Goal: Transaction & Acquisition: Purchase product/service

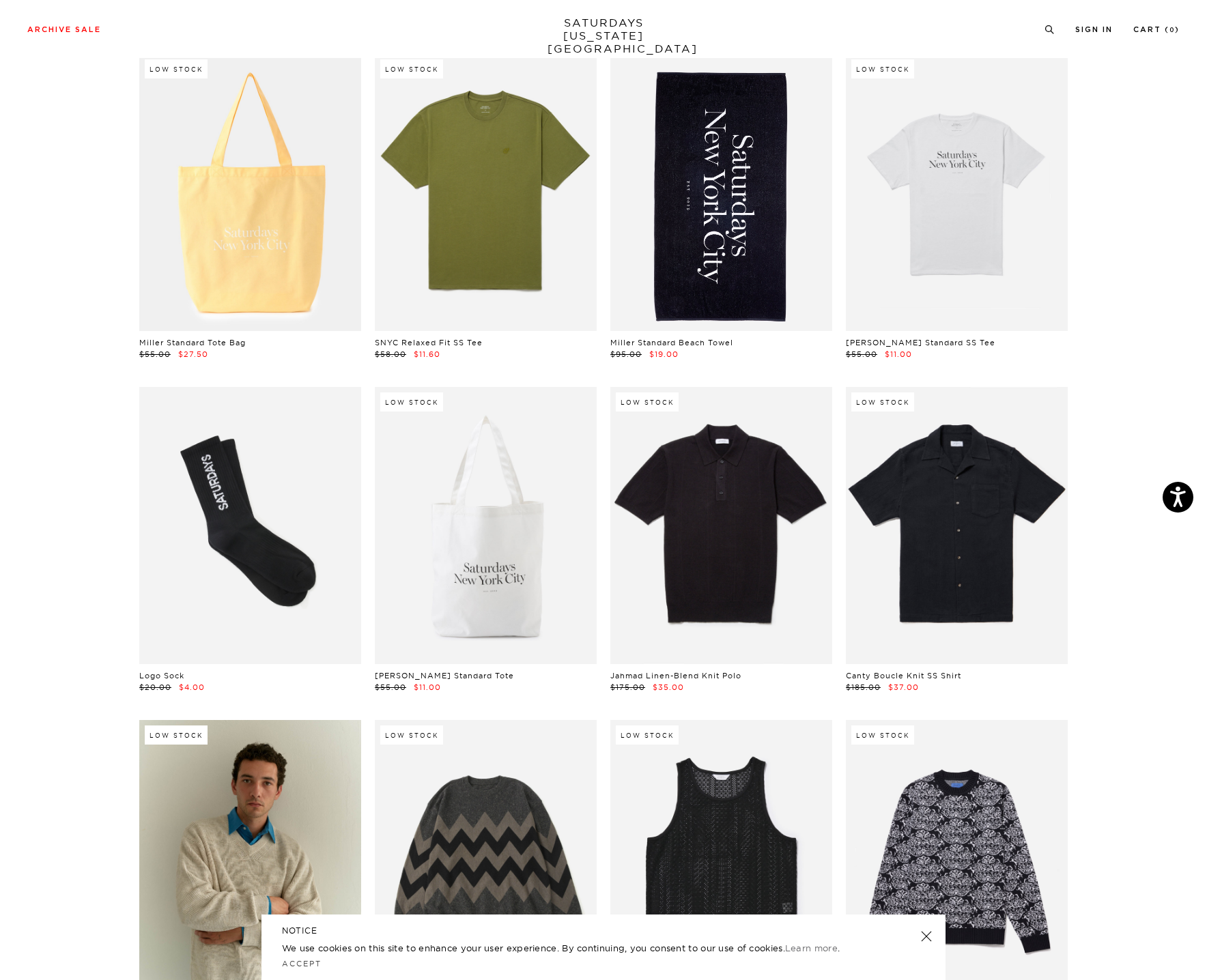
scroll to position [19774, 8]
drag, startPoint x: 315, startPoint y: 490, endPoint x: 443, endPoint y: 27, distance: 480.4
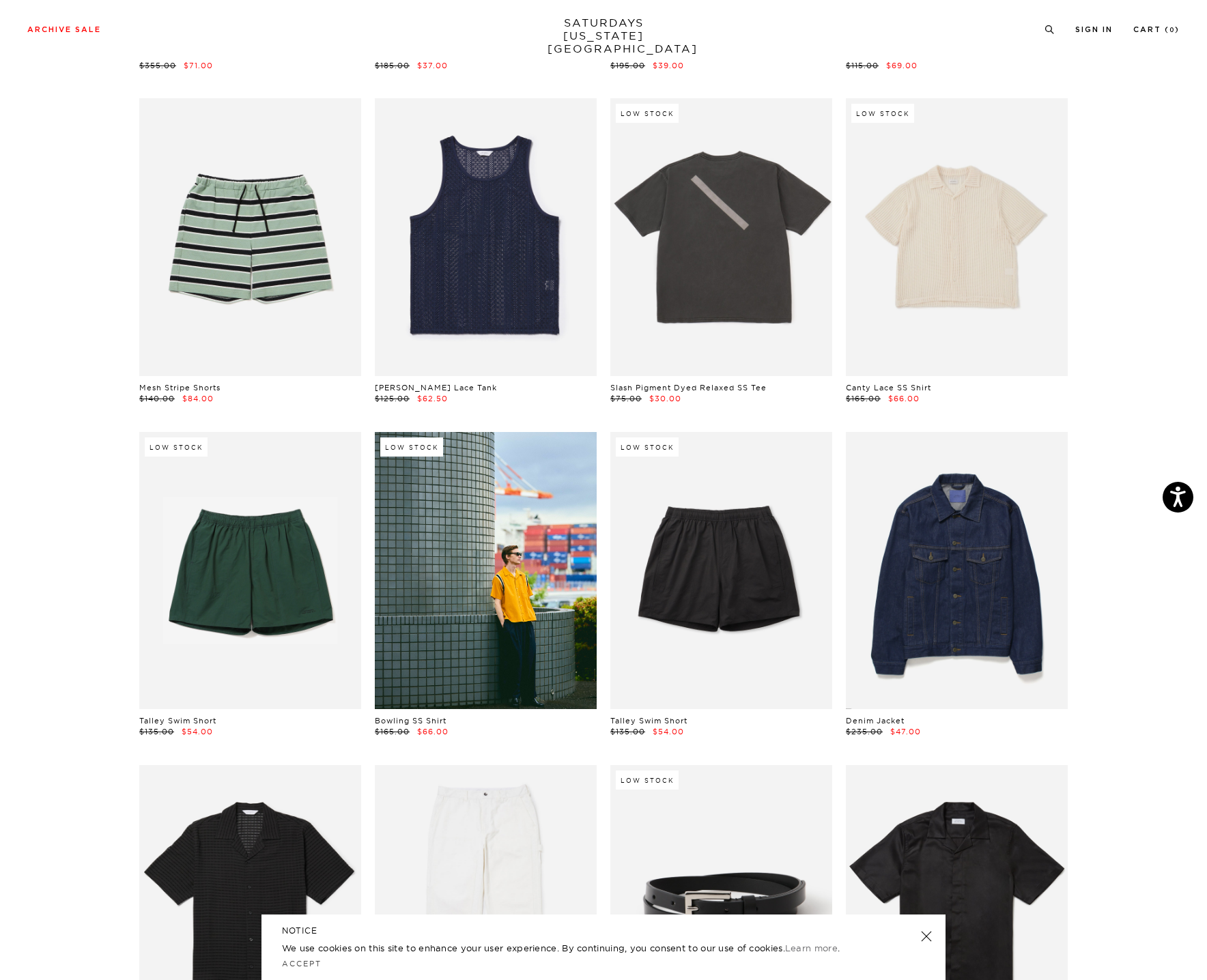
scroll to position [0, 0]
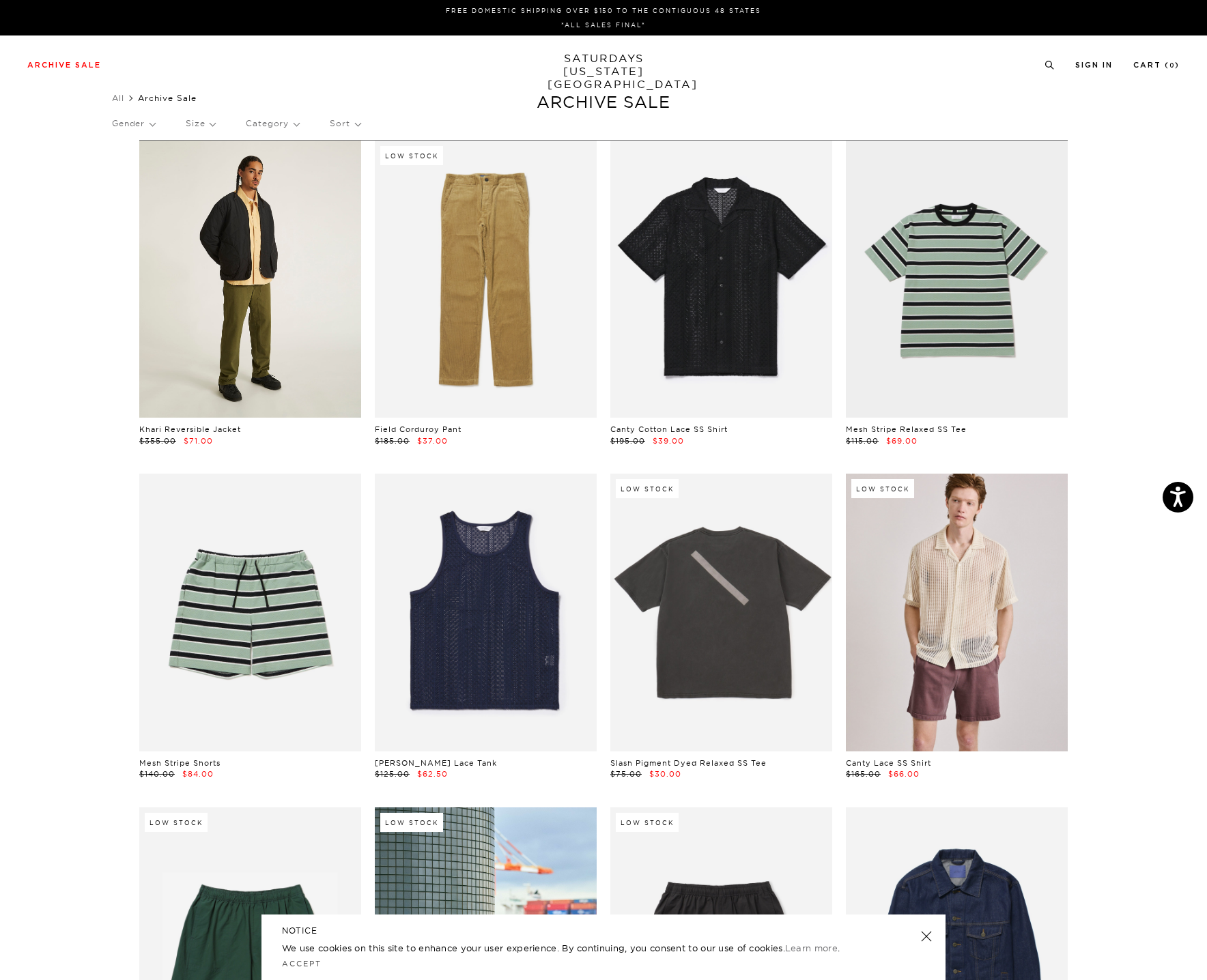
click at [241, 249] on link at bounding box center [250, 279] width 222 height 277
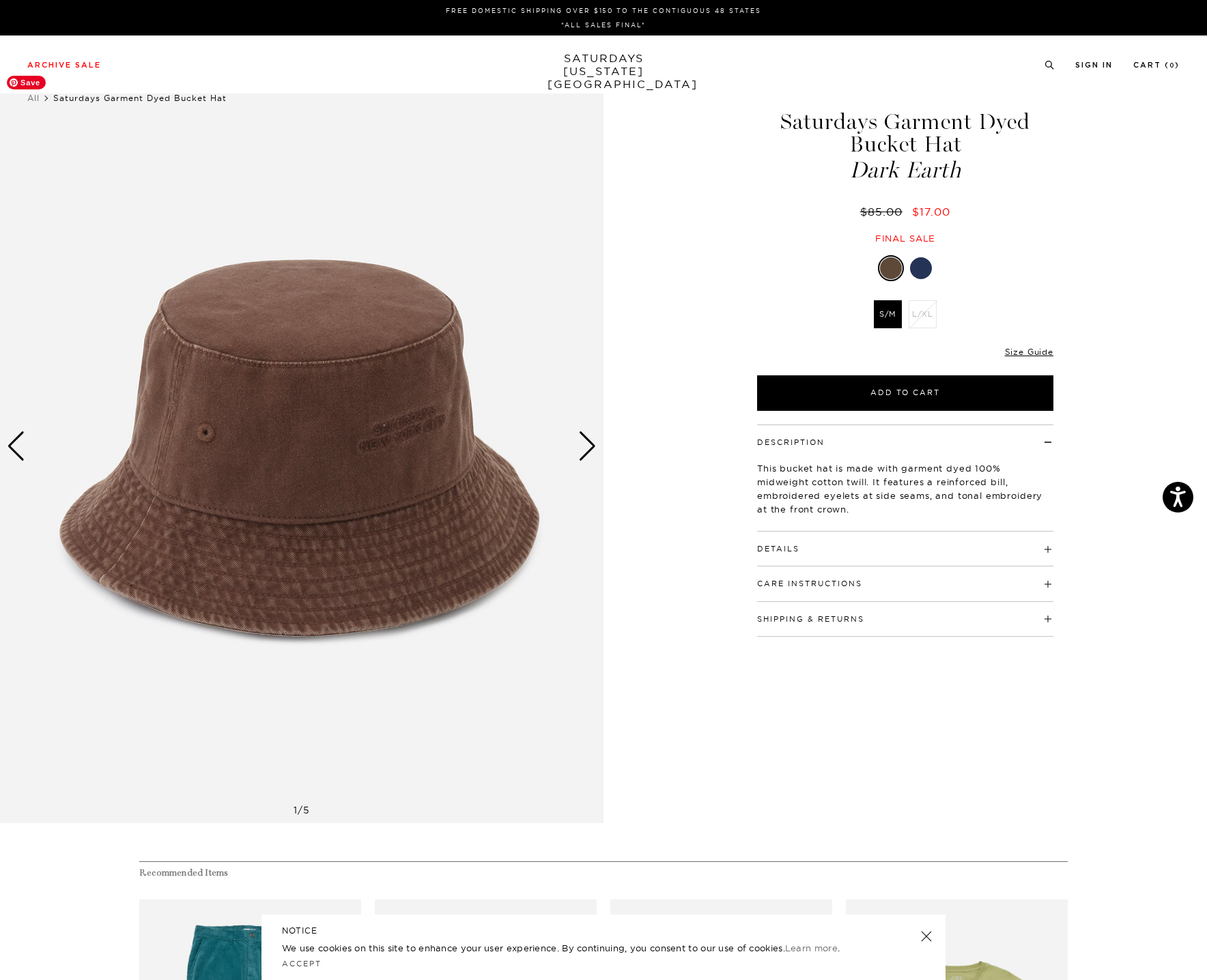
click at [582, 449] on div "Next slide" at bounding box center [587, 446] width 18 height 30
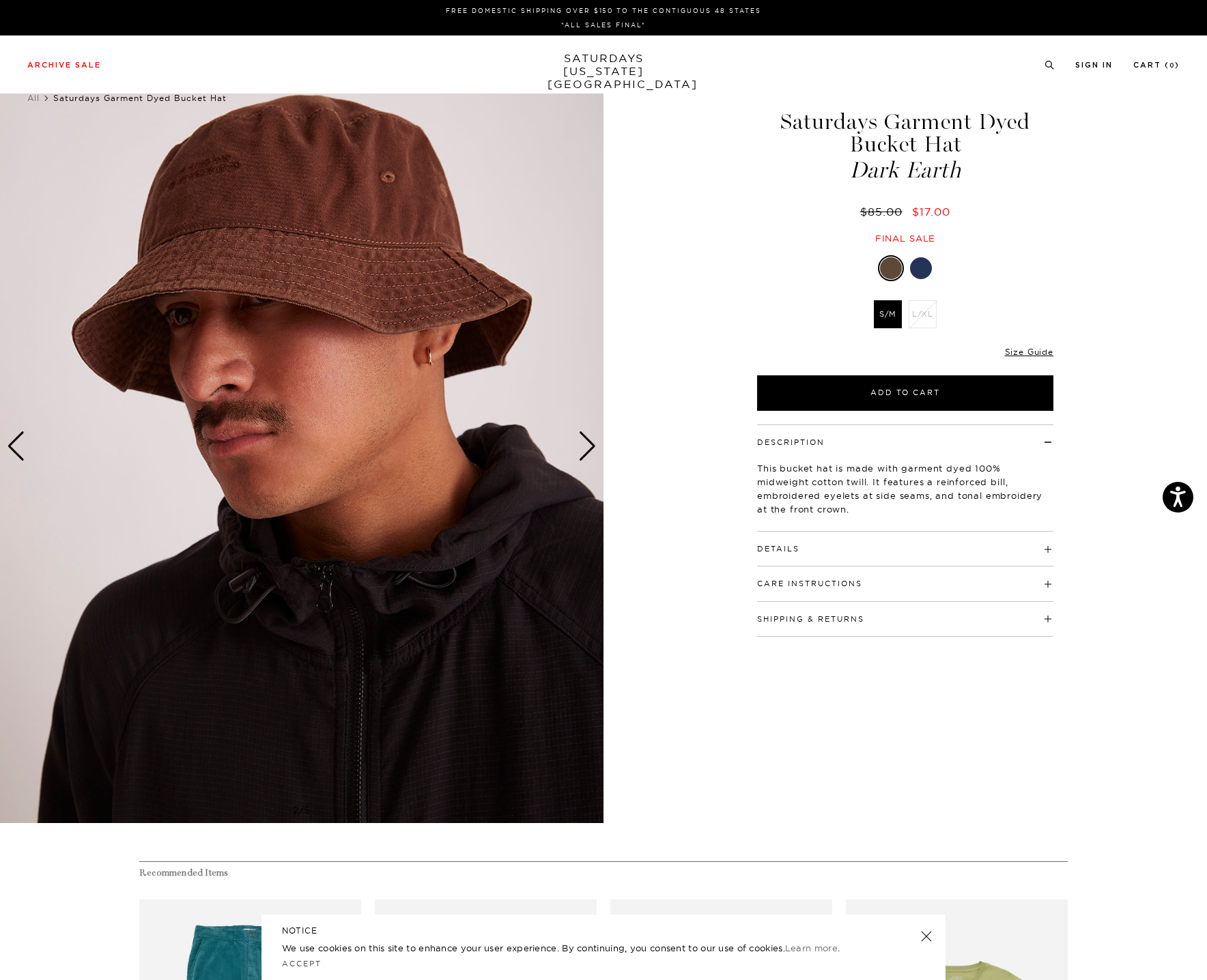
click at [582, 449] on div "Next slide" at bounding box center [587, 446] width 18 height 30
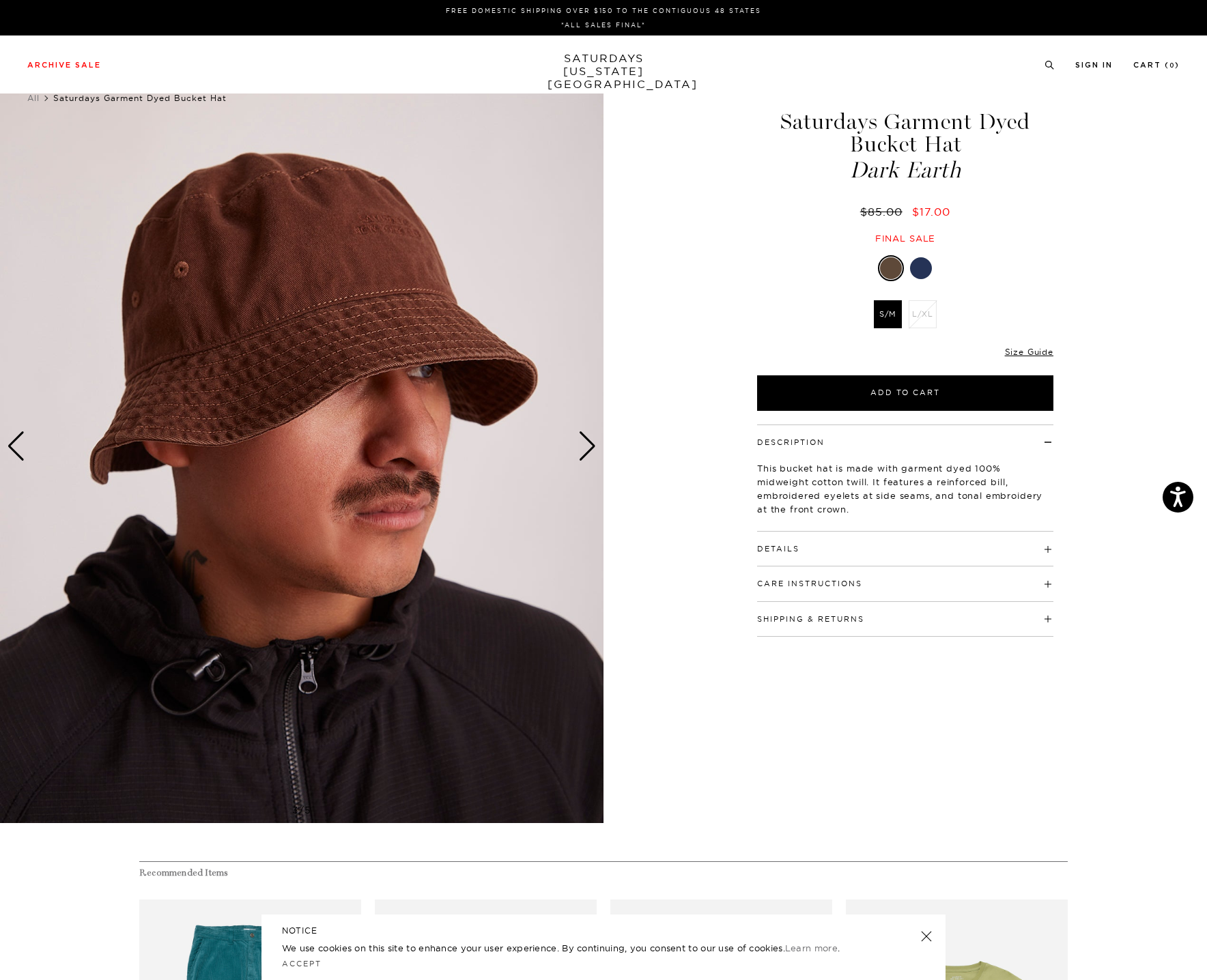
click at [582, 449] on div "Next slide" at bounding box center [587, 446] width 18 height 30
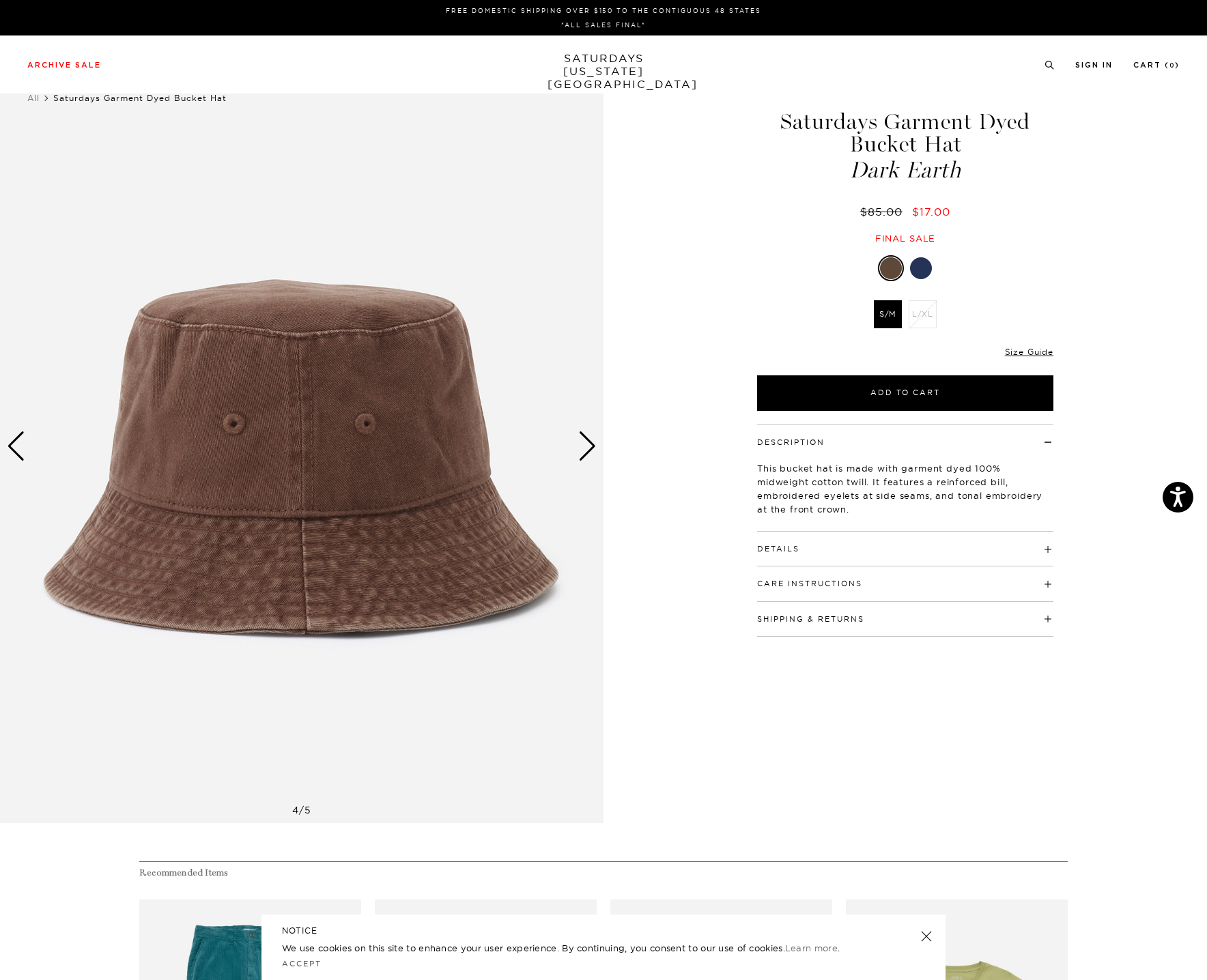
click at [582, 449] on div "Next slide" at bounding box center [587, 446] width 18 height 30
click at [585, 445] on div "Next slide" at bounding box center [587, 446] width 18 height 30
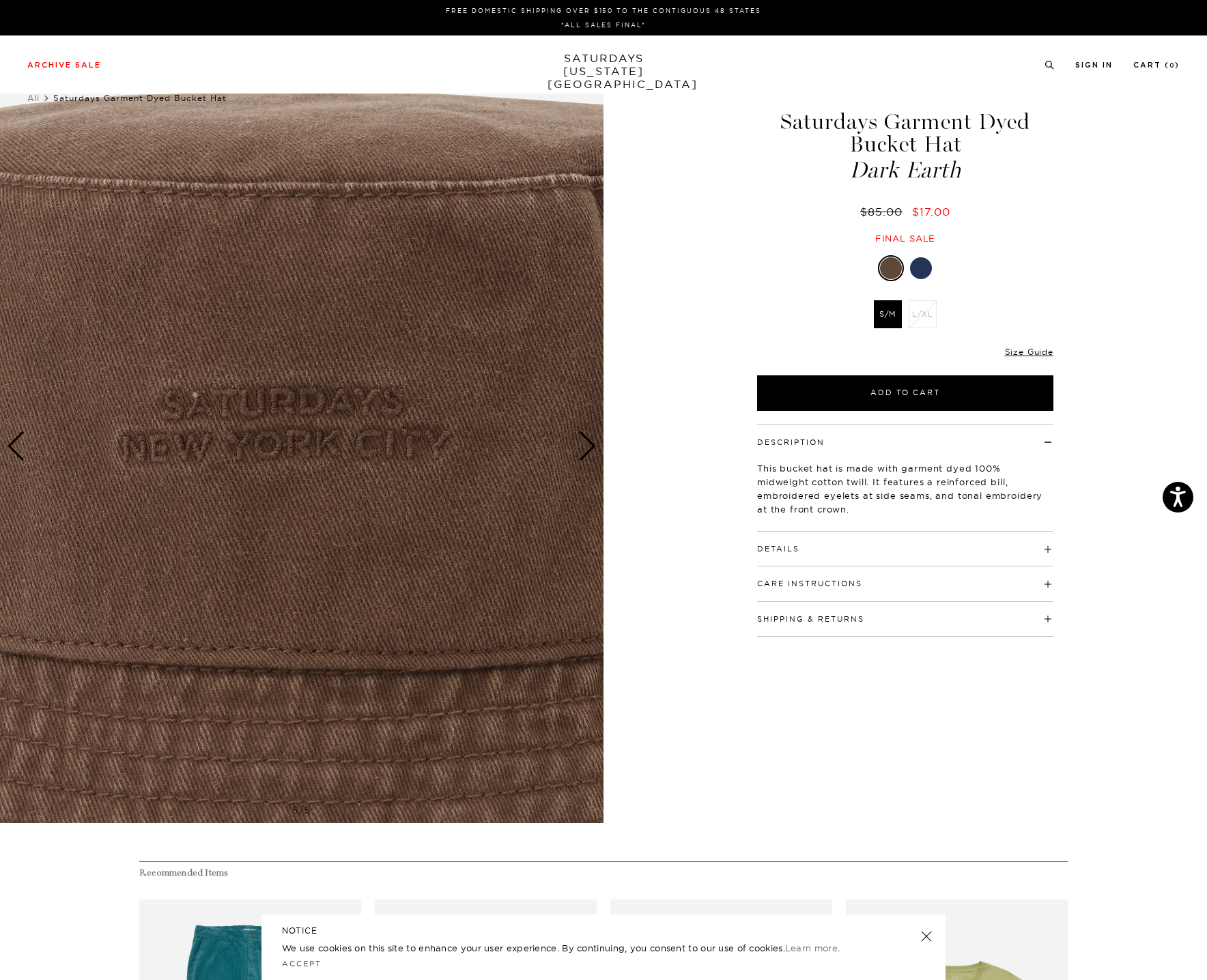
click at [585, 445] on div "Next slide" at bounding box center [587, 446] width 18 height 30
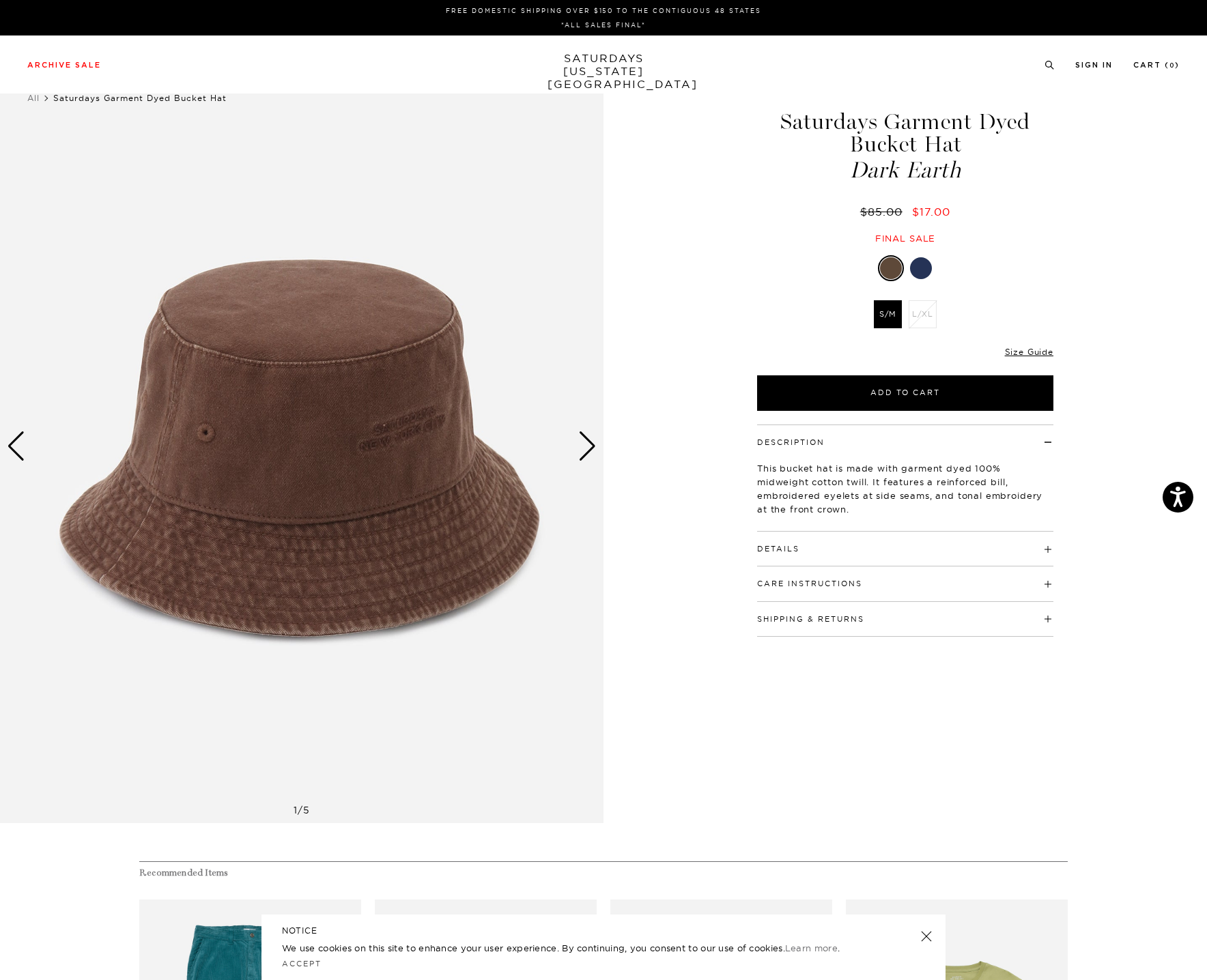
click at [585, 445] on div "Next slide" at bounding box center [587, 446] width 18 height 30
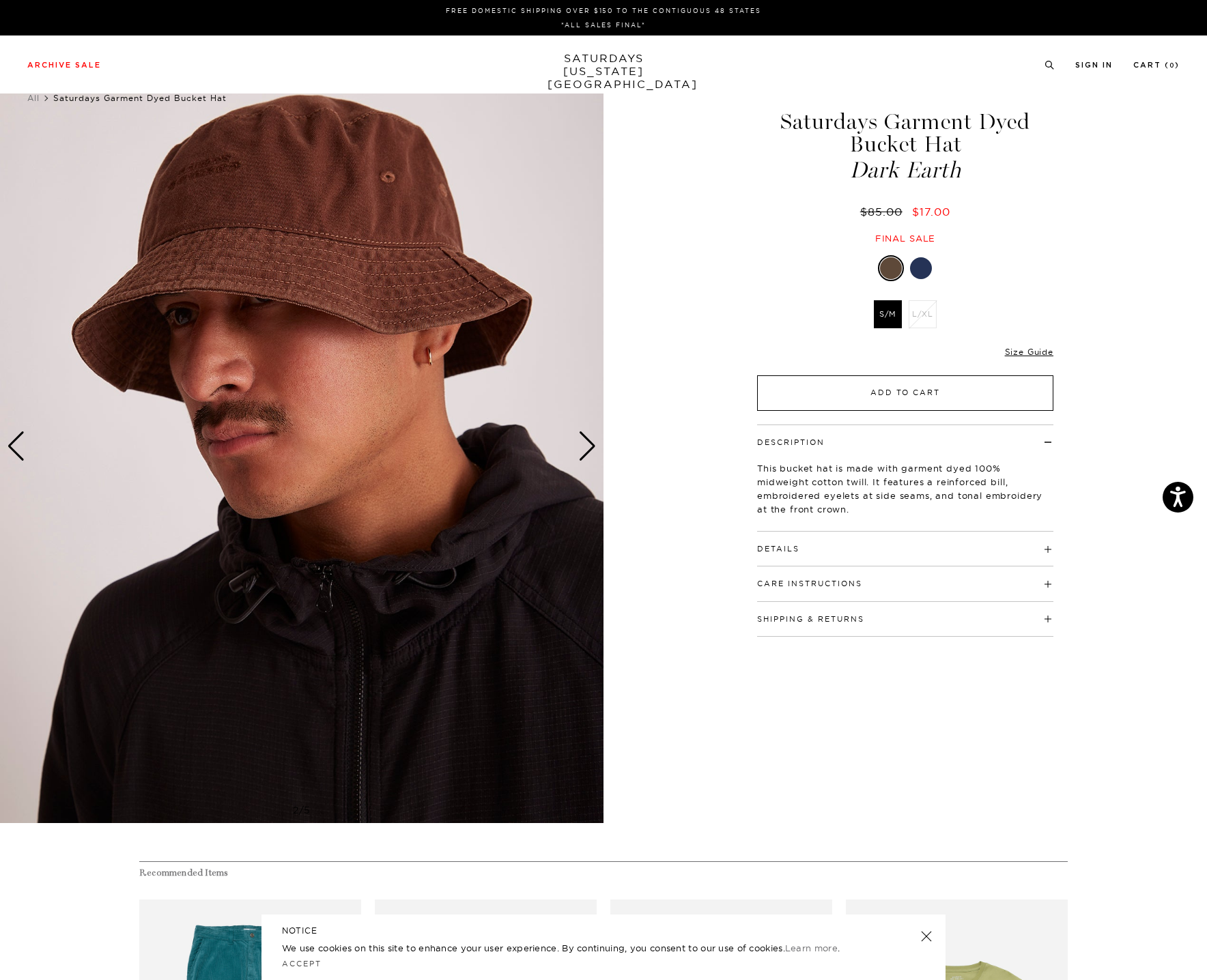
click button "Add to Cart"
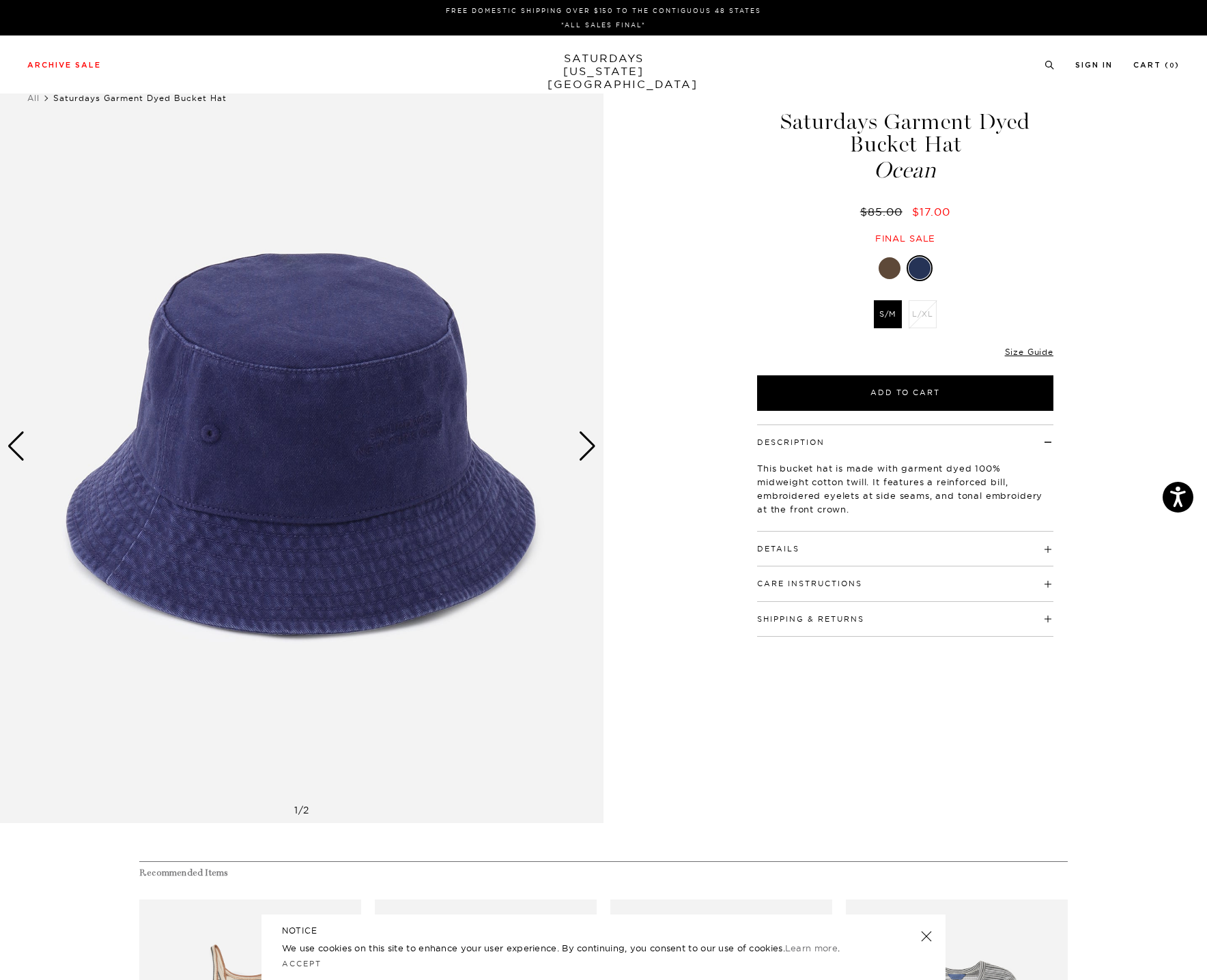
click at [585, 446] on div "Next slide" at bounding box center [587, 446] width 18 height 30
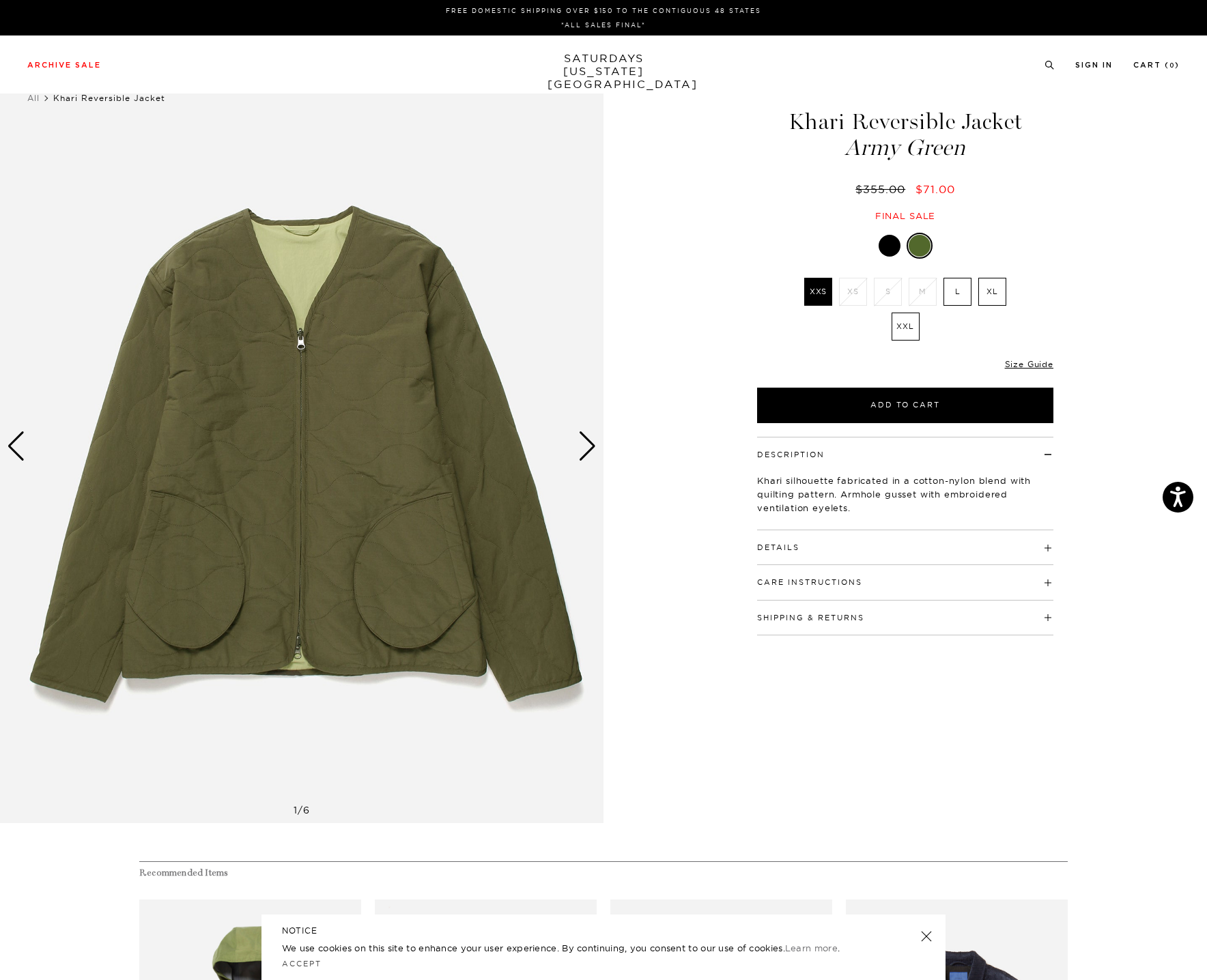
click at [590, 447] on div "Next slide" at bounding box center [587, 446] width 18 height 30
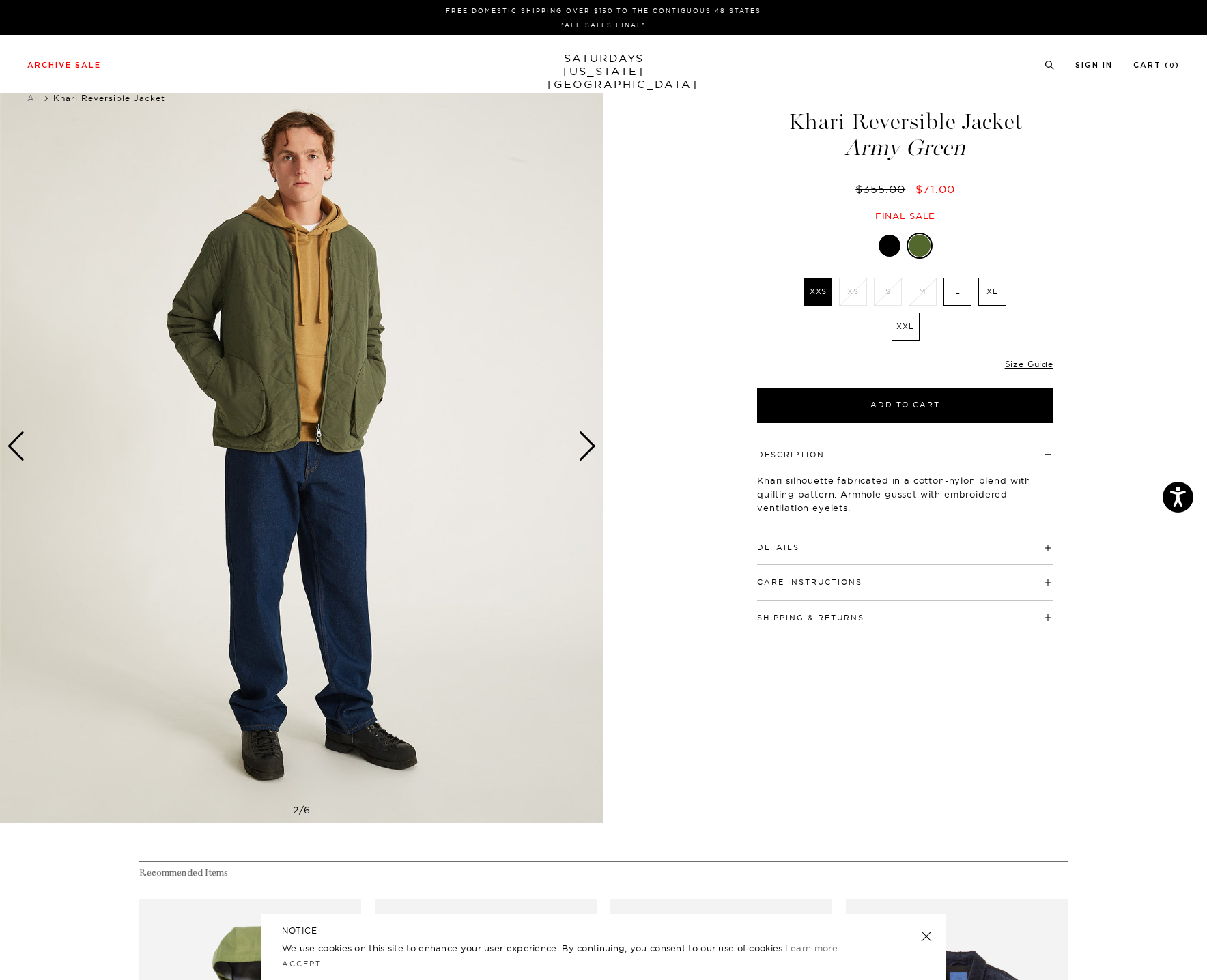
click at [590, 447] on div "Next slide" at bounding box center [587, 446] width 18 height 30
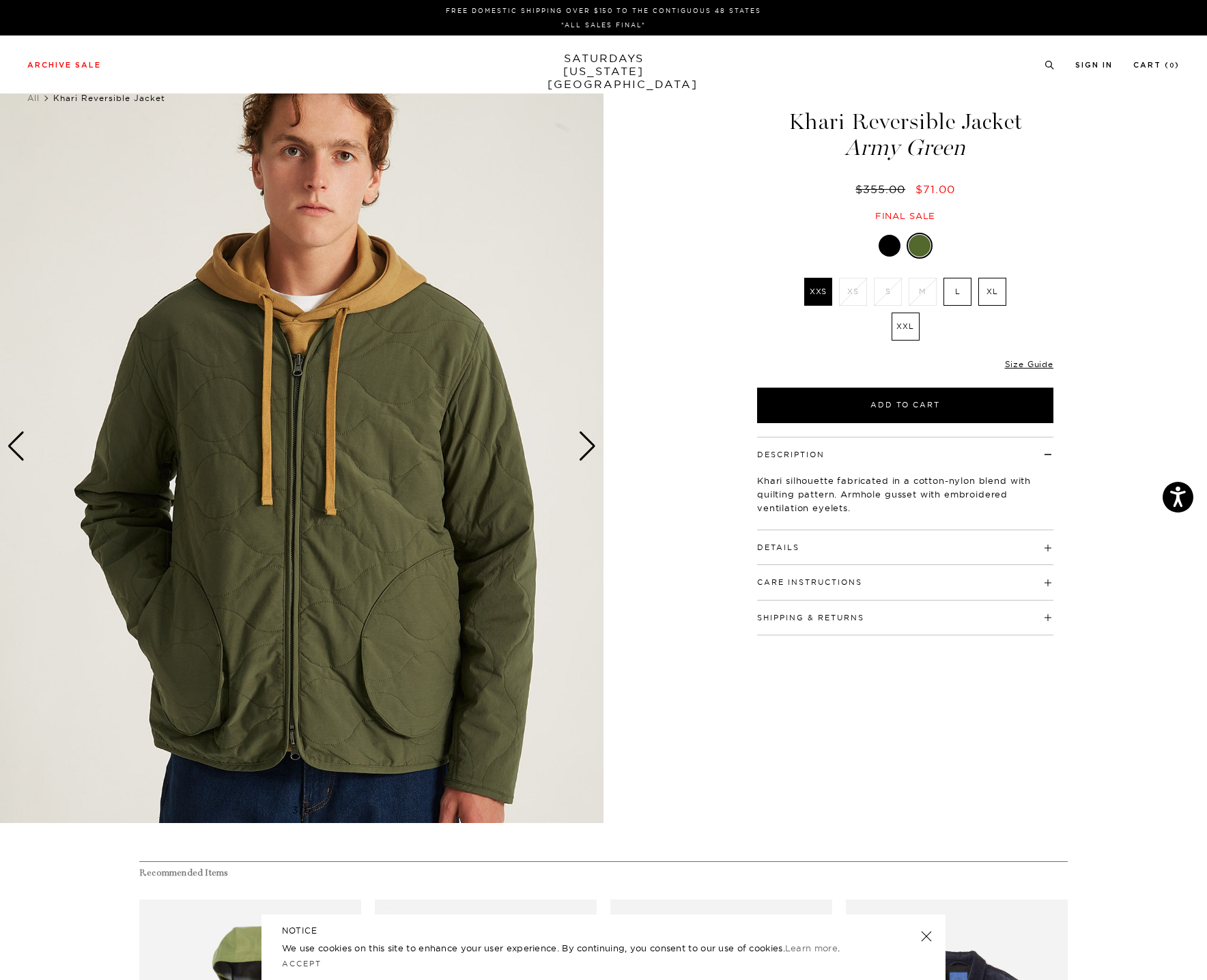
click at [590, 447] on div "Next slide" at bounding box center [587, 446] width 18 height 30
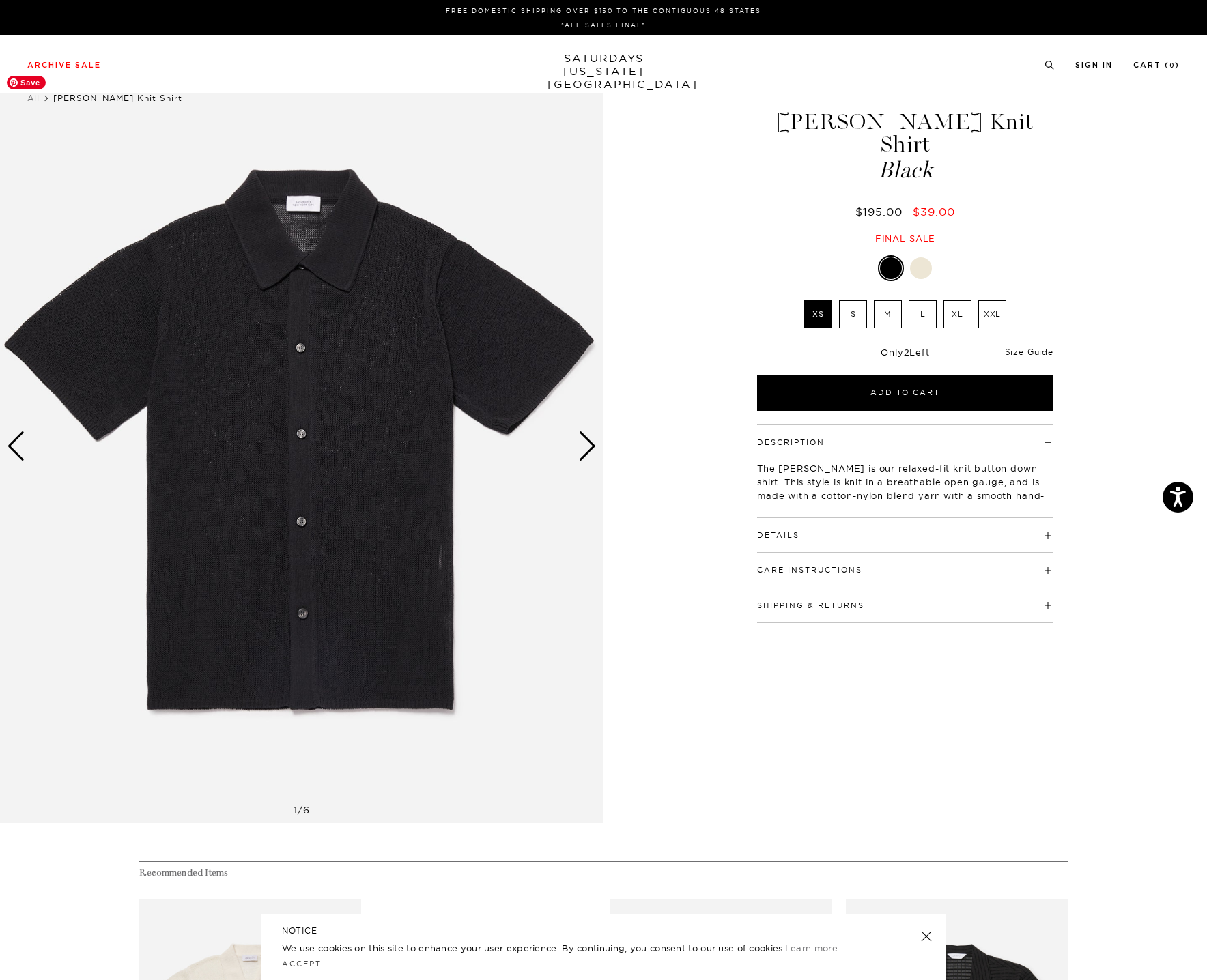
click at [587, 445] on div "Next slide" at bounding box center [587, 446] width 18 height 30
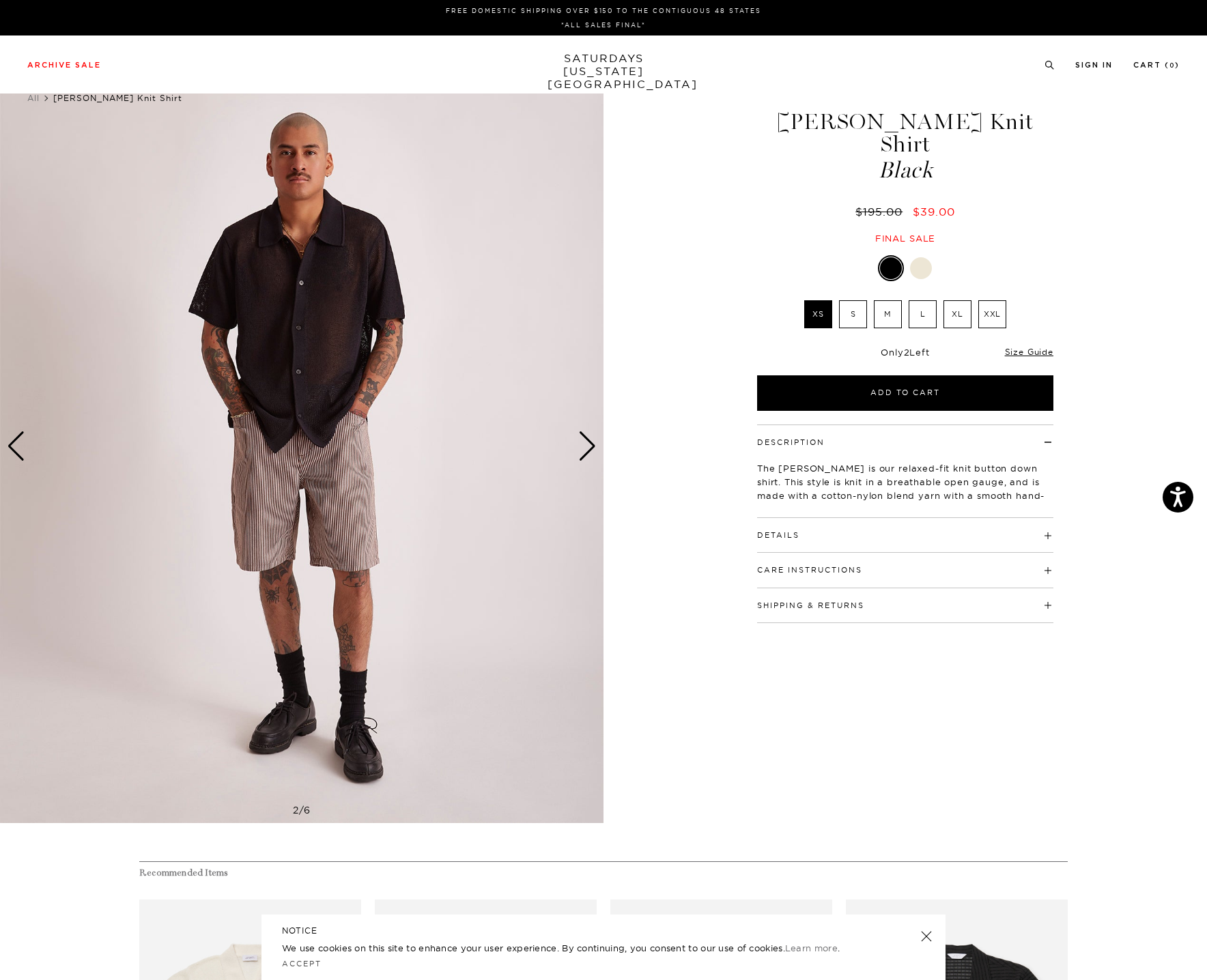
click at [587, 445] on div "Next slide" at bounding box center [587, 446] width 18 height 30
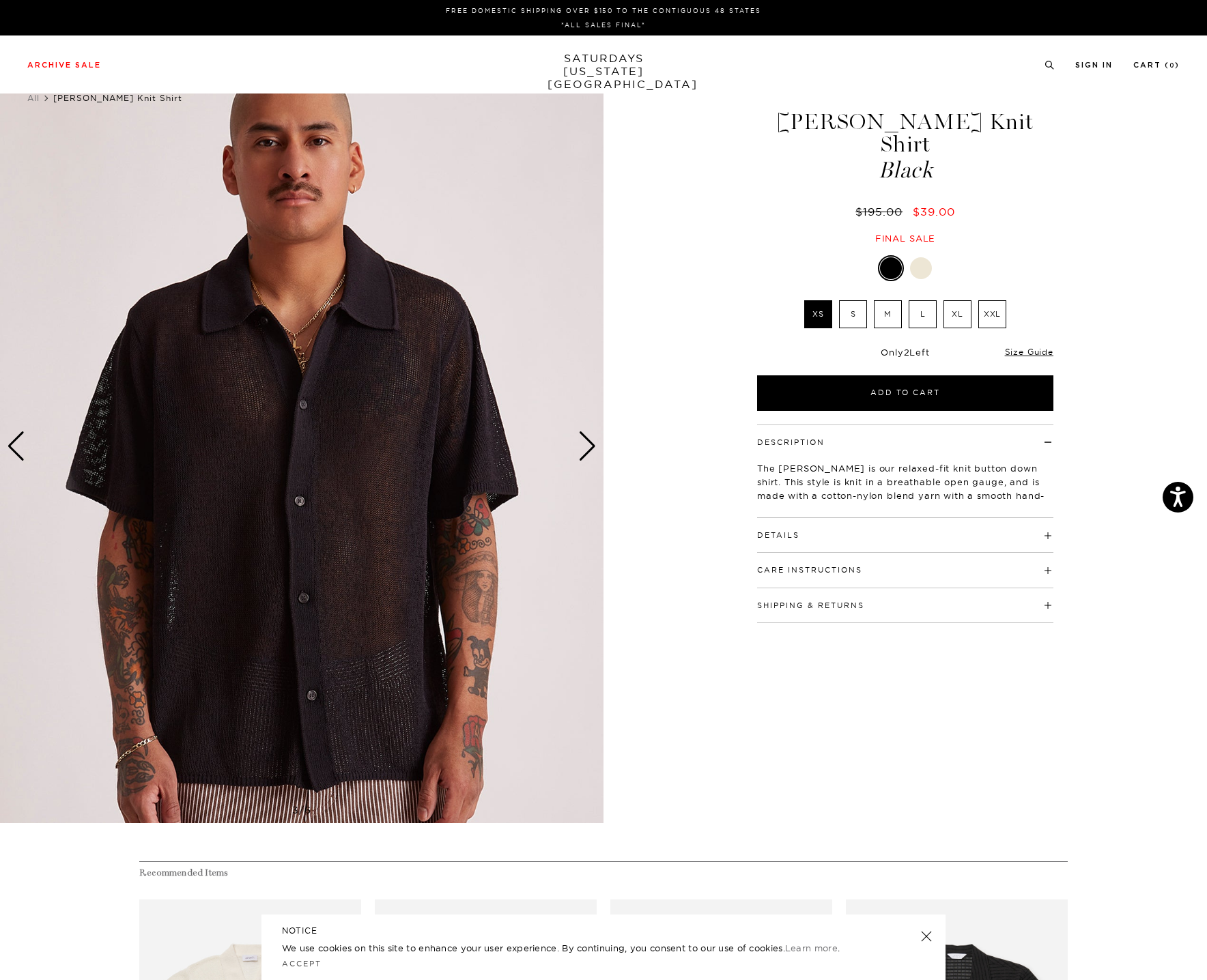
click at [587, 445] on div "Next slide" at bounding box center [587, 446] width 18 height 30
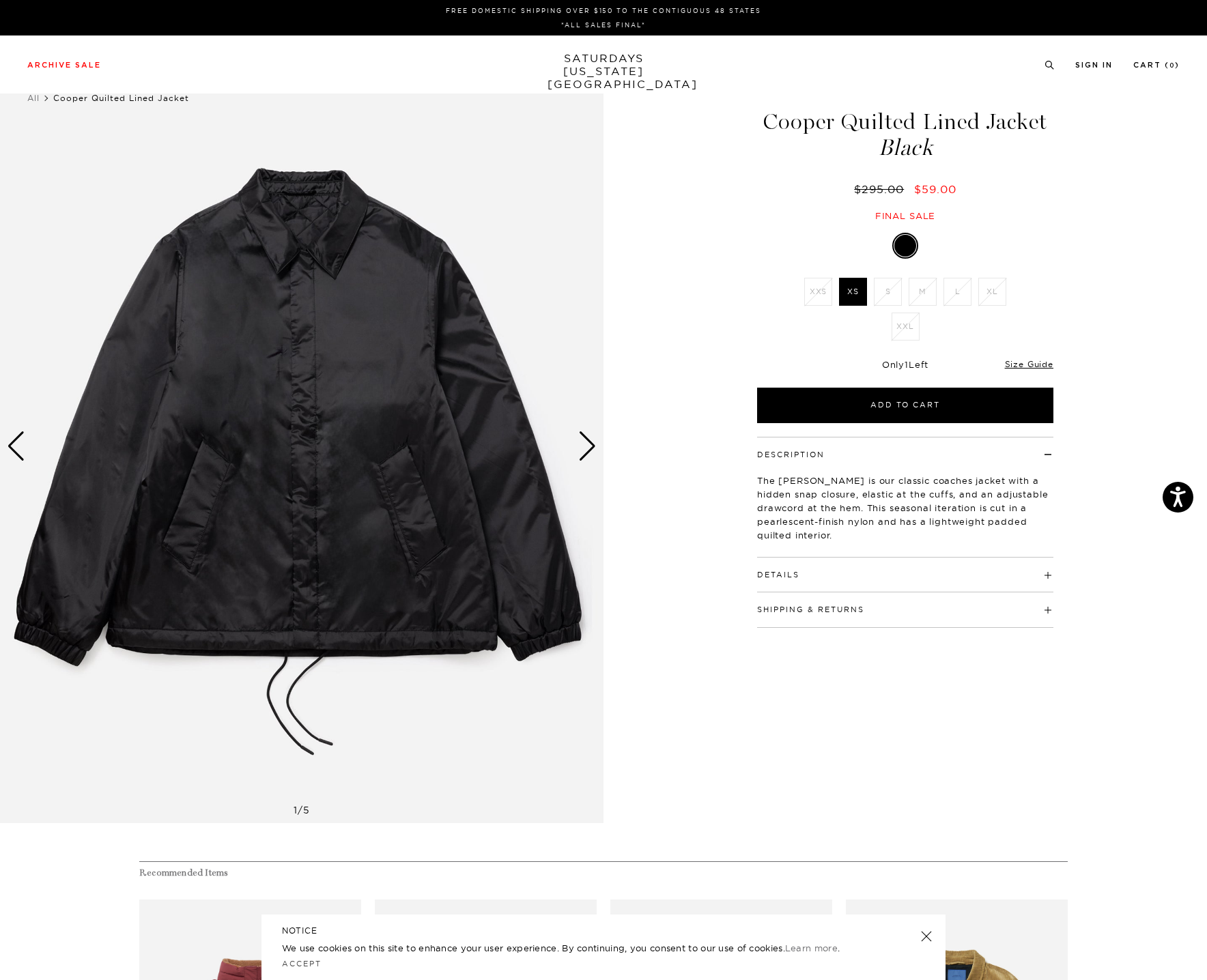
click at [589, 448] on div "Next slide" at bounding box center [587, 446] width 18 height 30
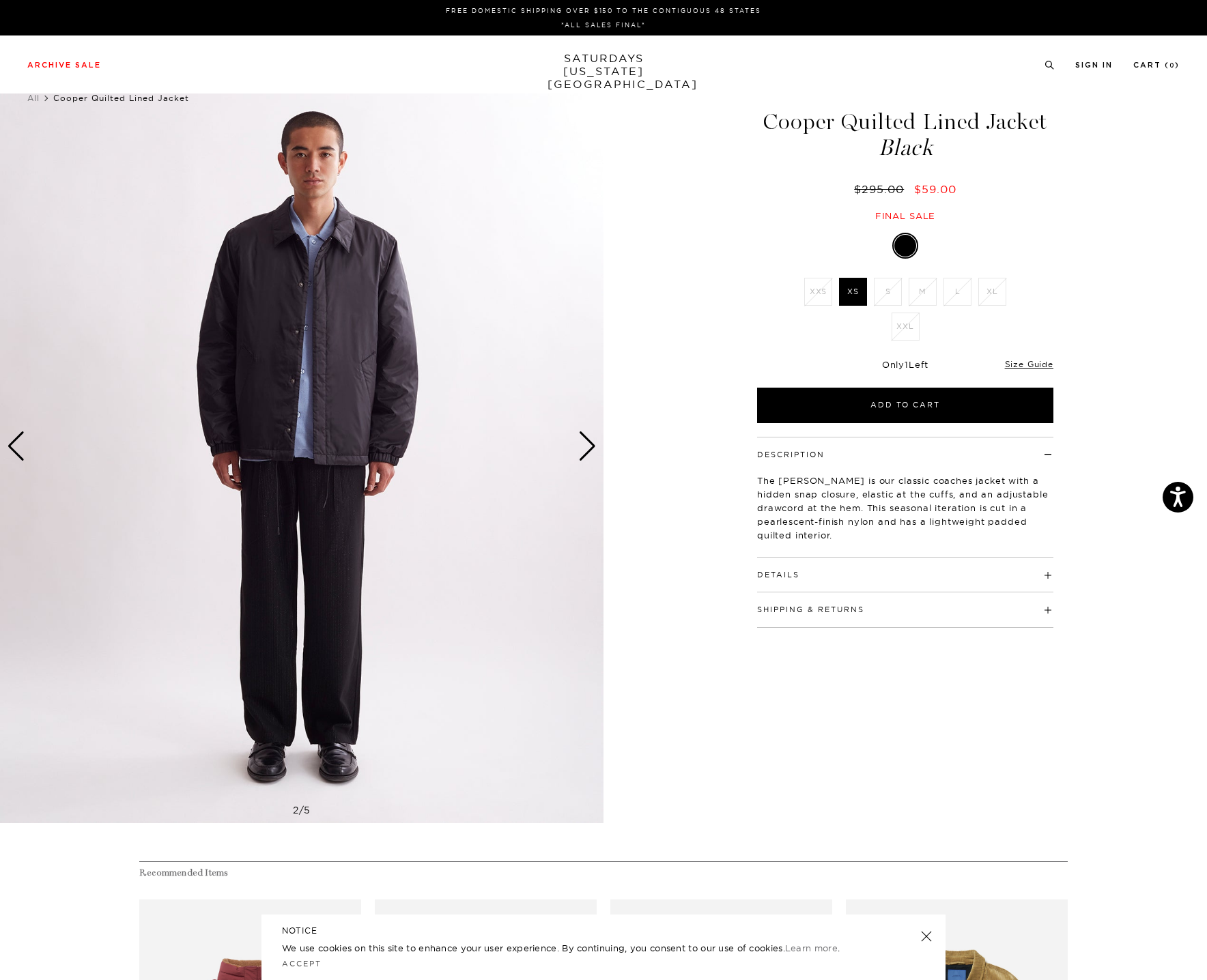
click at [589, 448] on div "Next slide" at bounding box center [587, 446] width 18 height 30
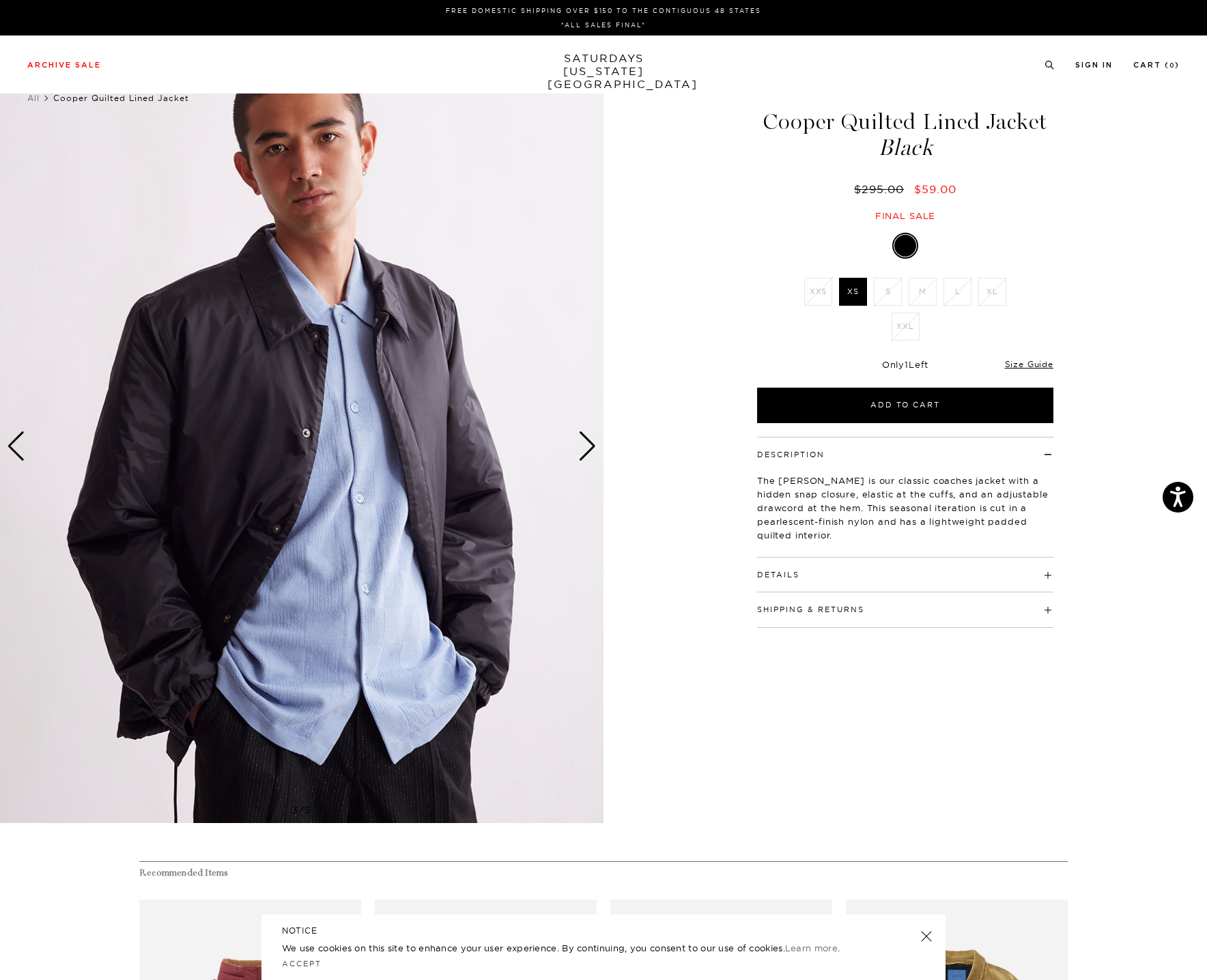
click at [589, 448] on div "Next slide" at bounding box center [587, 446] width 18 height 30
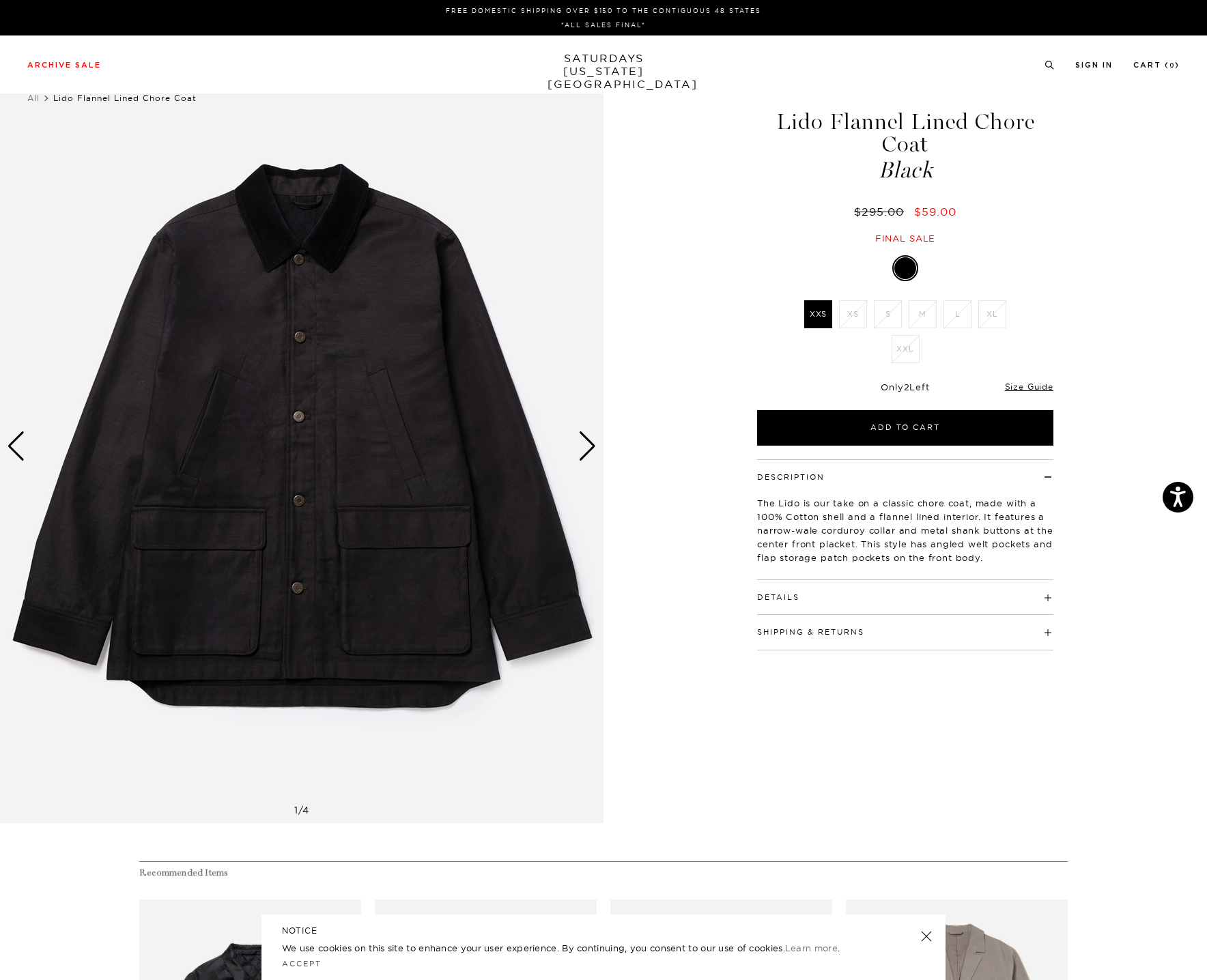
click at [587, 440] on div "Next slide" at bounding box center [587, 446] width 18 height 30
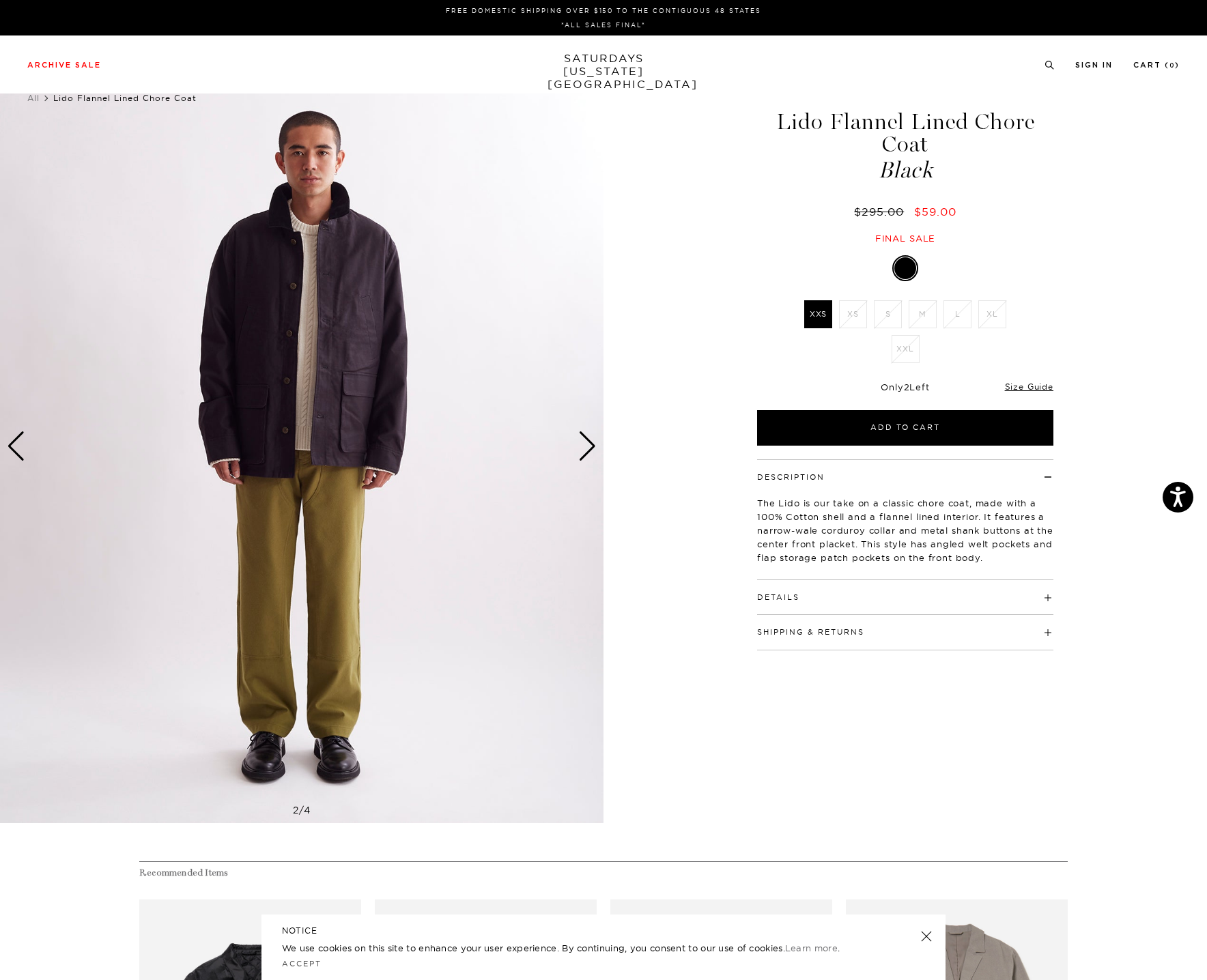
click at [587, 440] on div "Next slide" at bounding box center [587, 446] width 18 height 30
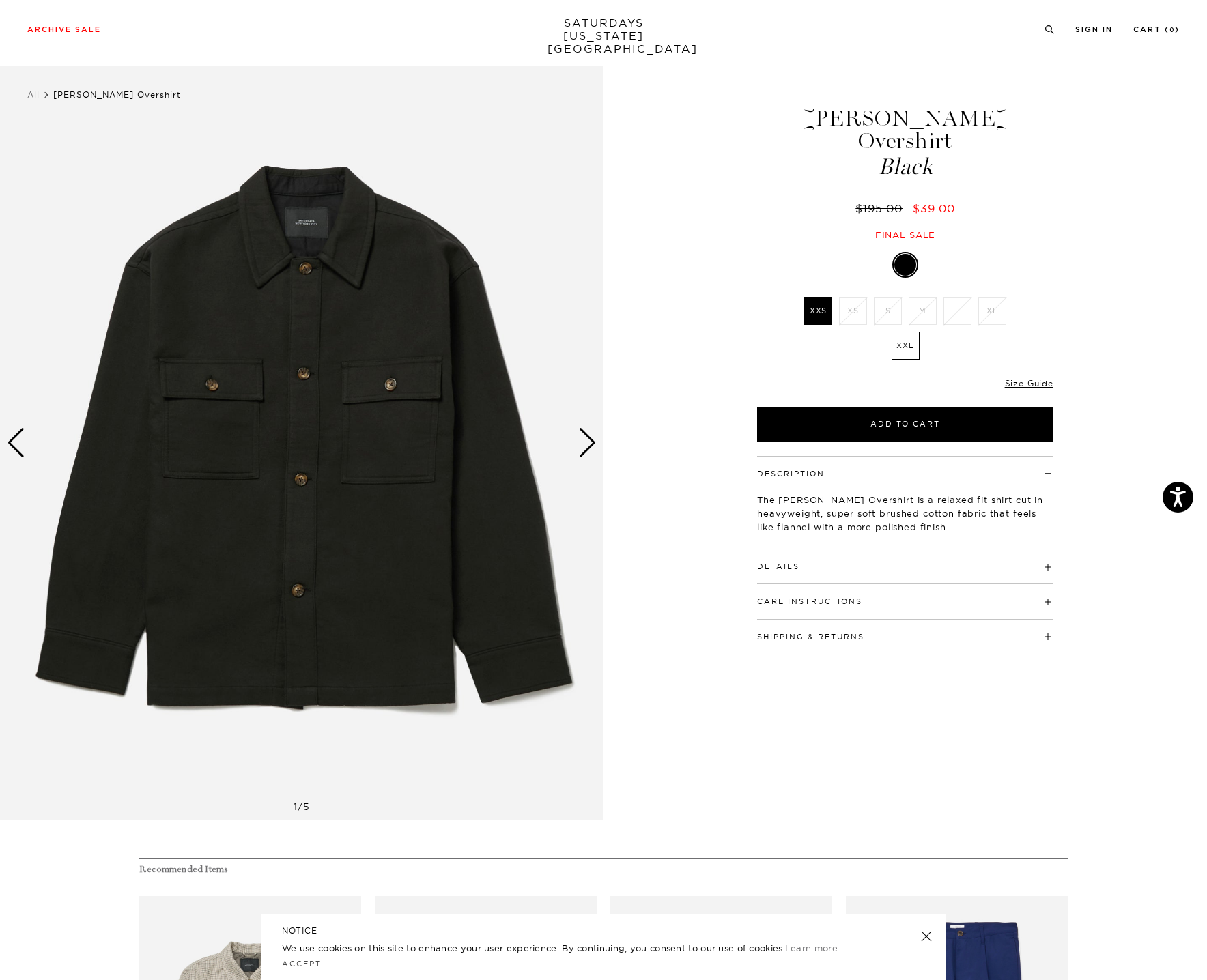
click at [587, 447] on div "Next slide" at bounding box center [587, 443] width 18 height 30
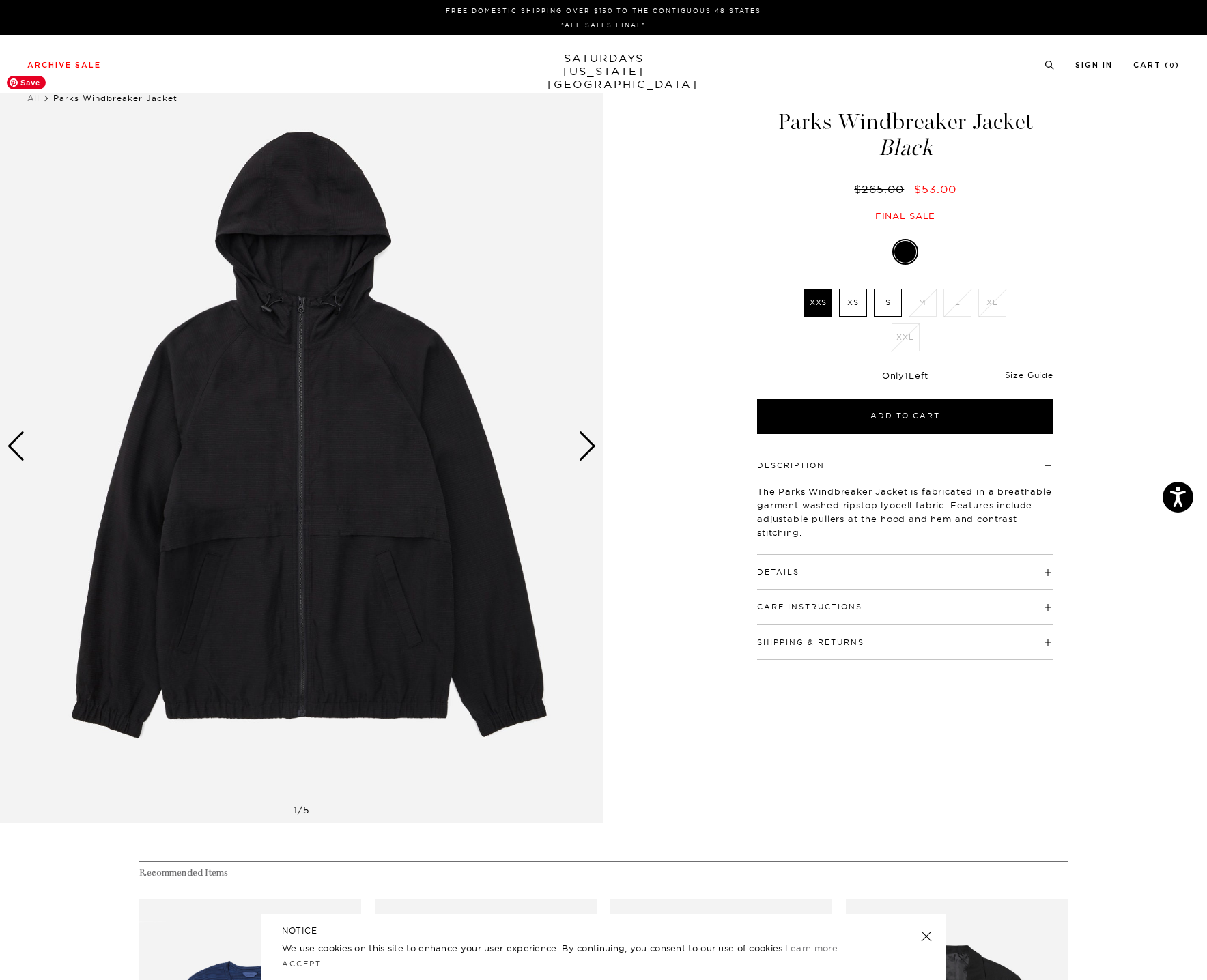
scroll to position [0, 8]
click at [578, 447] on div "Next slide" at bounding box center [587, 446] width 18 height 30
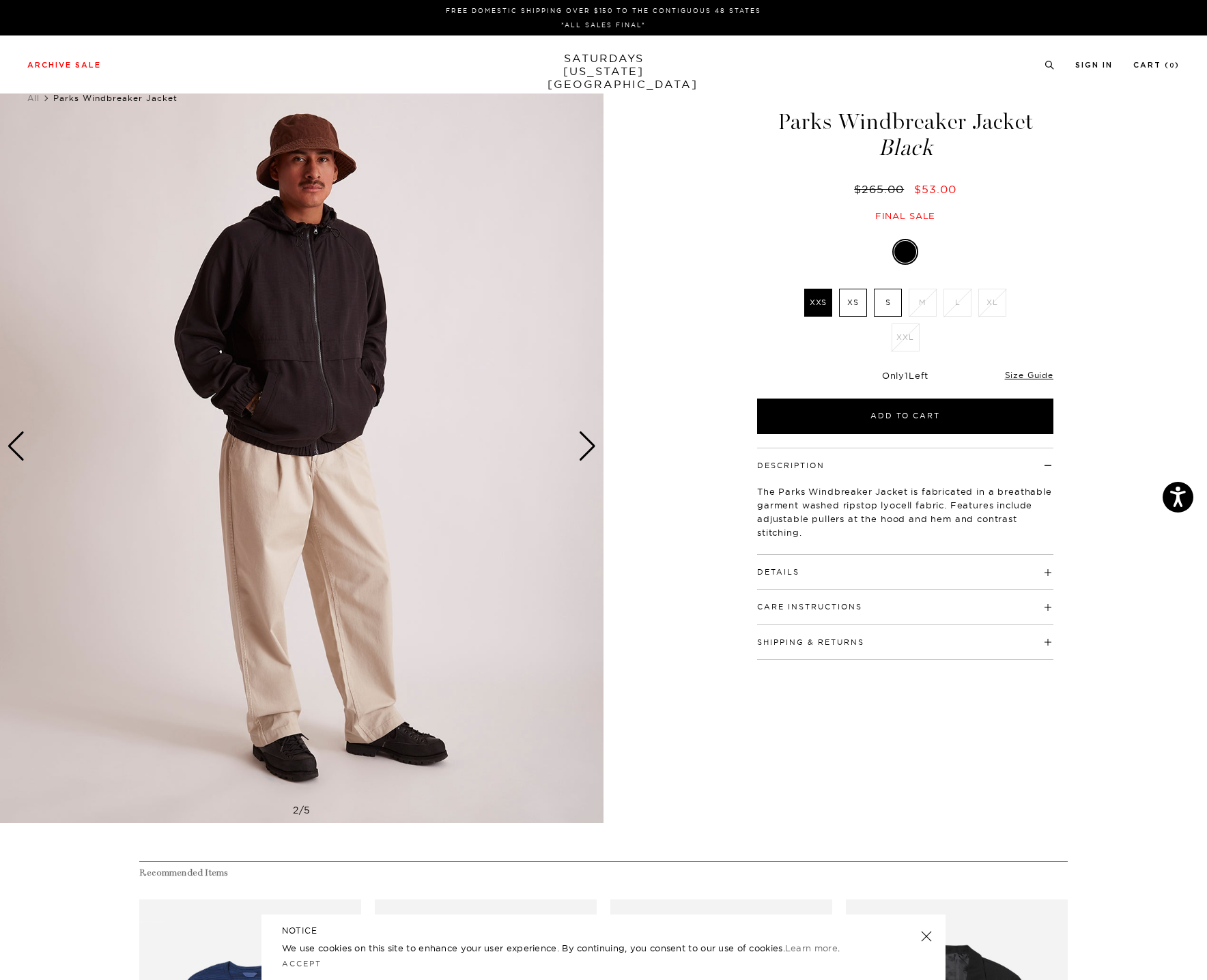
click at [578, 447] on div "Next slide" at bounding box center [587, 446] width 18 height 30
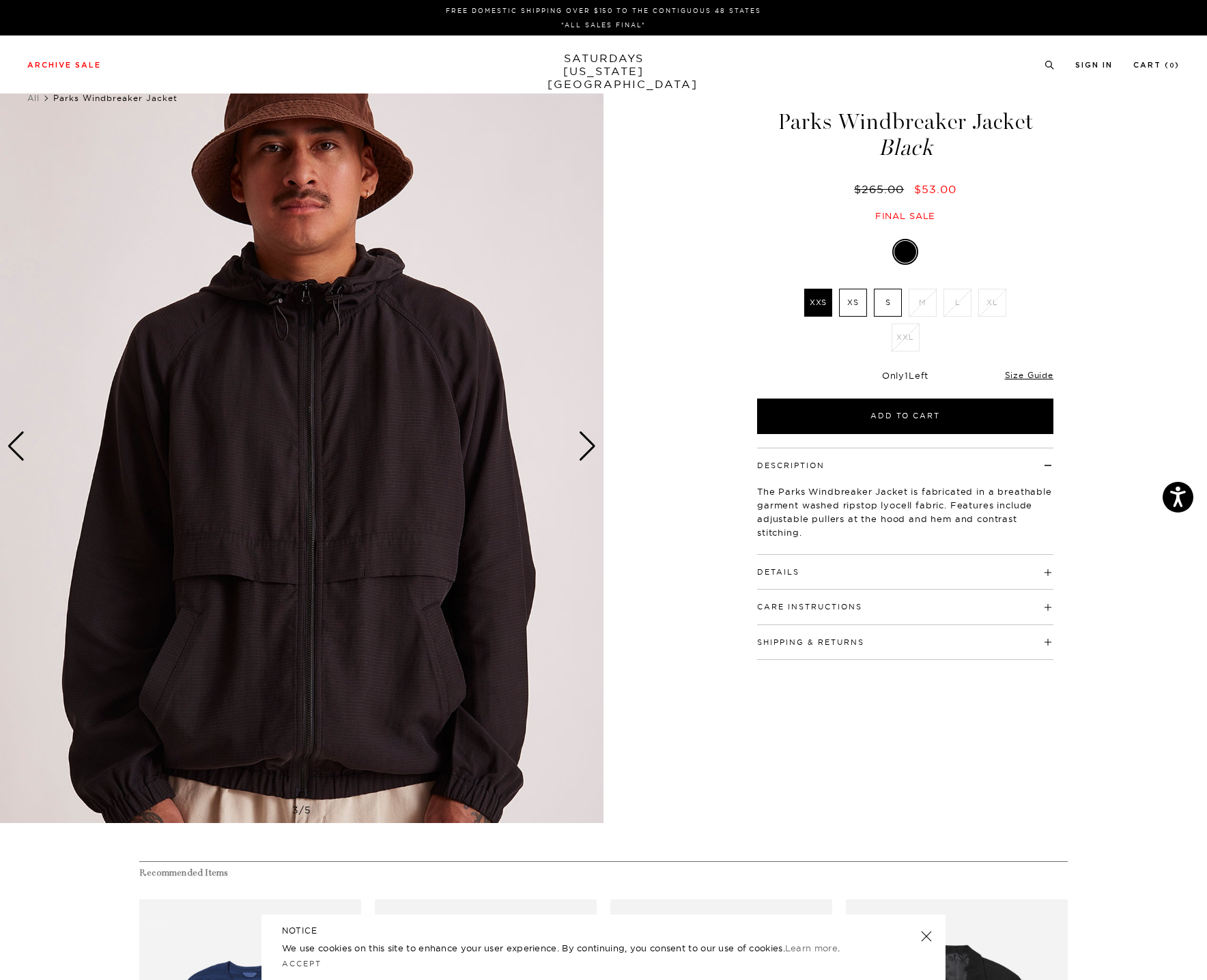
click at [578, 447] on div "Next slide" at bounding box center [587, 446] width 18 height 30
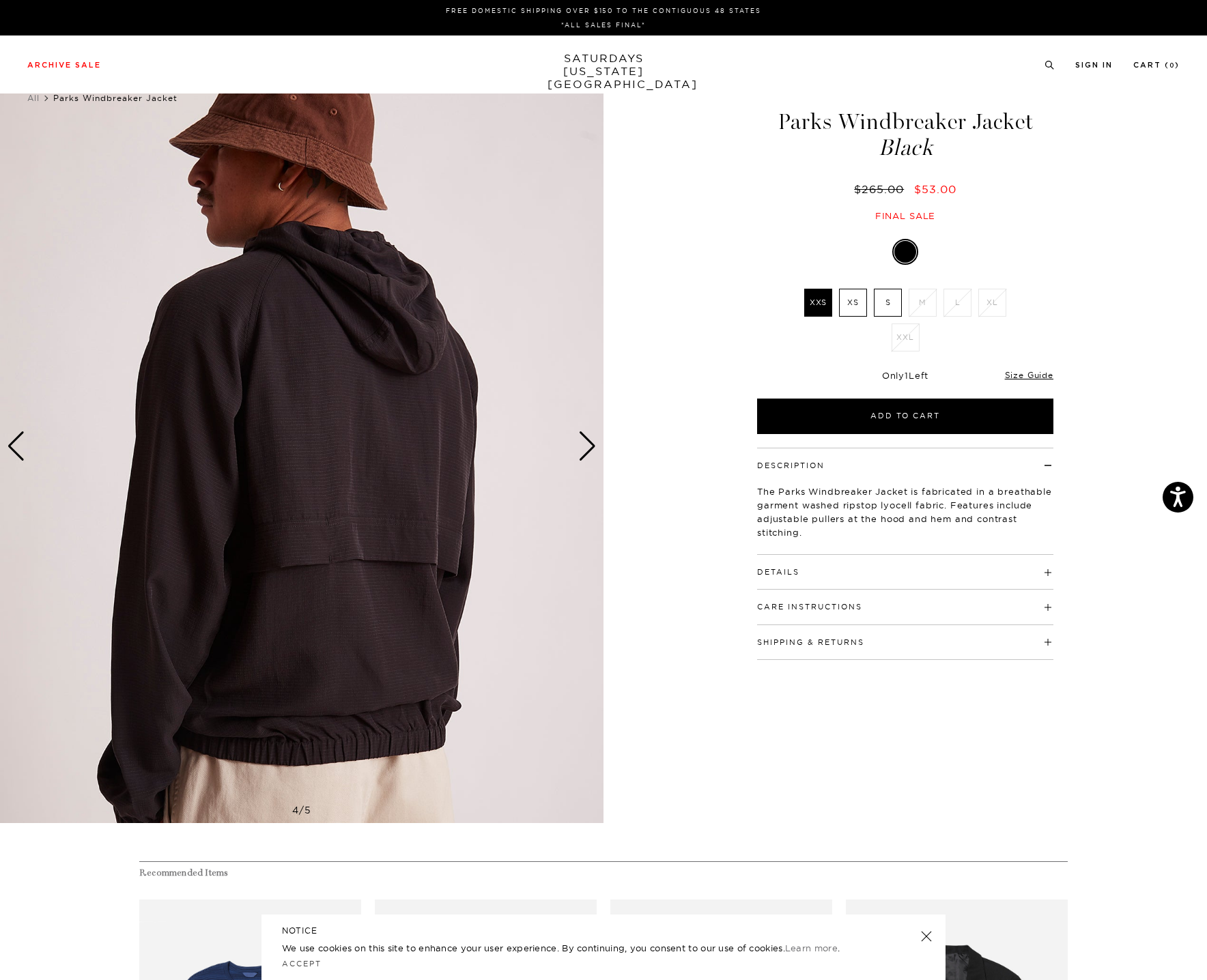
click at [578, 447] on div "Next slide" at bounding box center [587, 446] width 18 height 30
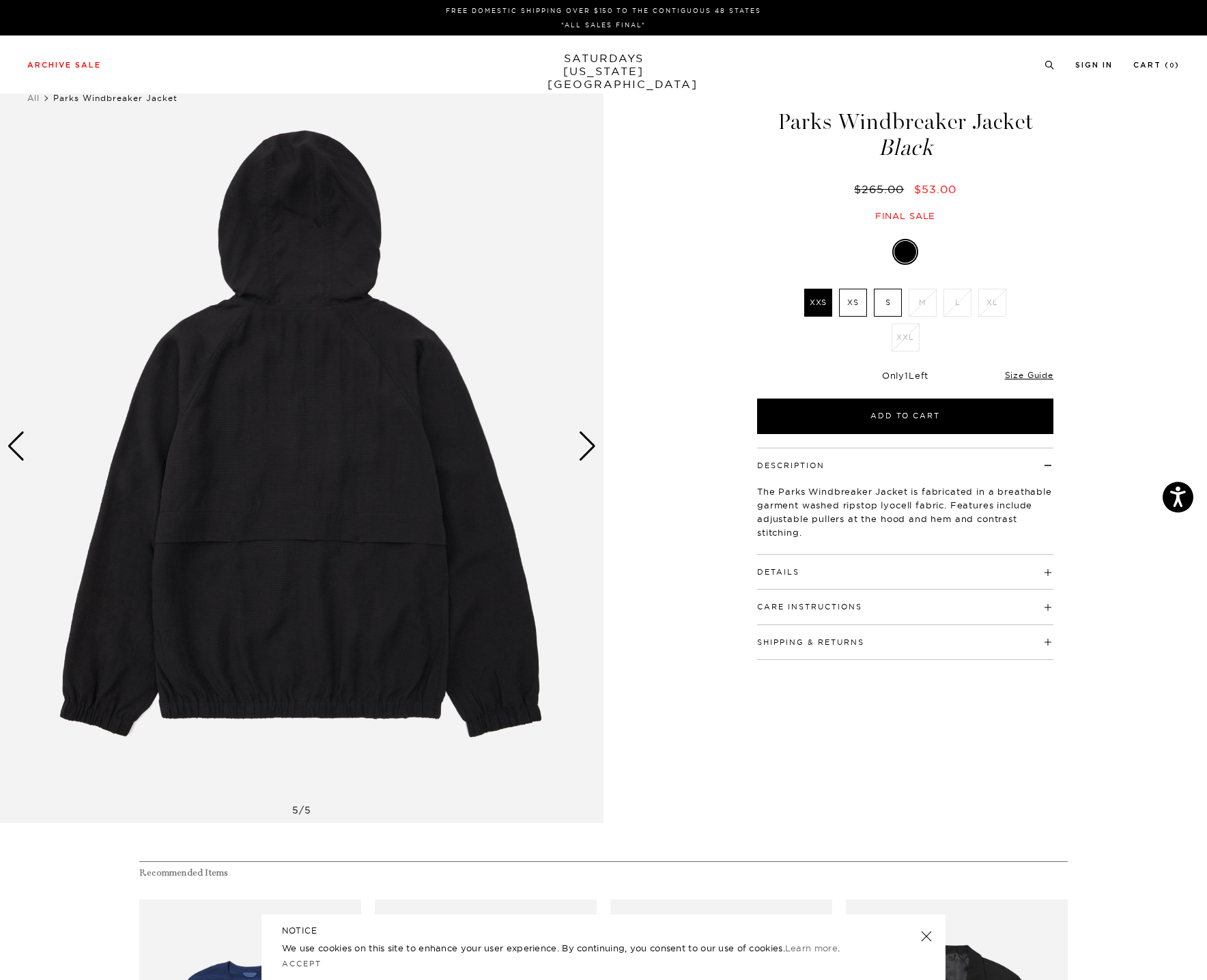
click at [579, 447] on div "Next slide" at bounding box center [587, 446] width 18 height 30
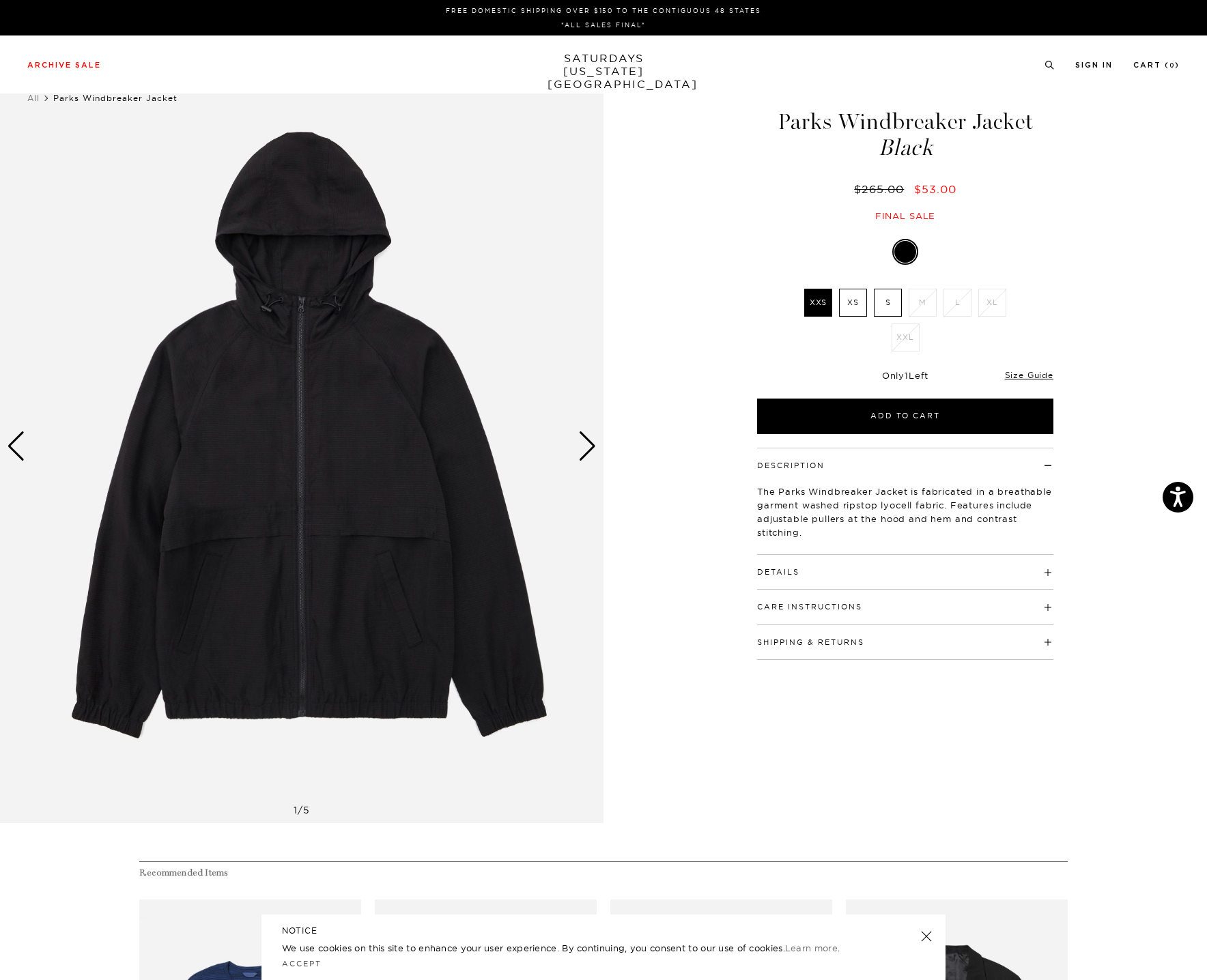
click at [579, 447] on div "Next slide" at bounding box center [587, 446] width 18 height 30
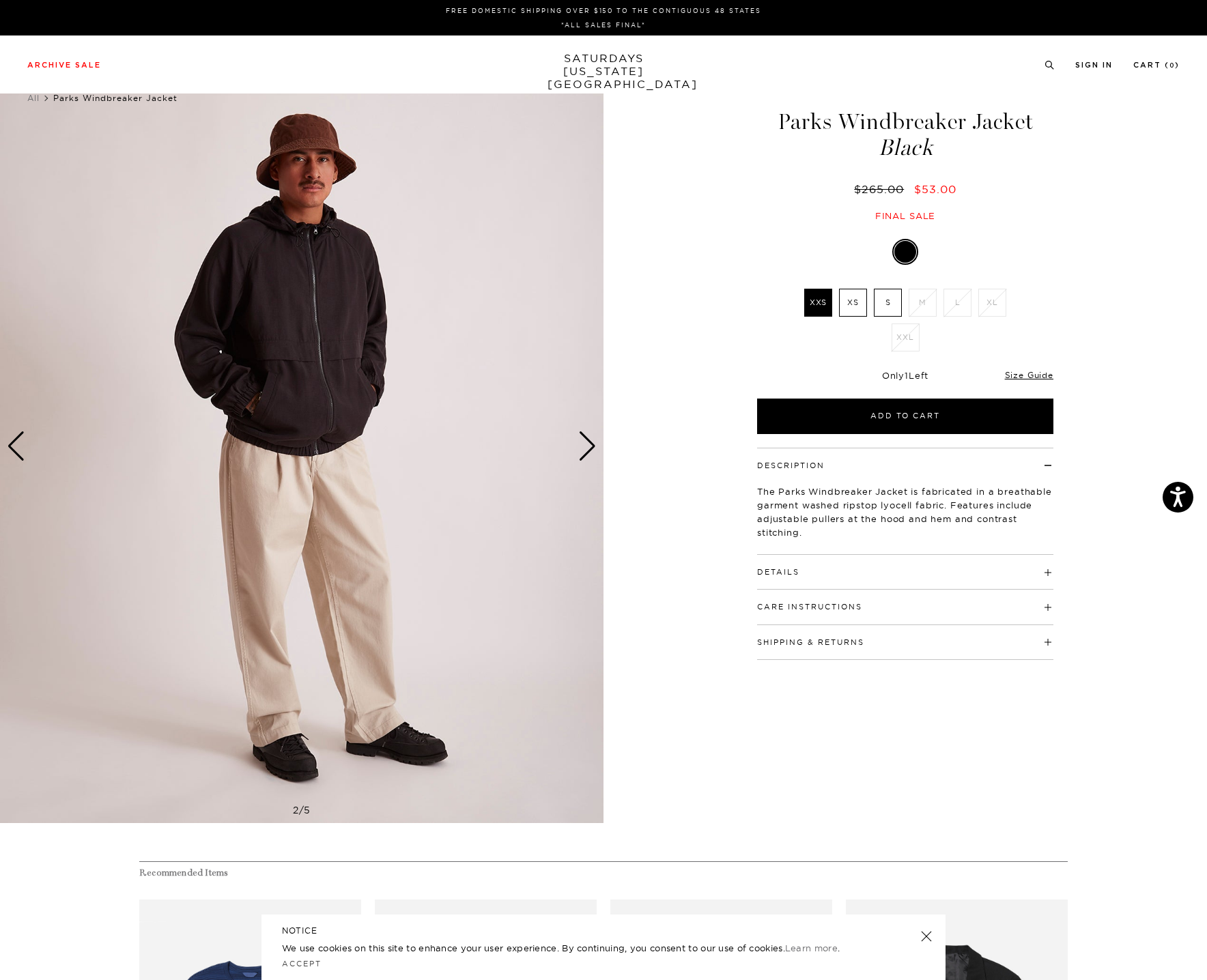
click at [827, 568] on h4 "Details" at bounding box center [905, 566] width 296 height 23
click at [579, 439] on div "Next slide" at bounding box center [587, 446] width 18 height 30
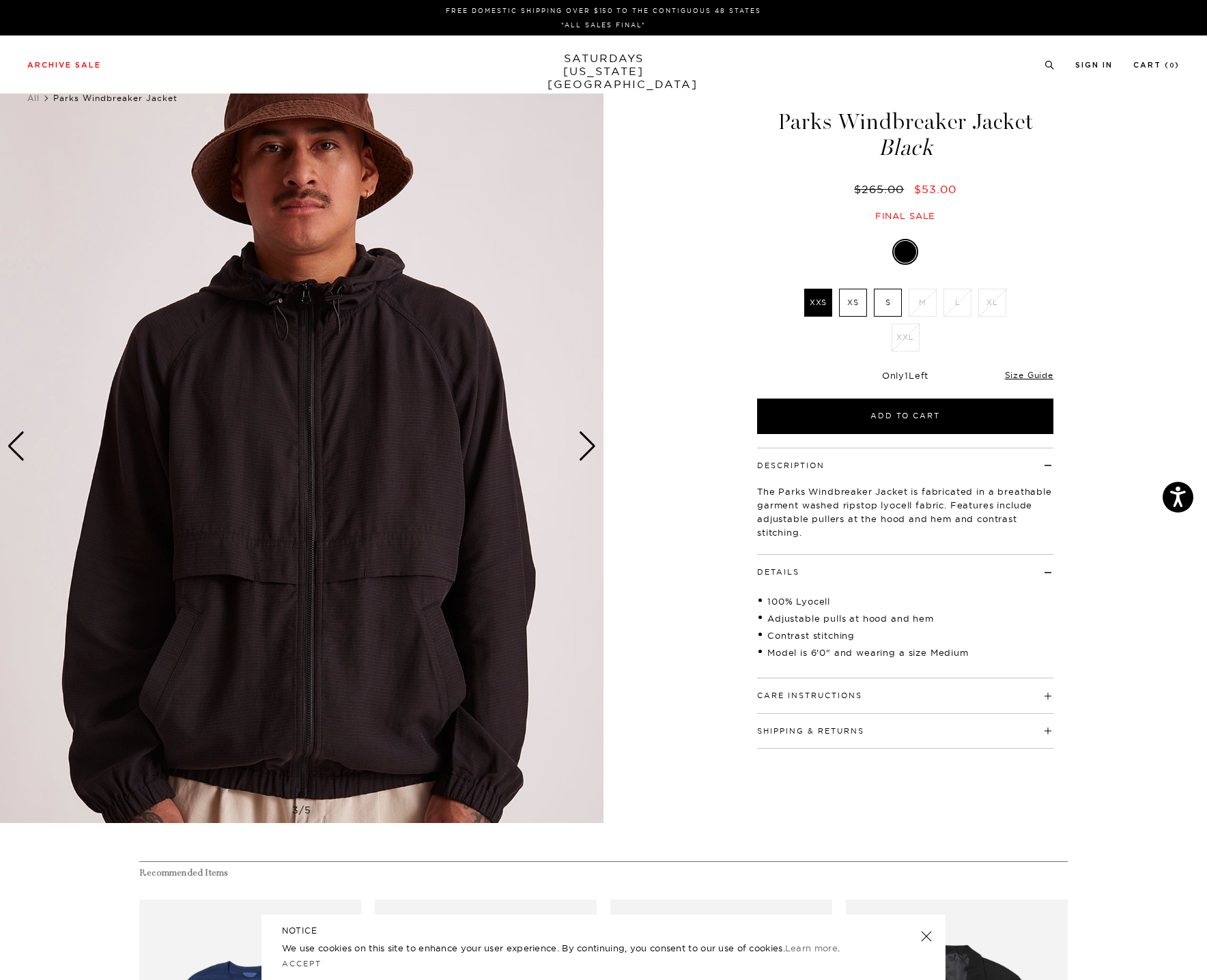
click at [579, 439] on div "Next slide" at bounding box center [587, 446] width 18 height 30
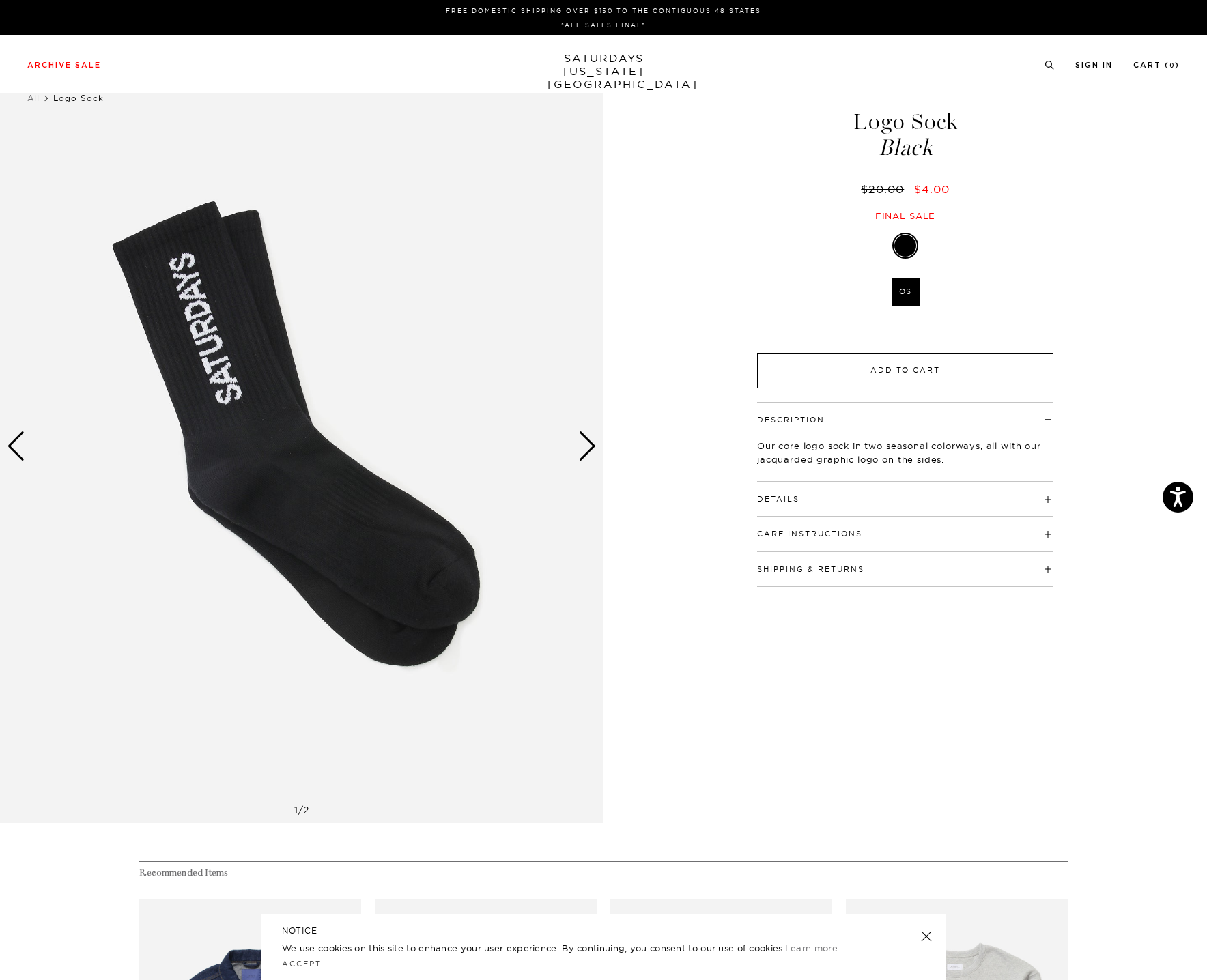
click at [831, 366] on button "Add to Cart" at bounding box center [905, 371] width 296 height 36
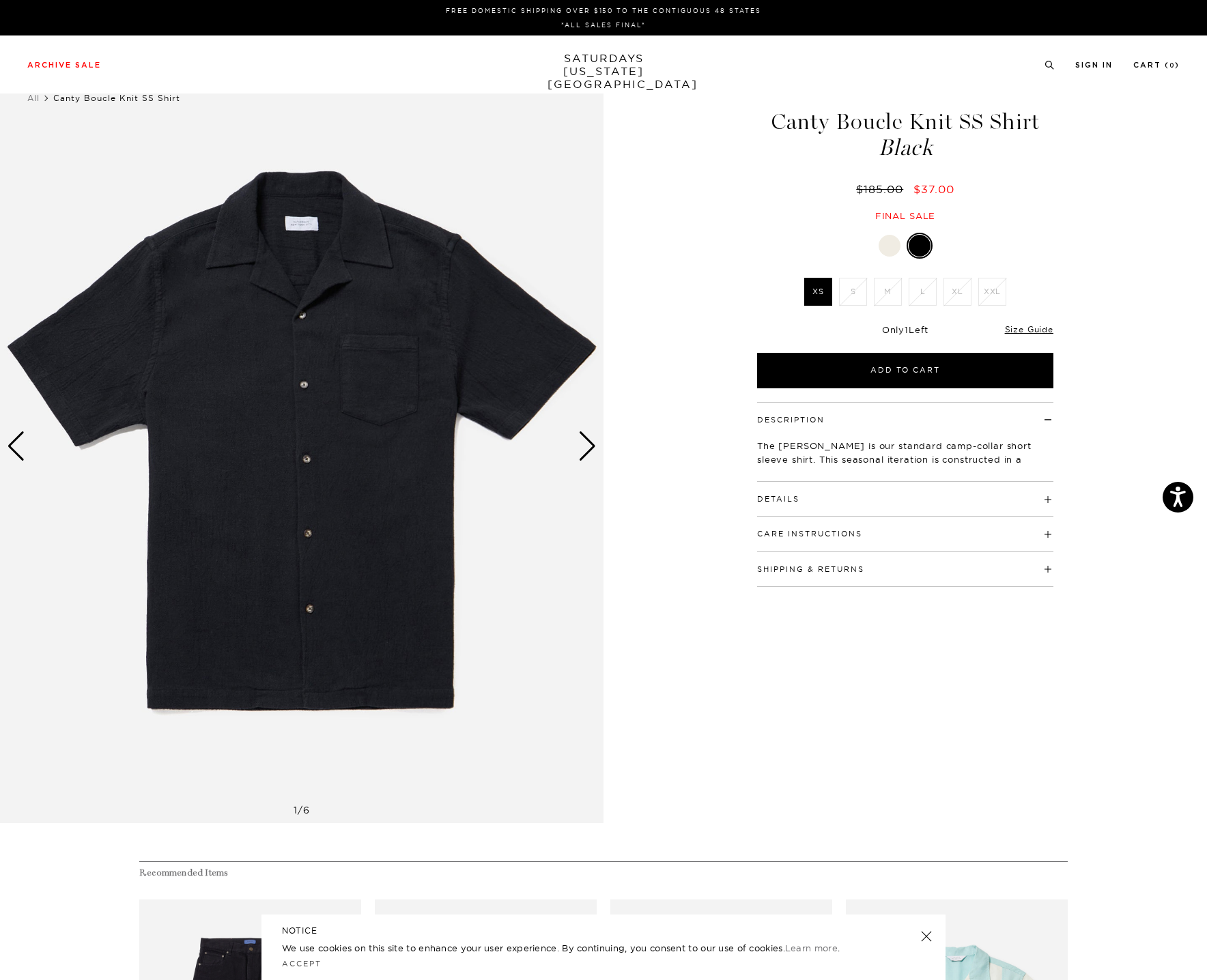
click at [591, 456] on div "Next slide" at bounding box center [587, 446] width 18 height 30
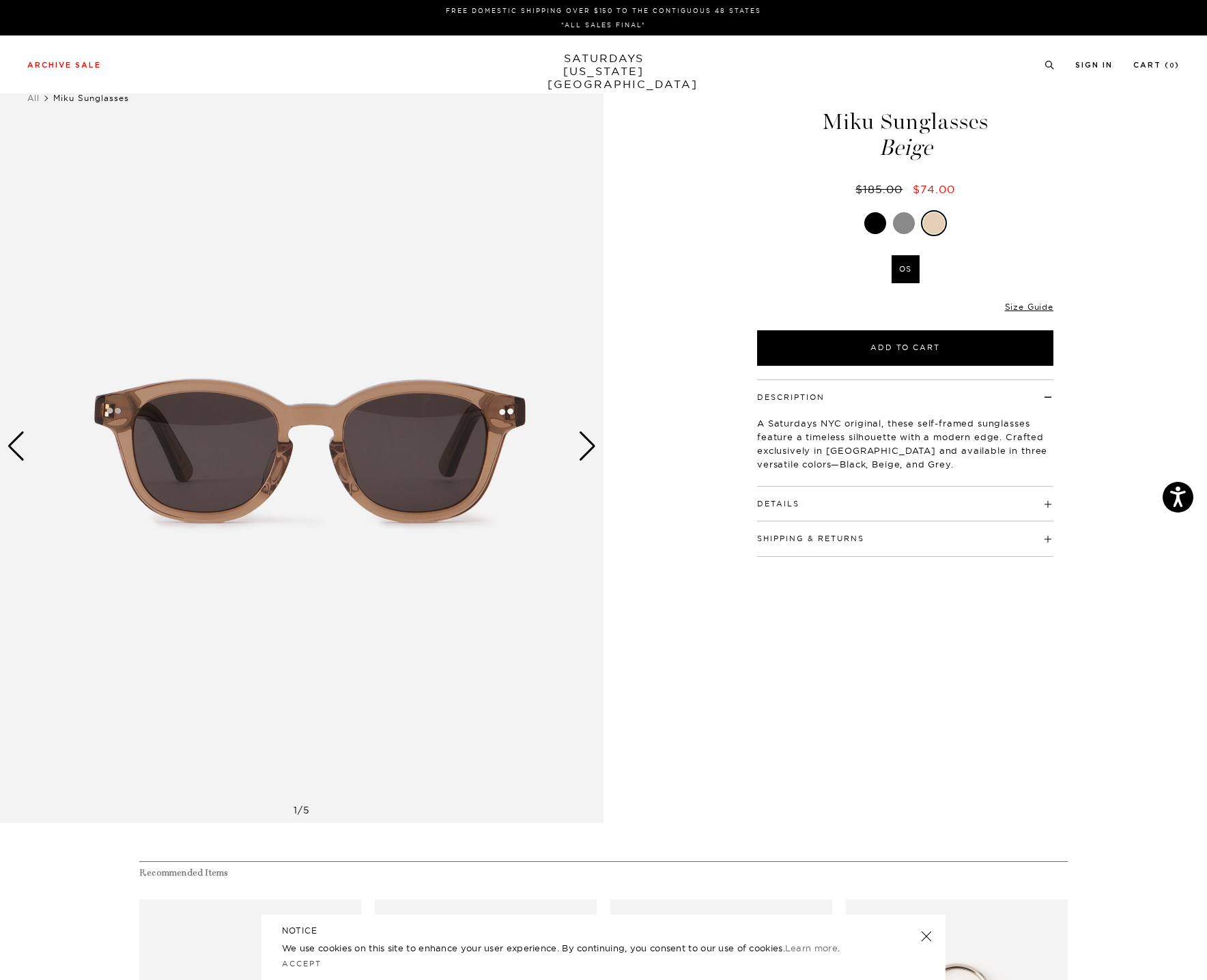
click at [903, 217] on div at bounding box center [904, 223] width 22 height 22
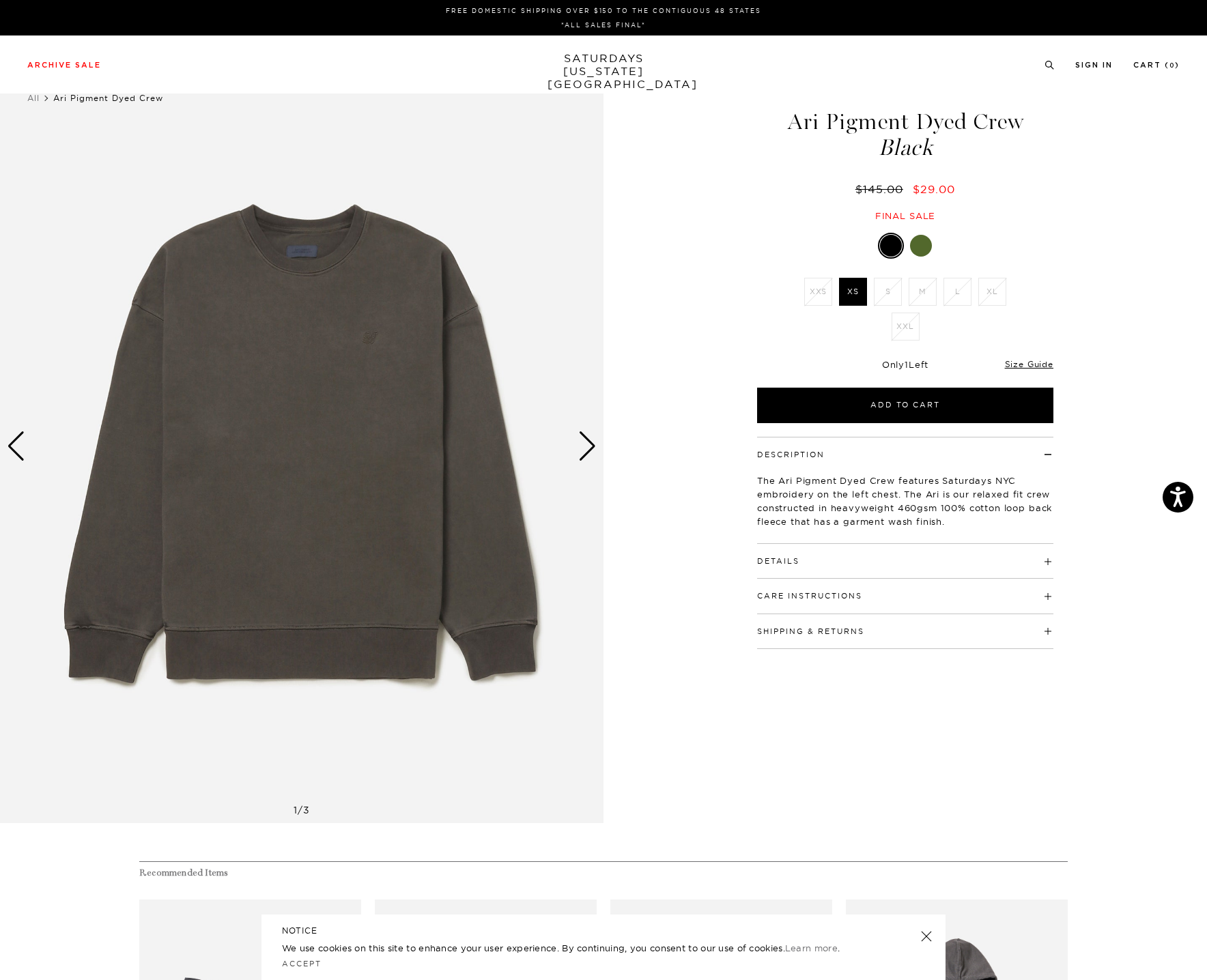
click at [916, 244] on div at bounding box center [921, 246] width 22 height 22
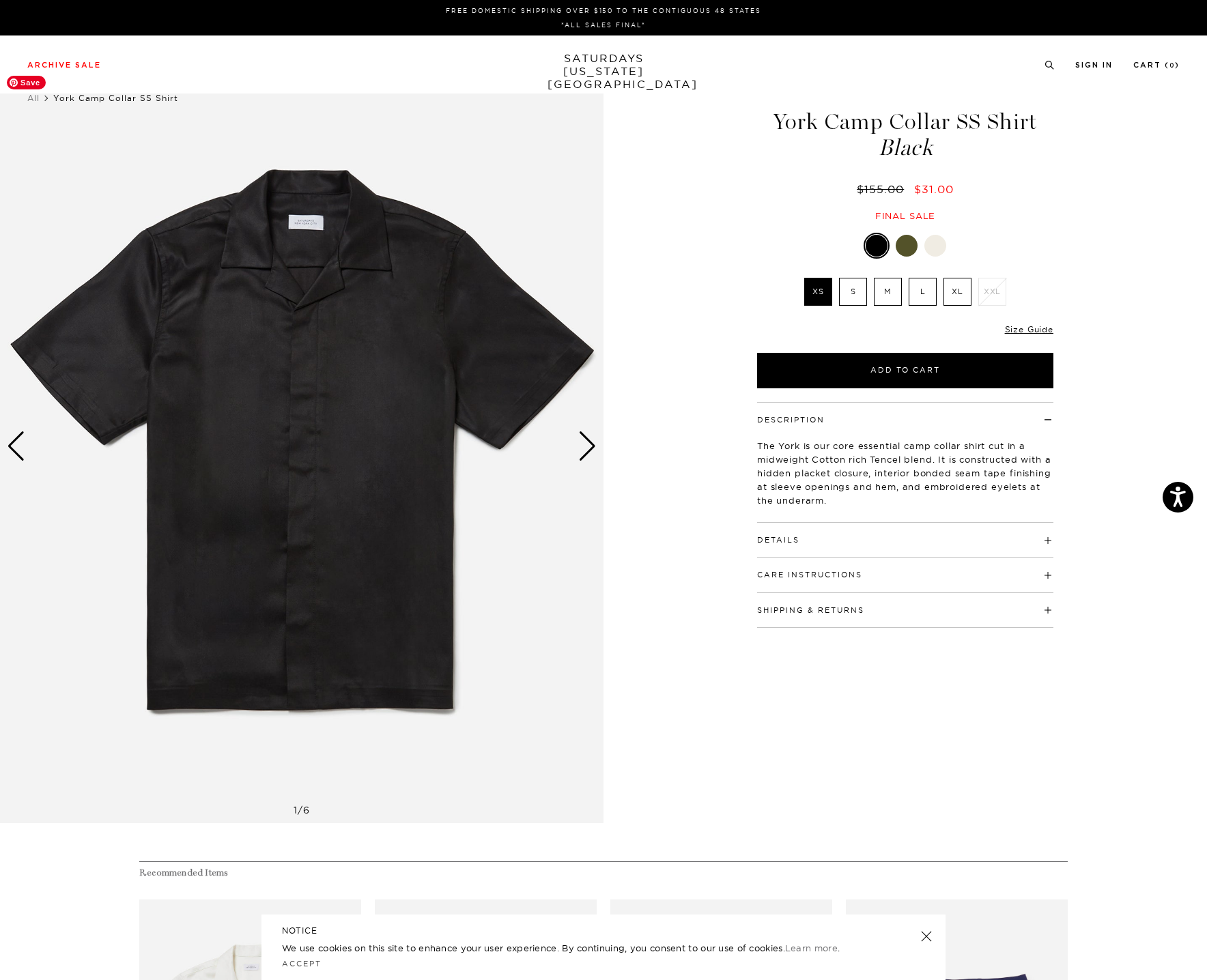
click at [595, 446] on div "Next slide" at bounding box center [587, 446] width 18 height 30
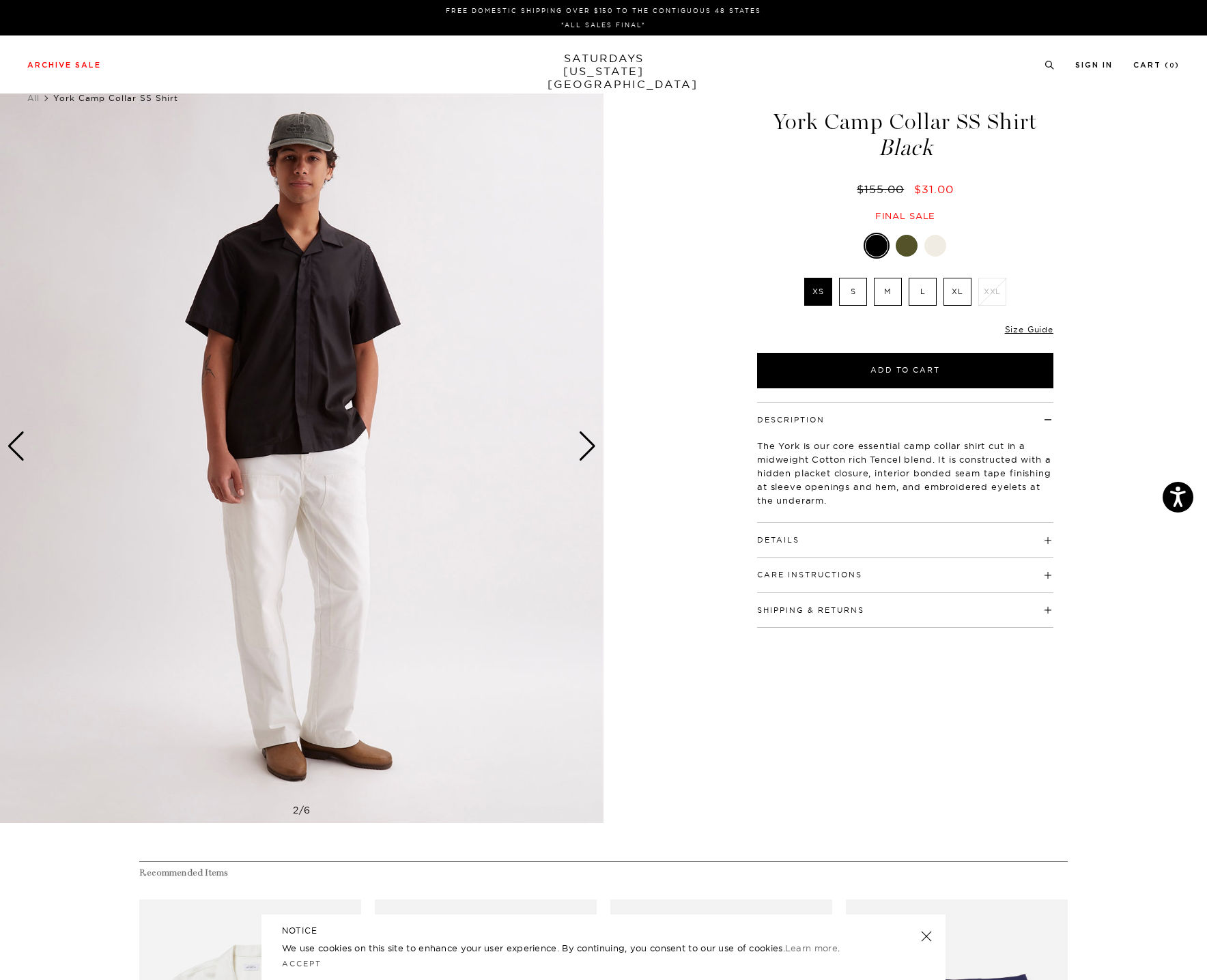
click at [595, 446] on div "Next slide" at bounding box center [587, 446] width 18 height 30
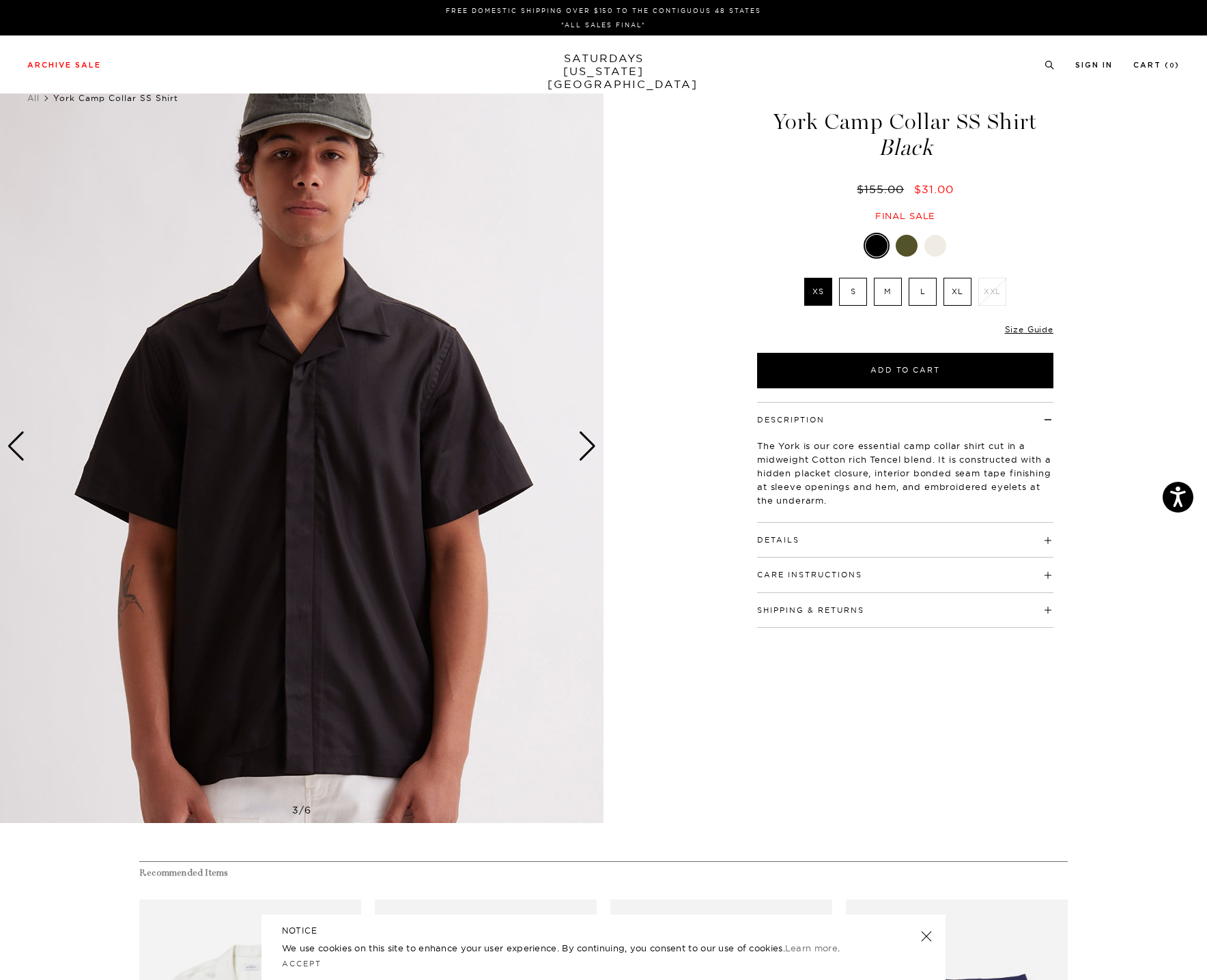
click at [595, 446] on div "Next slide" at bounding box center [587, 446] width 18 height 30
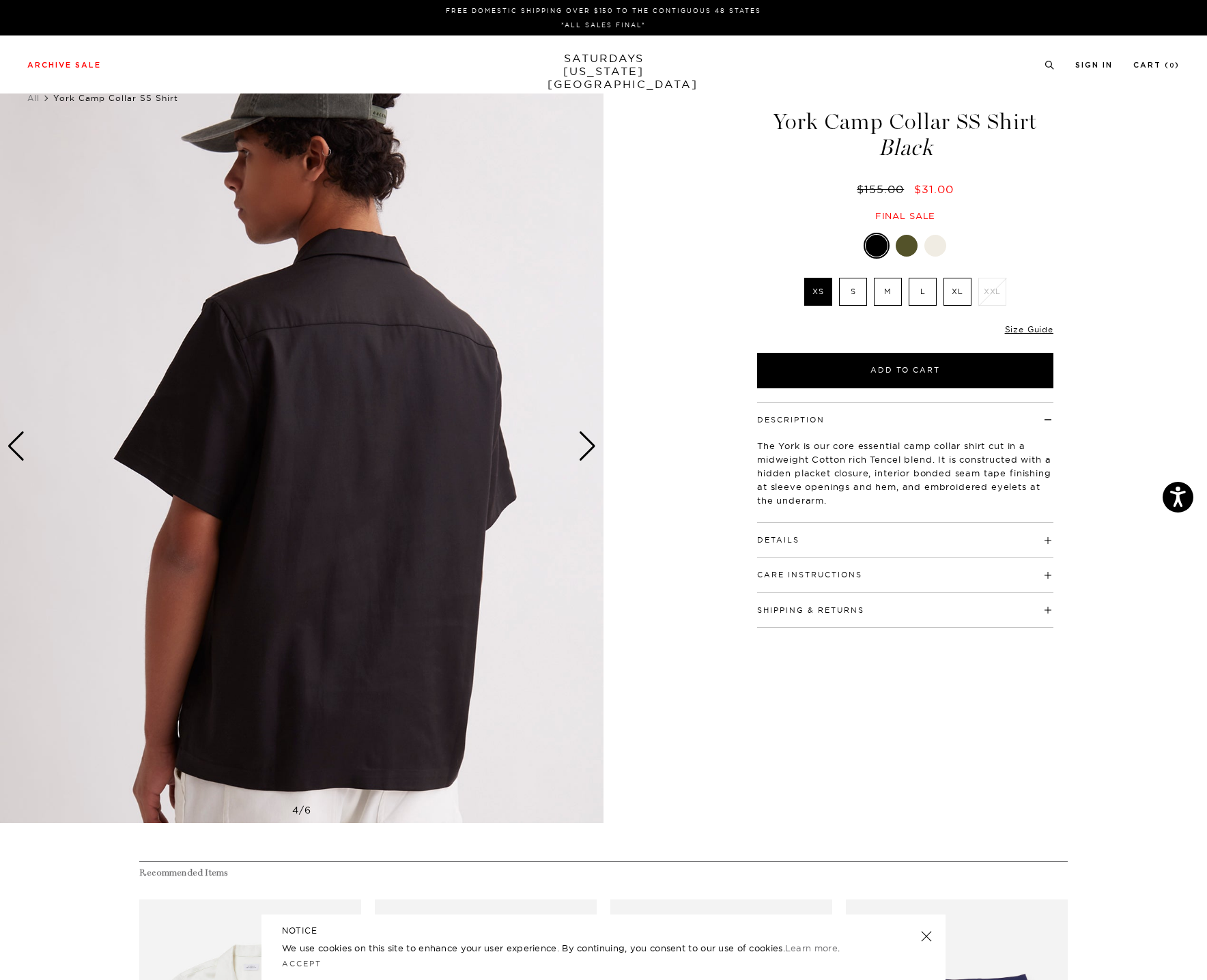
click at [595, 446] on div "Next slide" at bounding box center [587, 446] width 18 height 30
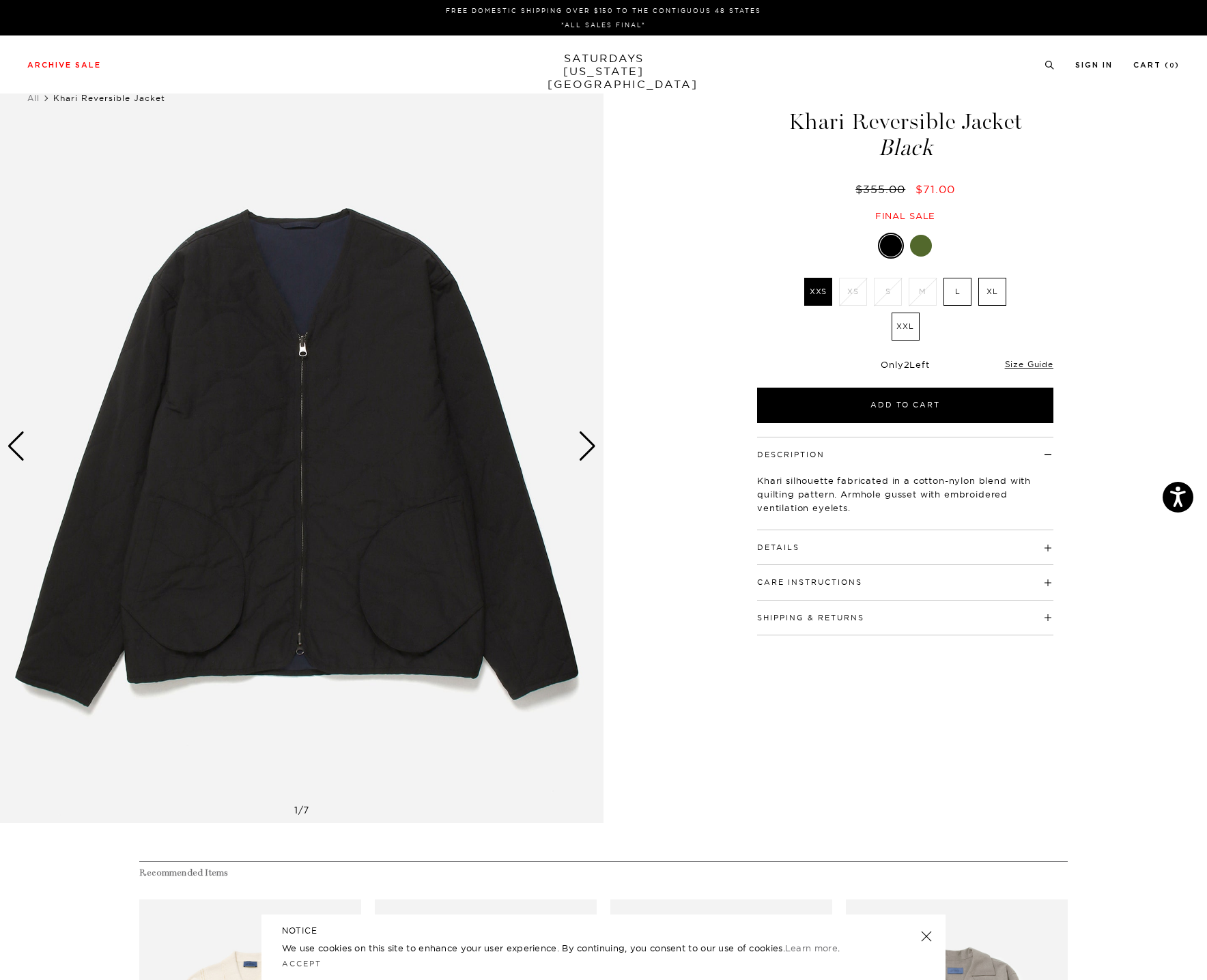
click at [590, 441] on div "Next slide" at bounding box center [587, 446] width 18 height 30
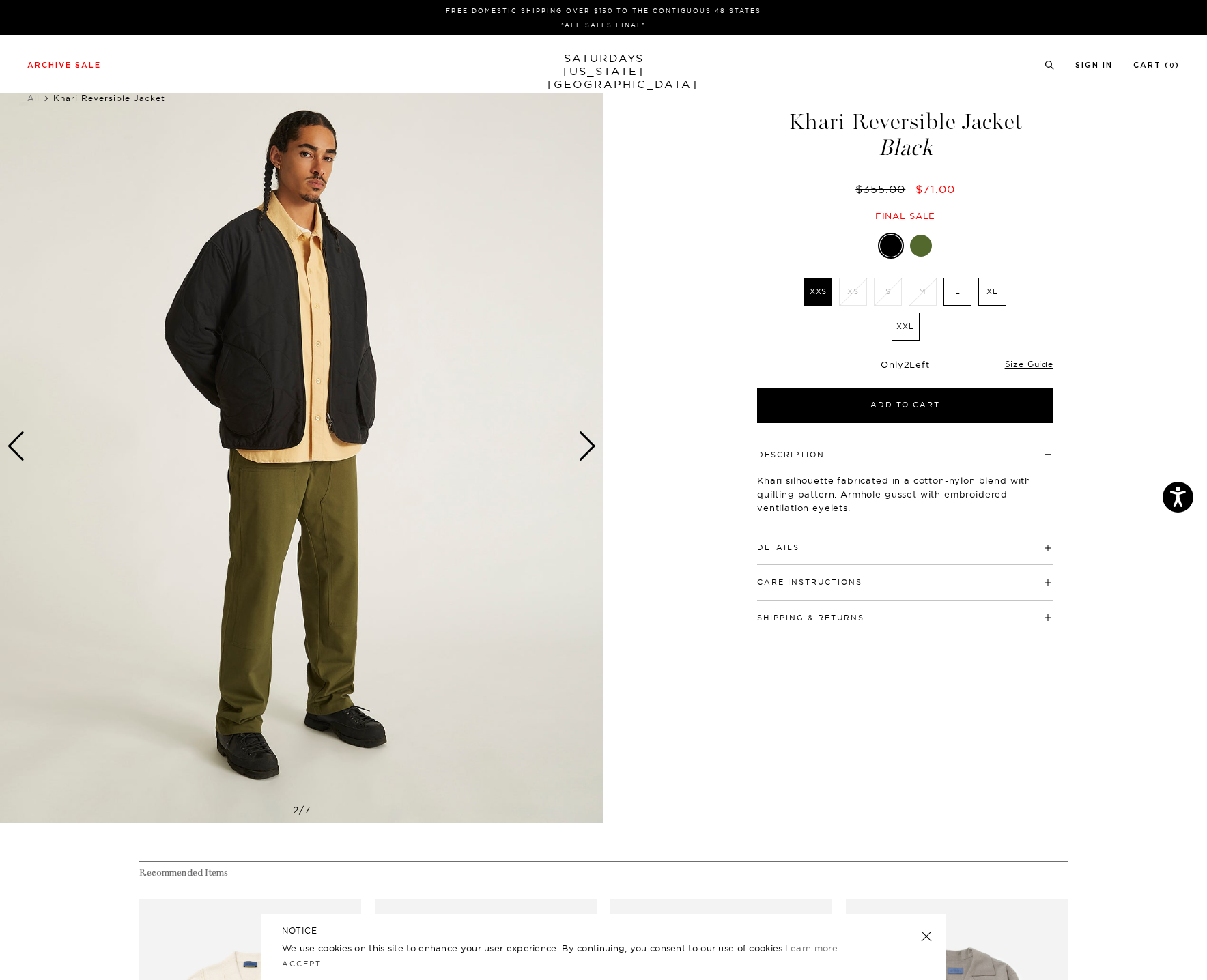
click at [590, 441] on div "Next slide" at bounding box center [587, 446] width 18 height 30
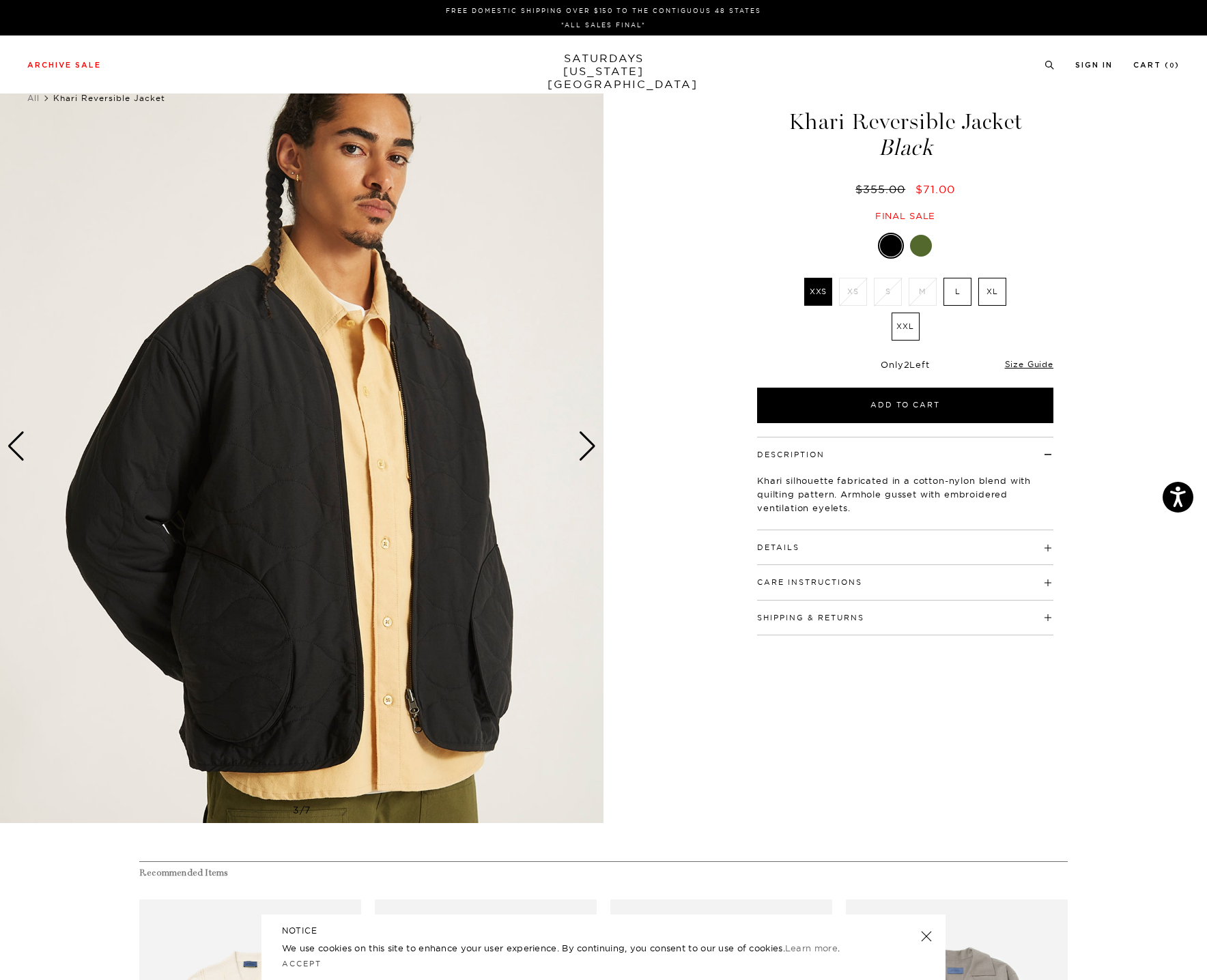
click at [590, 441] on div "Next slide" at bounding box center [587, 446] width 18 height 30
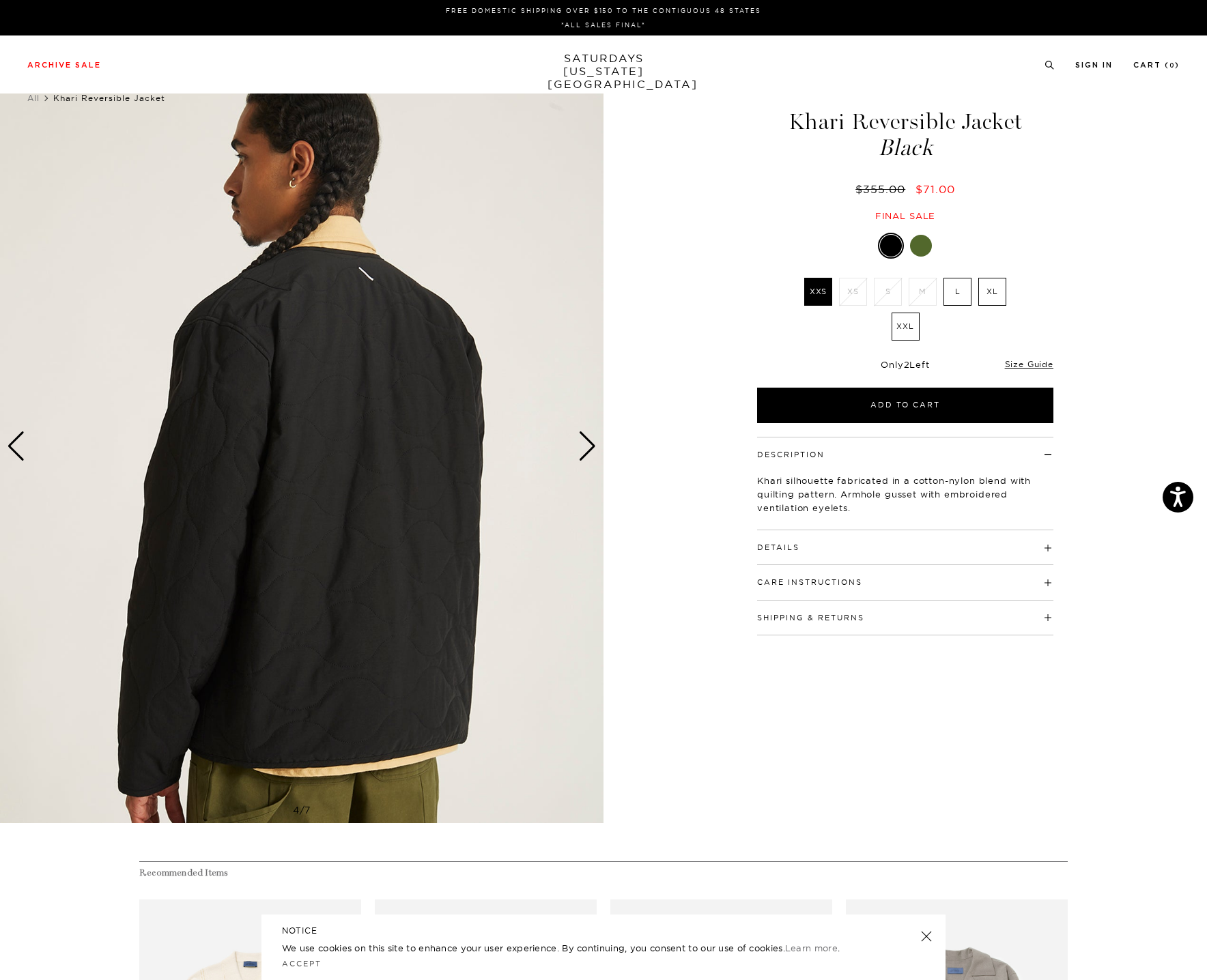
click at [590, 441] on div "Next slide" at bounding box center [587, 446] width 18 height 30
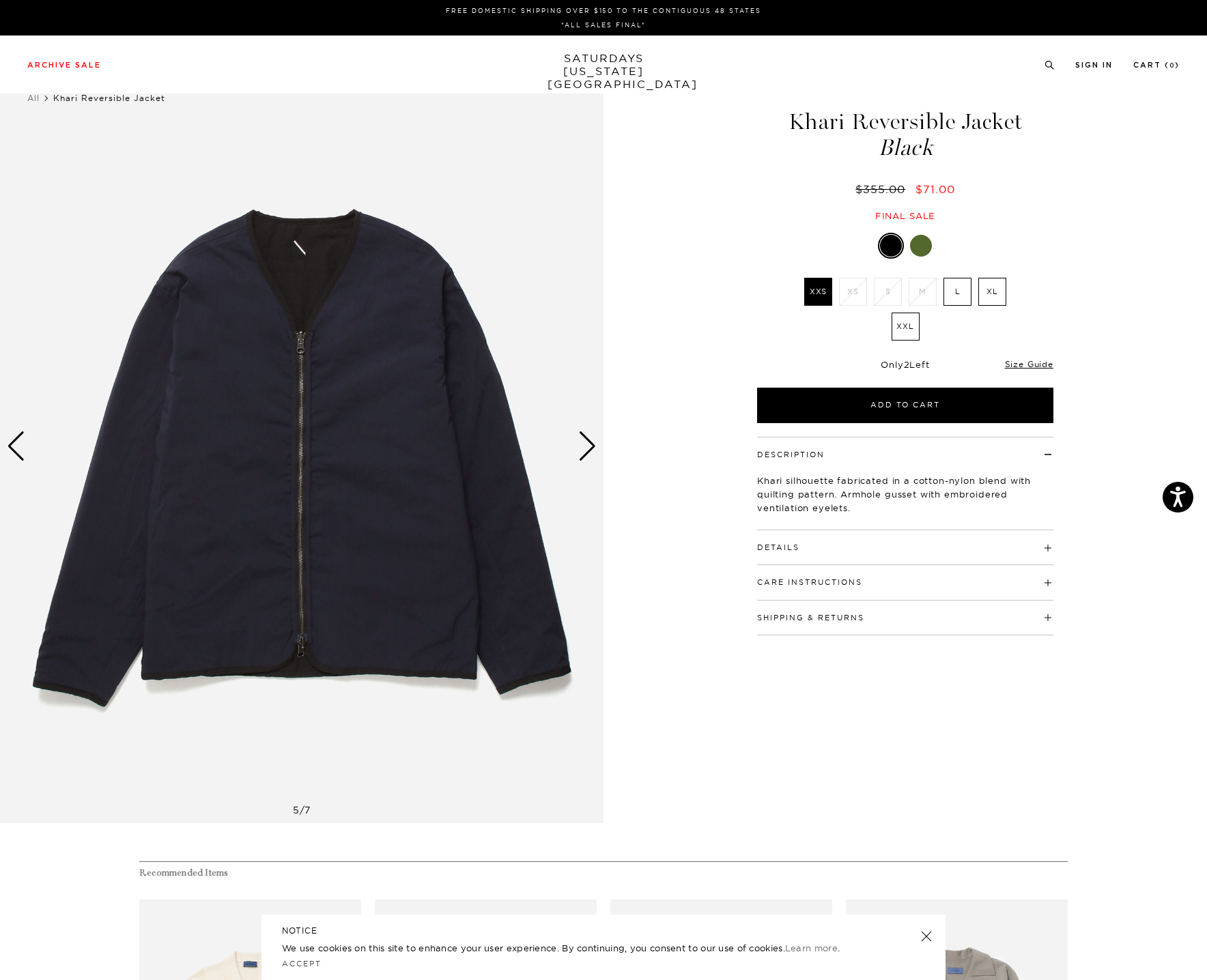
click at [590, 441] on div "Next slide" at bounding box center [587, 446] width 18 height 30
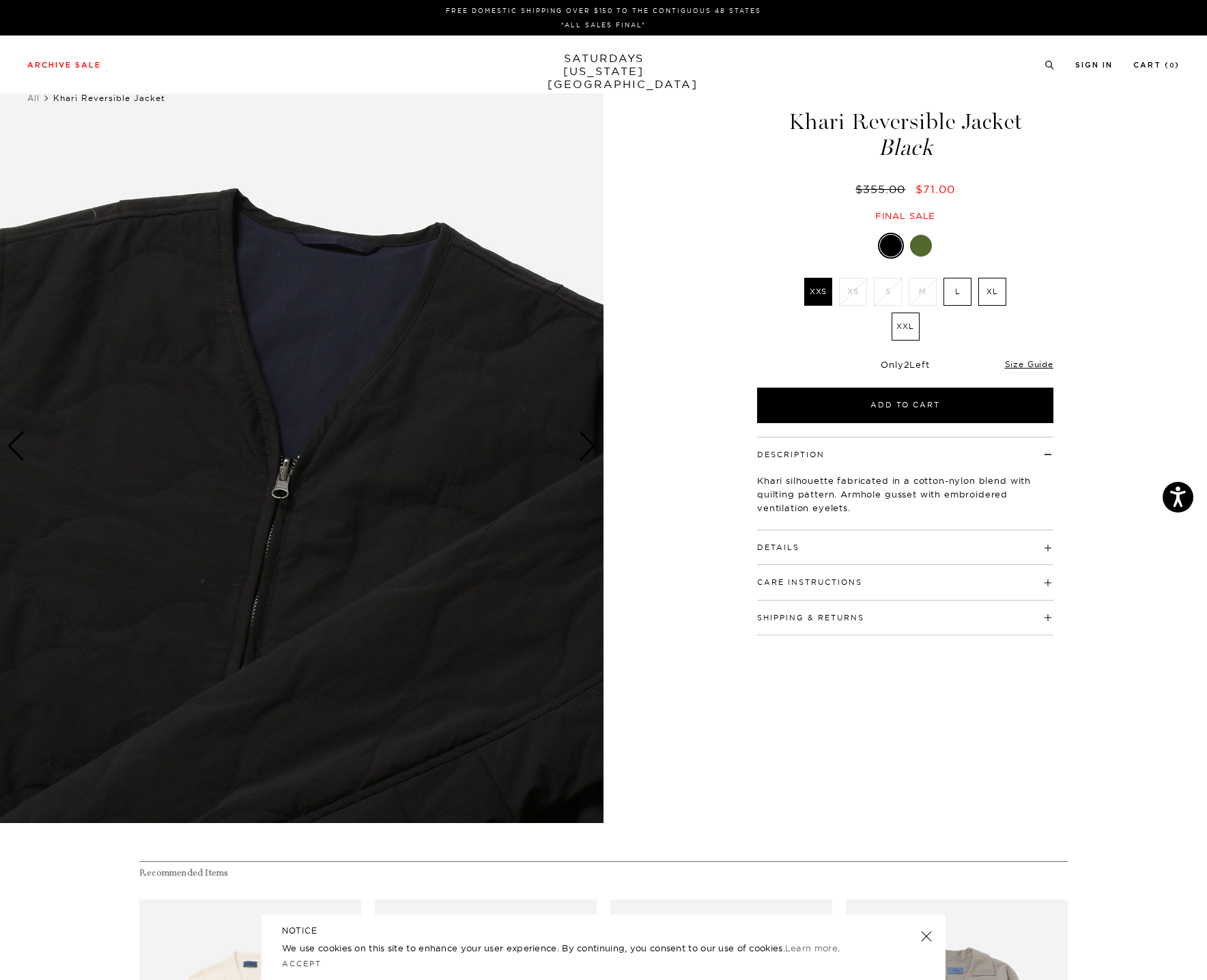
click at [590, 441] on div "Next slide" at bounding box center [587, 446] width 18 height 30
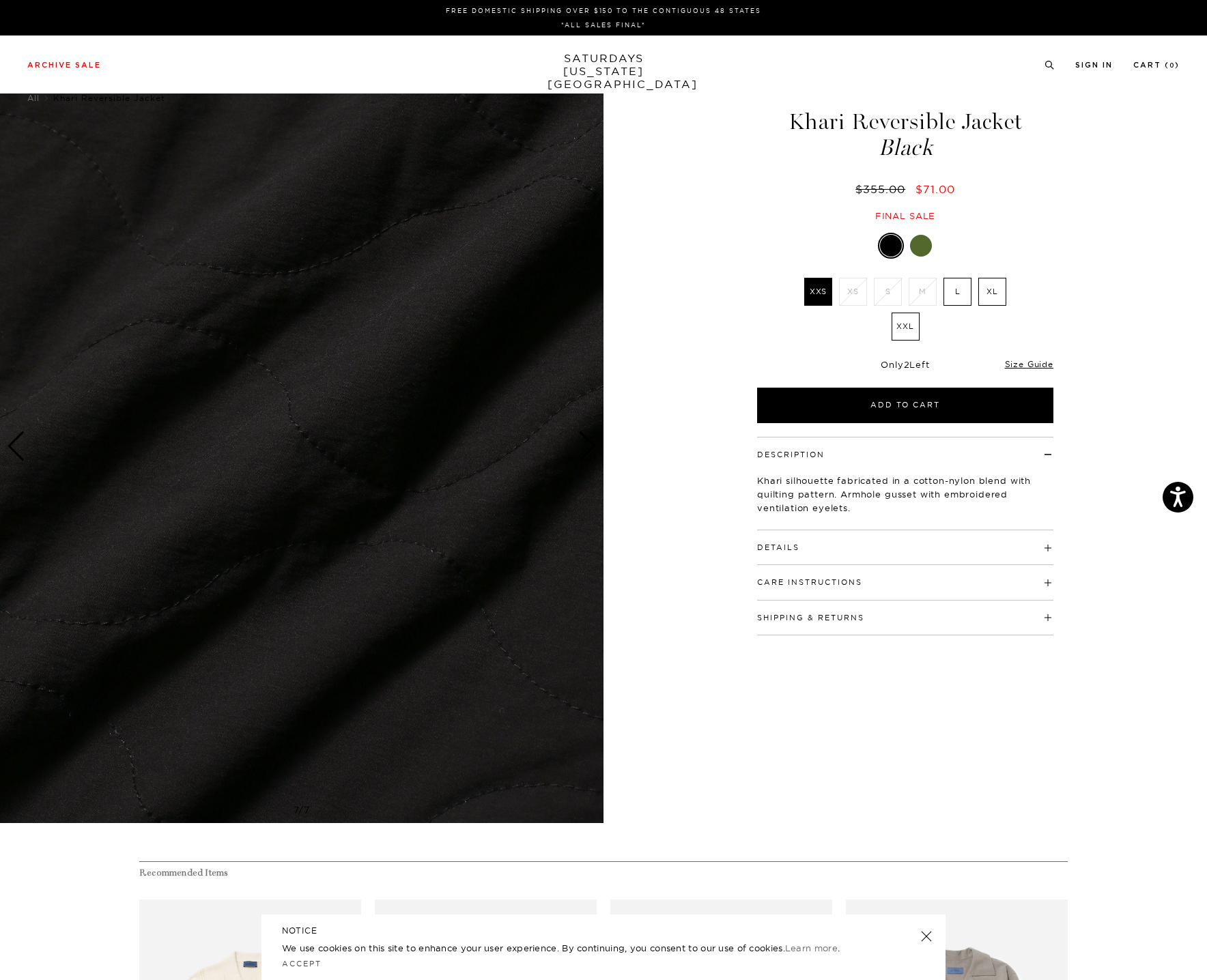
click at [959, 296] on label "L" at bounding box center [957, 292] width 28 height 28
click at [0, 0] on input "L" at bounding box center [0, 0] width 0 height 0
click at [930, 248] on div at bounding box center [921, 246] width 22 height 22
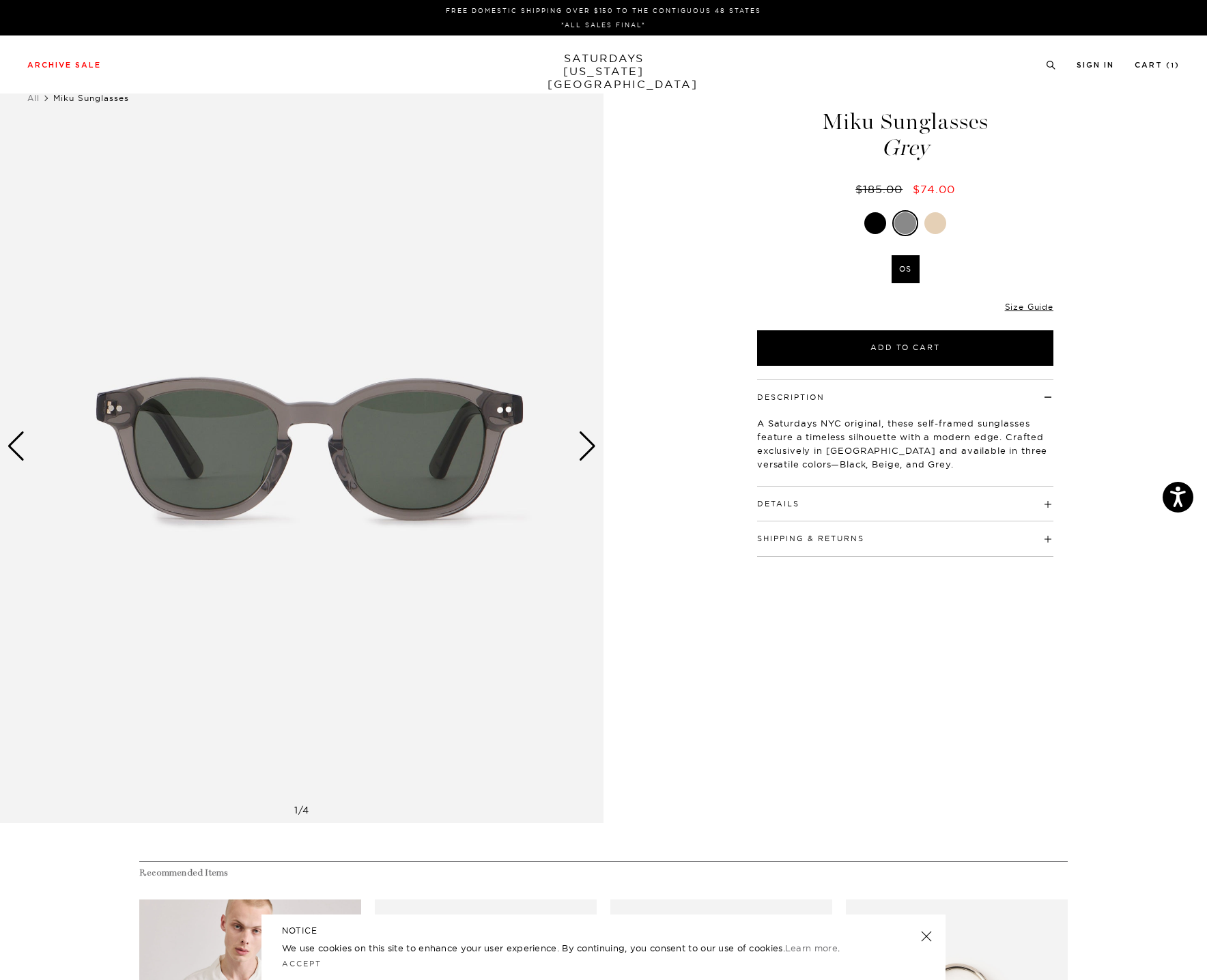
click at [877, 220] on div at bounding box center [875, 223] width 22 height 22
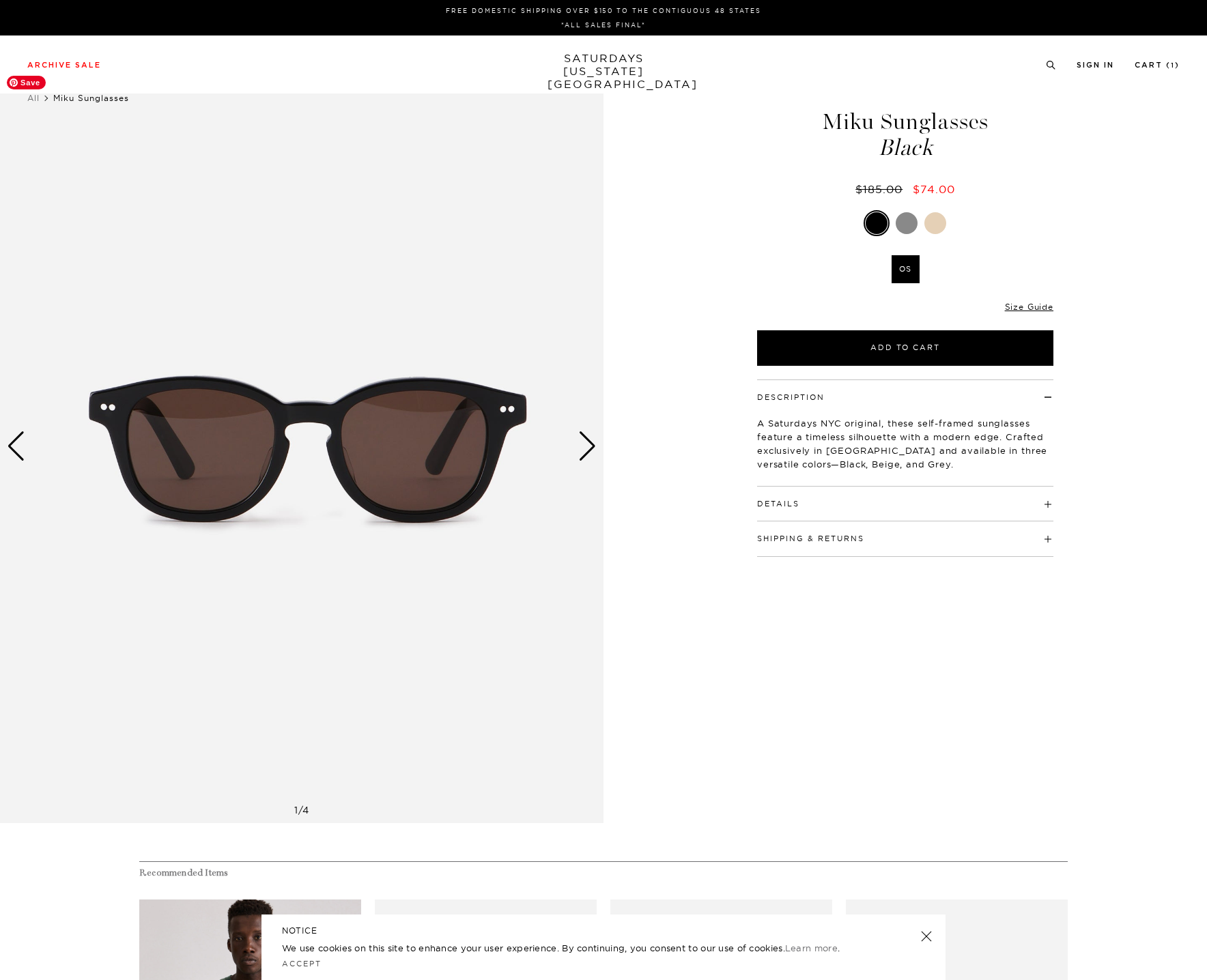
click at [582, 447] on div "Next slide" at bounding box center [587, 446] width 18 height 30
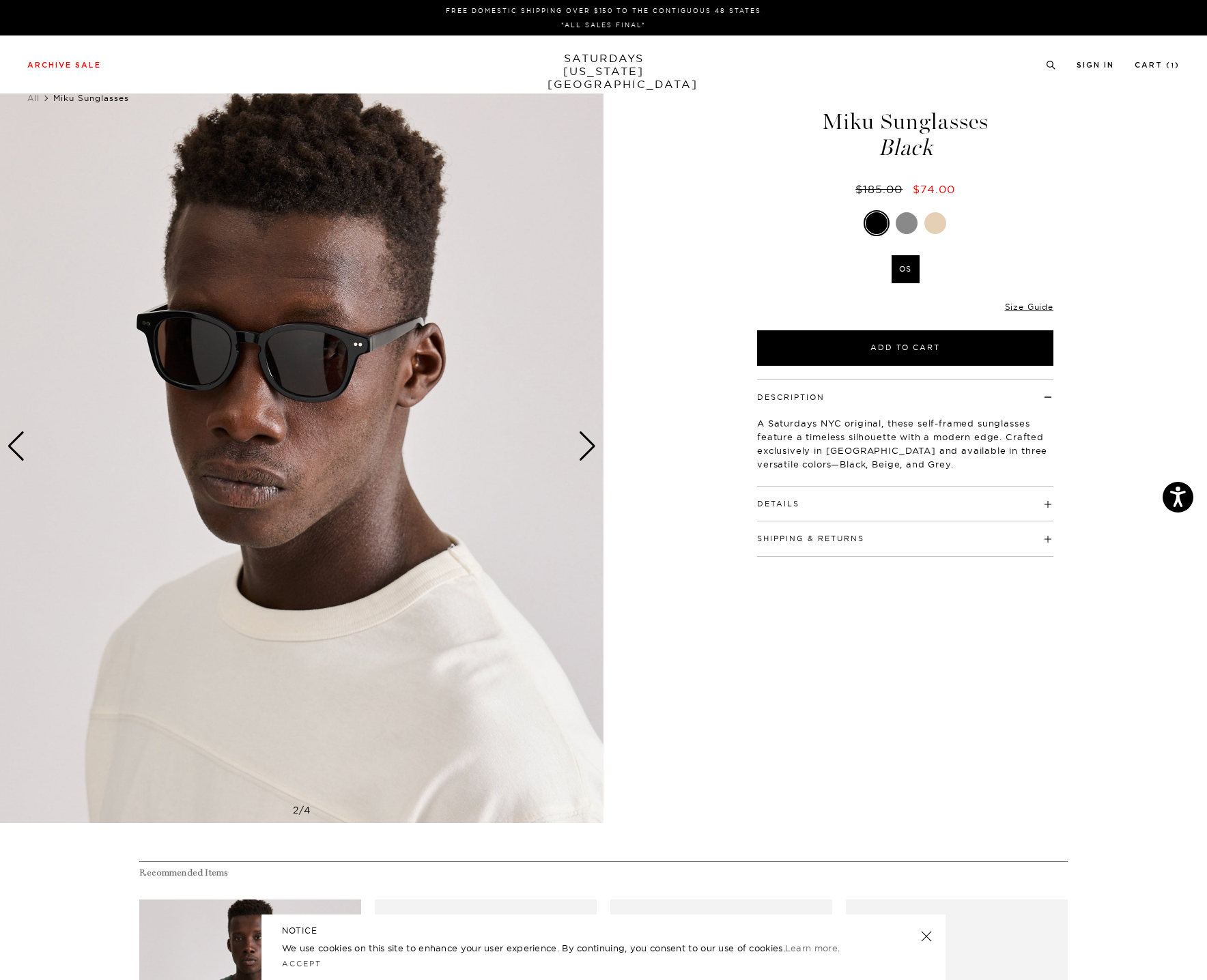
click at [582, 447] on div "Next slide" at bounding box center [587, 446] width 18 height 30
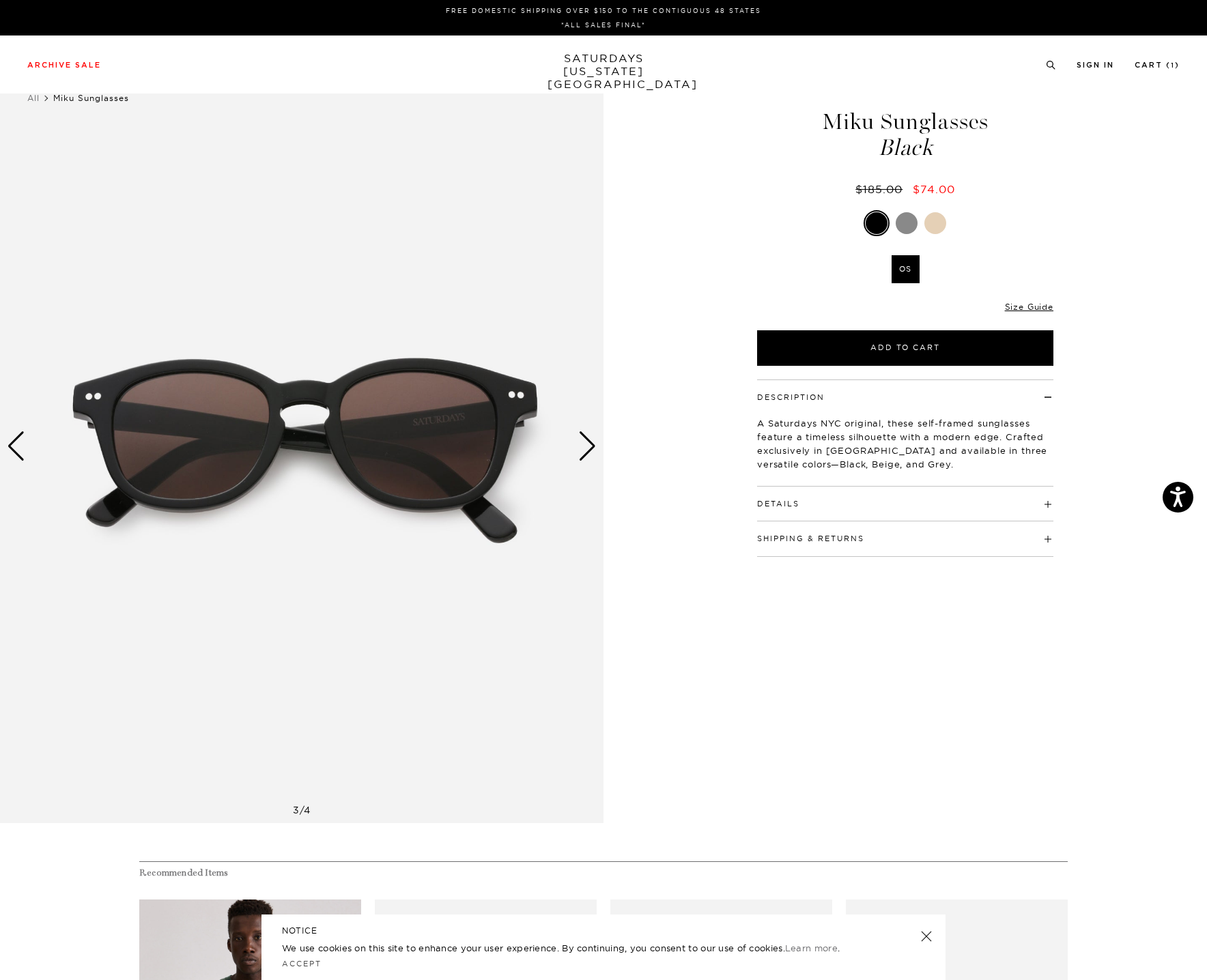
click at [582, 447] on div "Next slide" at bounding box center [587, 446] width 18 height 30
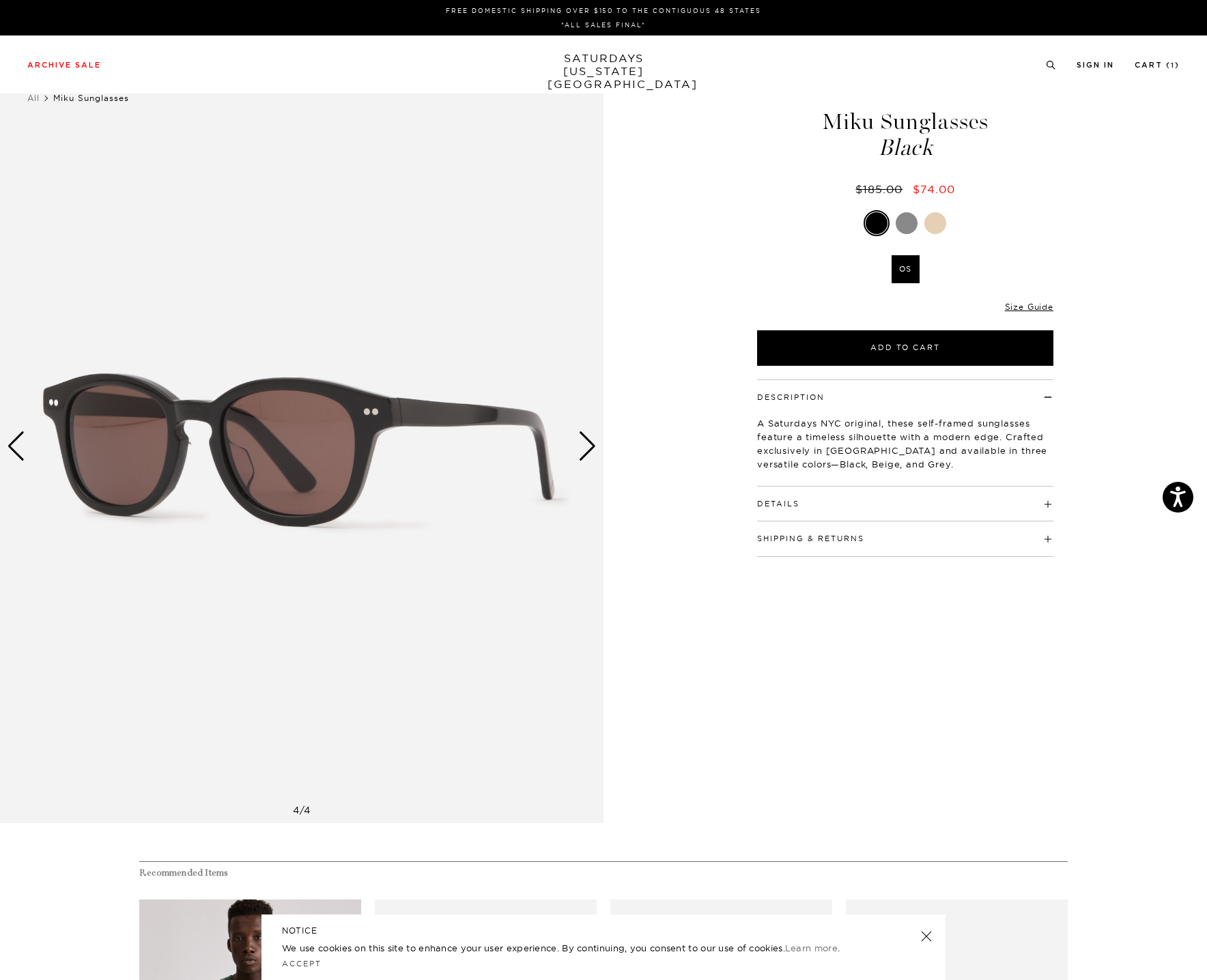
click at [582, 447] on div "Next slide" at bounding box center [587, 446] width 18 height 30
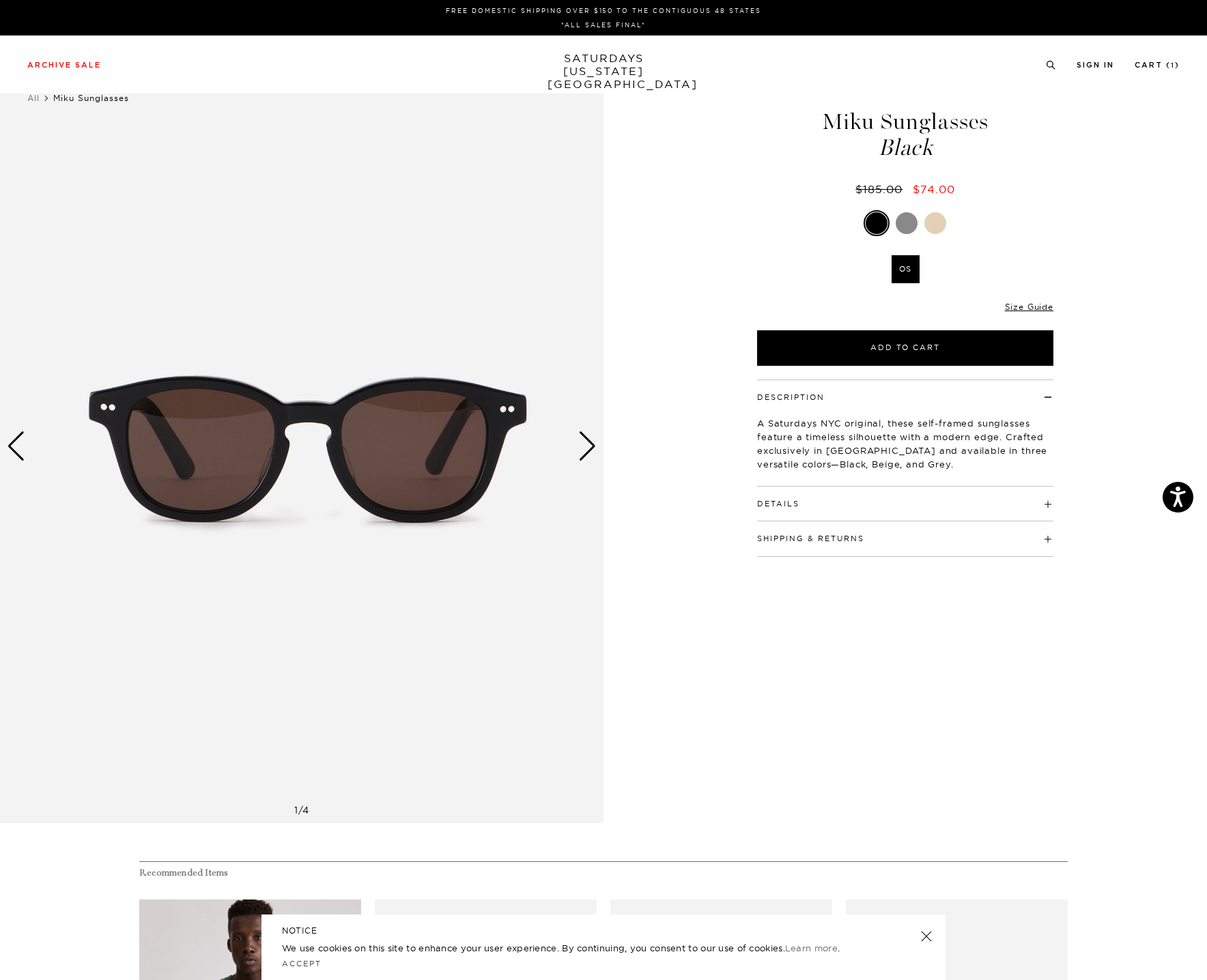
click at [932, 224] on div at bounding box center [936, 223] width 22 height 22
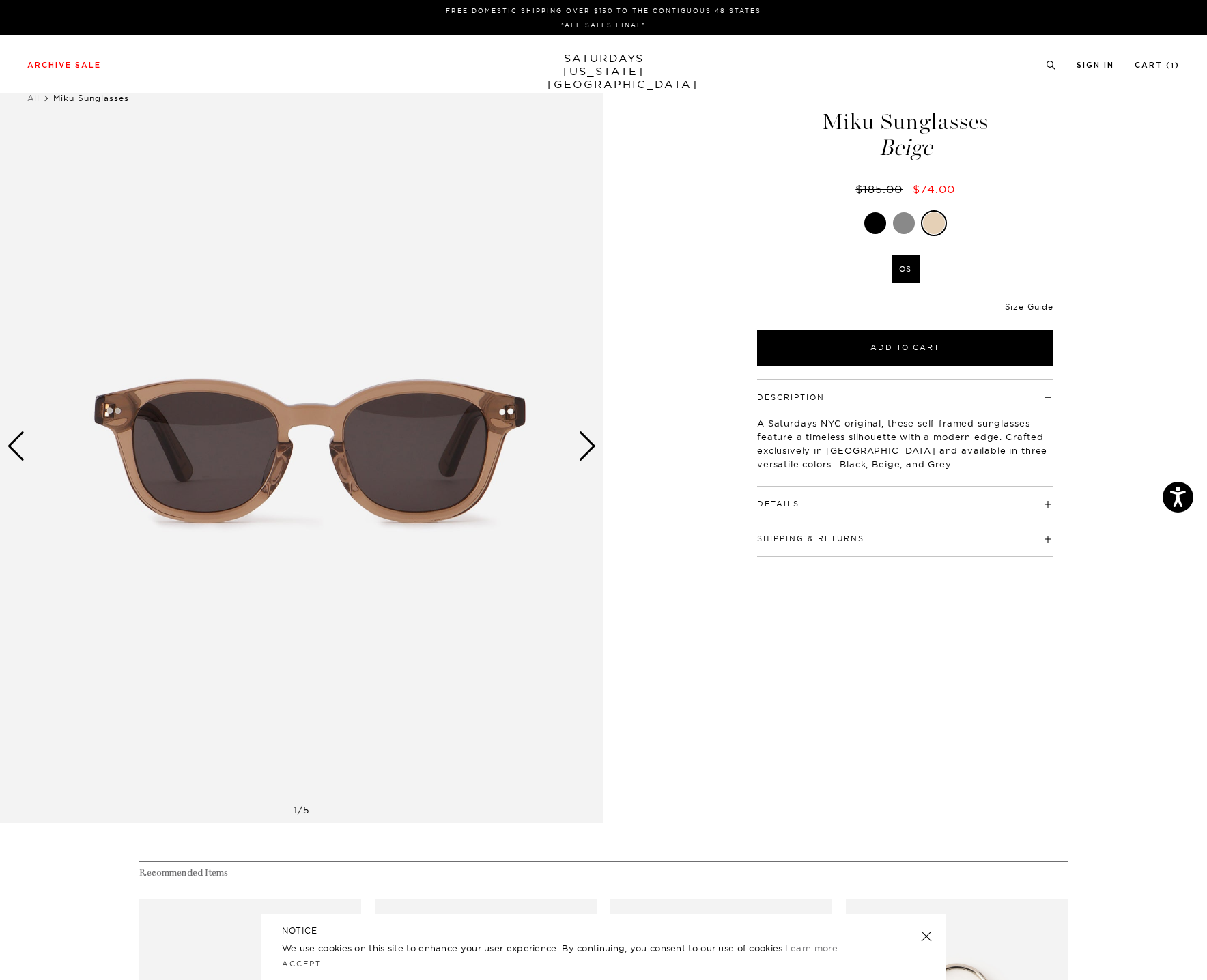
click at [587, 458] on div "Next slide" at bounding box center [587, 446] width 18 height 30
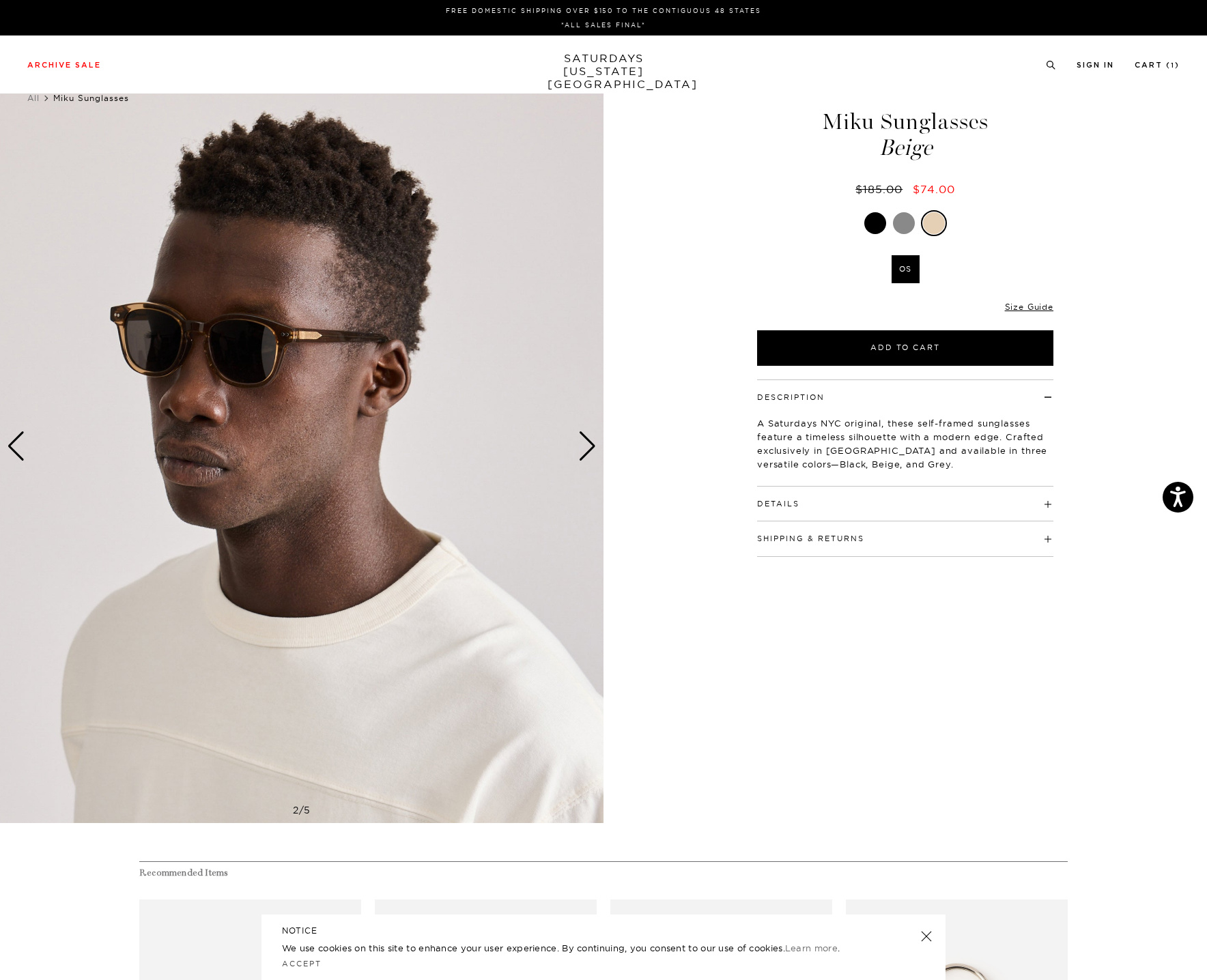
click at [587, 458] on div "Next slide" at bounding box center [587, 446] width 18 height 30
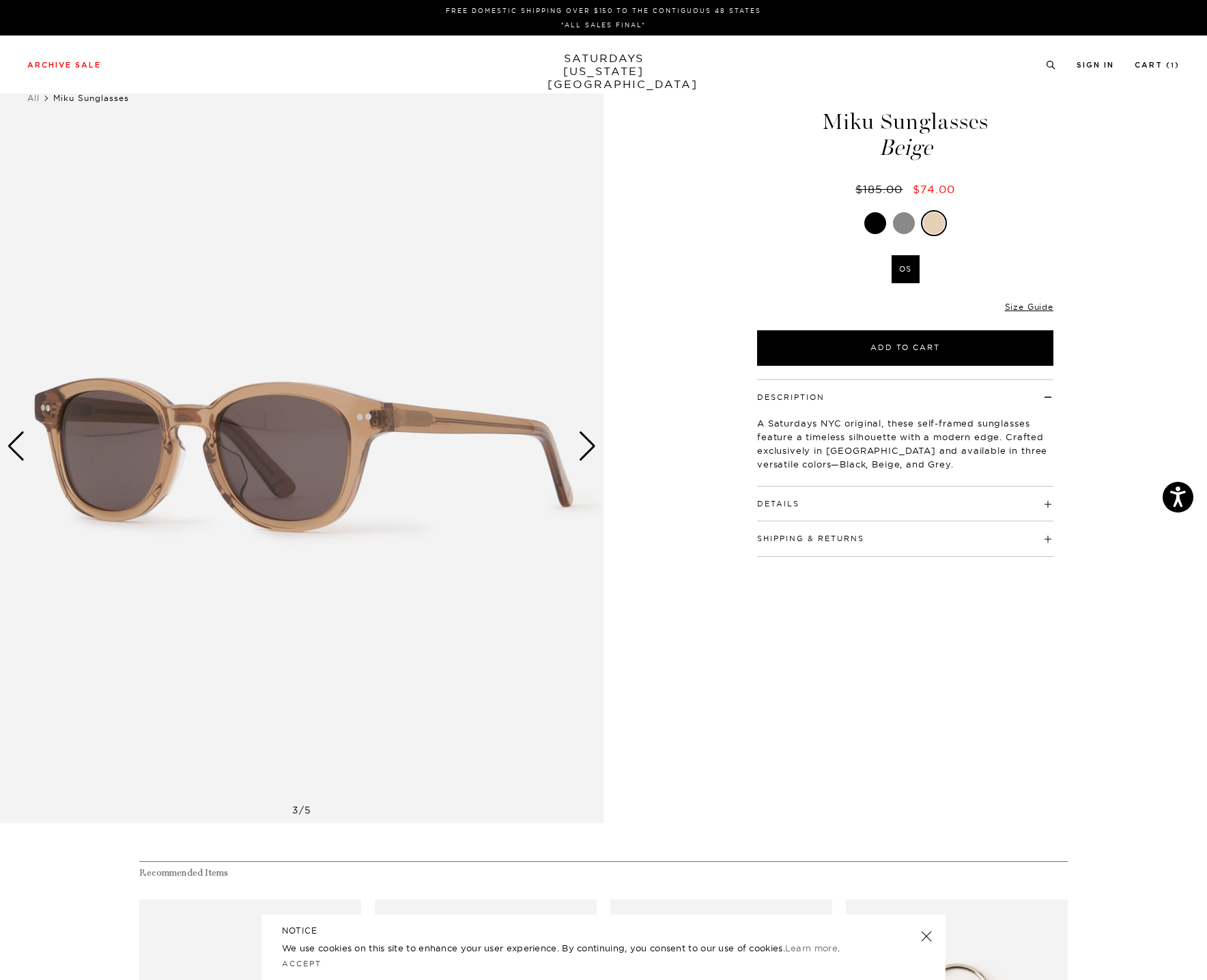
click at [587, 458] on div "Next slide" at bounding box center [587, 446] width 18 height 30
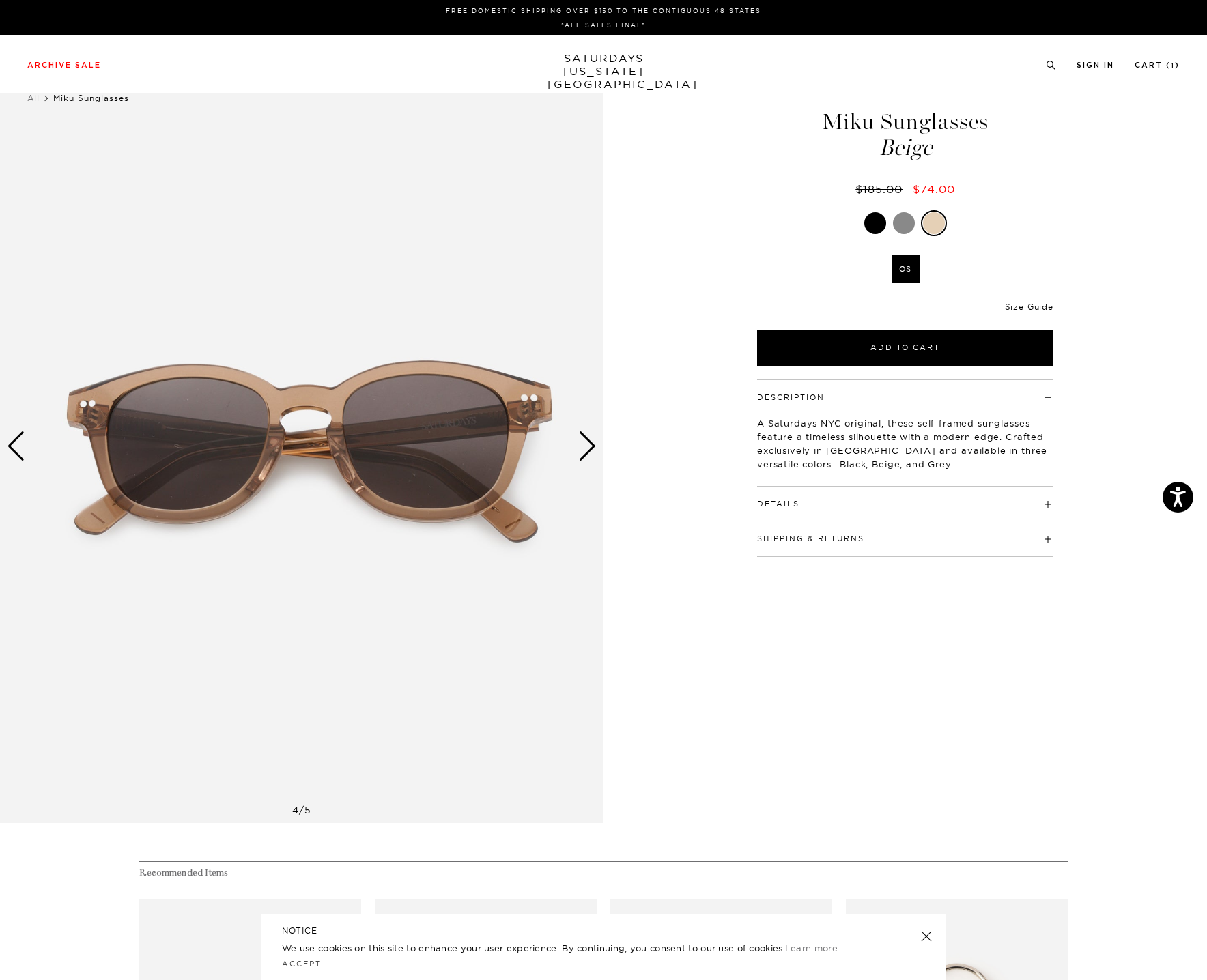
click at [587, 458] on div "Next slide" at bounding box center [587, 446] width 18 height 30
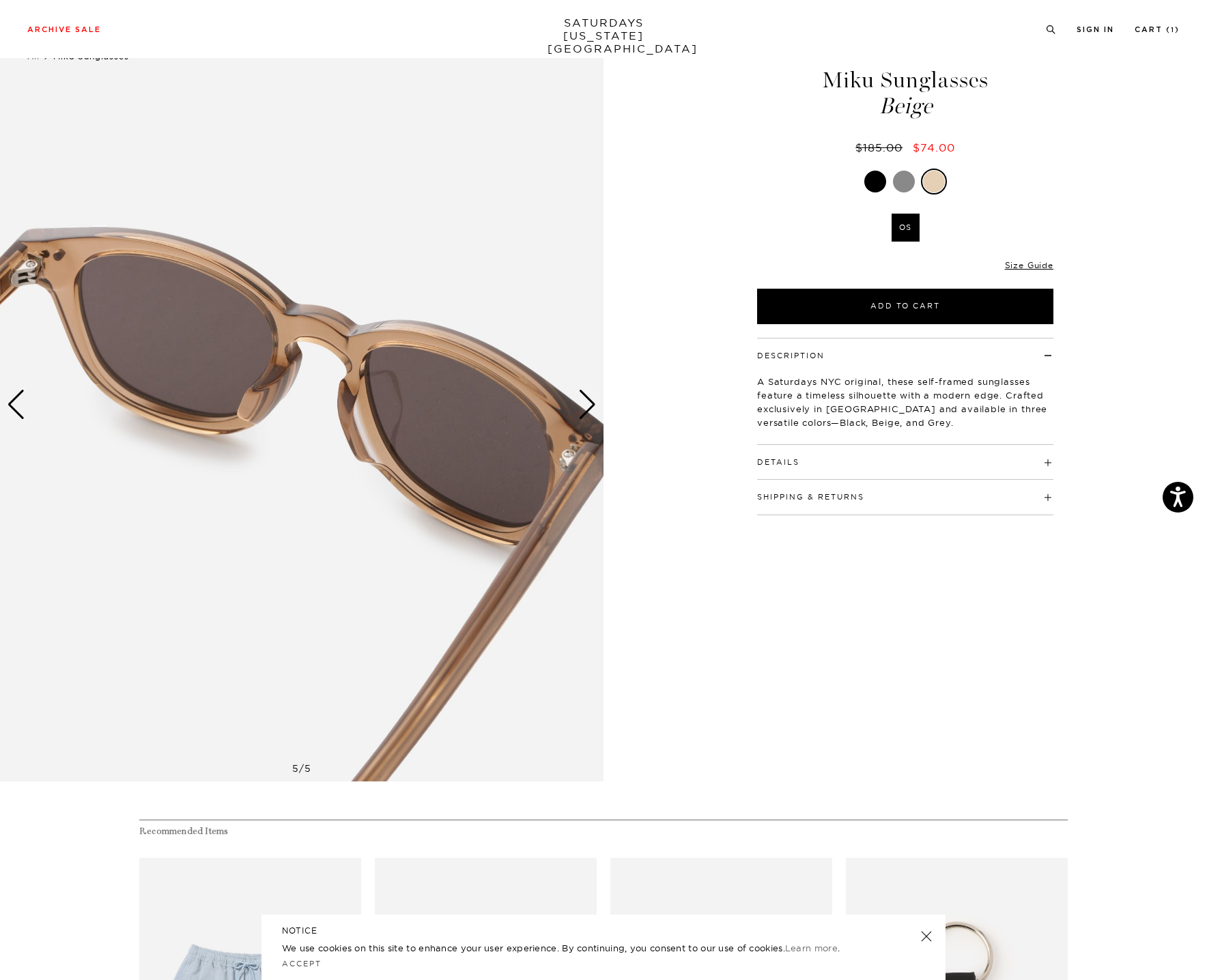
scroll to position [40, 0]
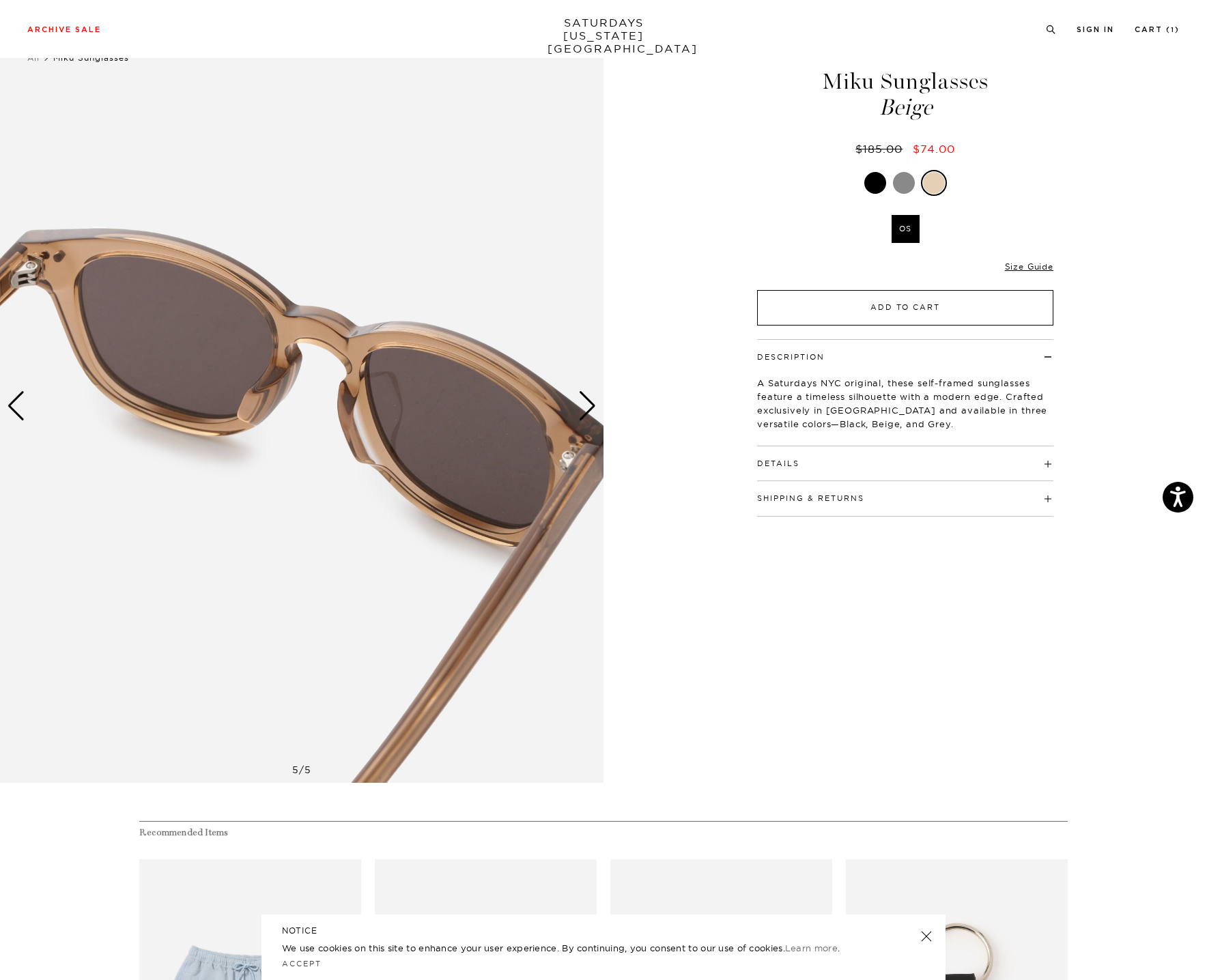
click at [950, 306] on button "Add to Cart" at bounding box center [905, 308] width 296 height 36
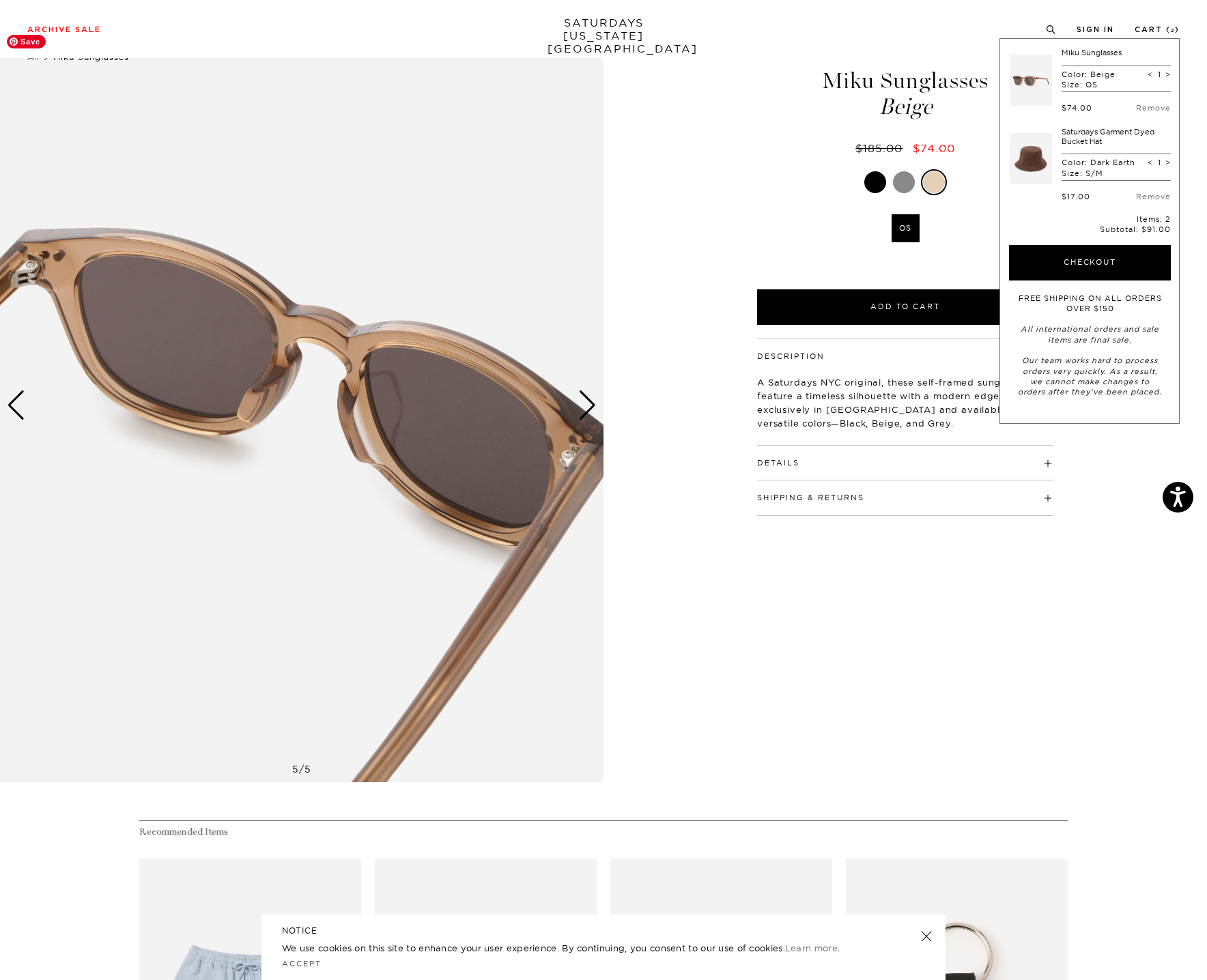
scroll to position [41, 4]
click at [1122, 268] on button "Checkout" at bounding box center [1090, 263] width 162 height 36
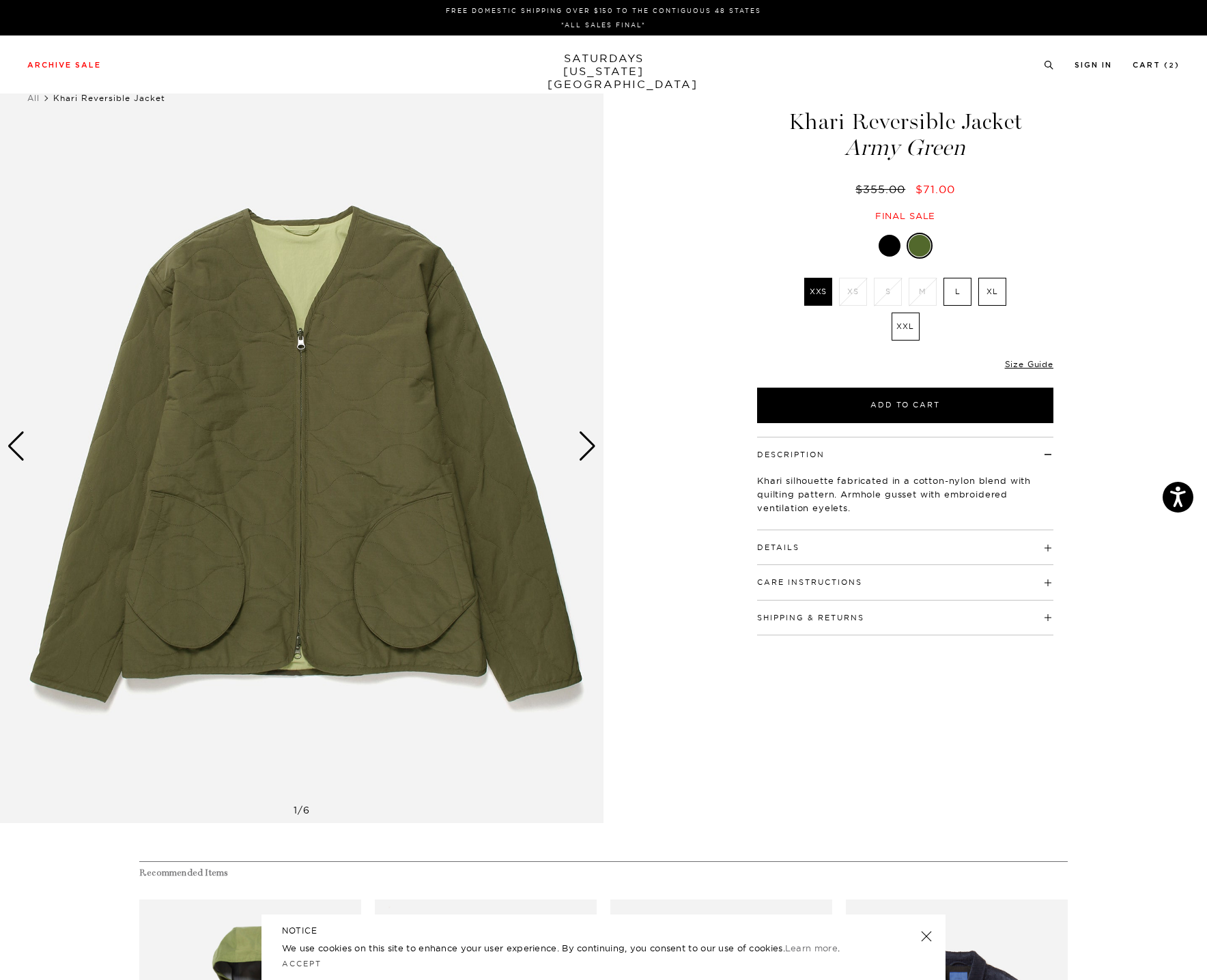
click at [868, 547] on h4 "Details" at bounding box center [905, 541] width 296 height 23
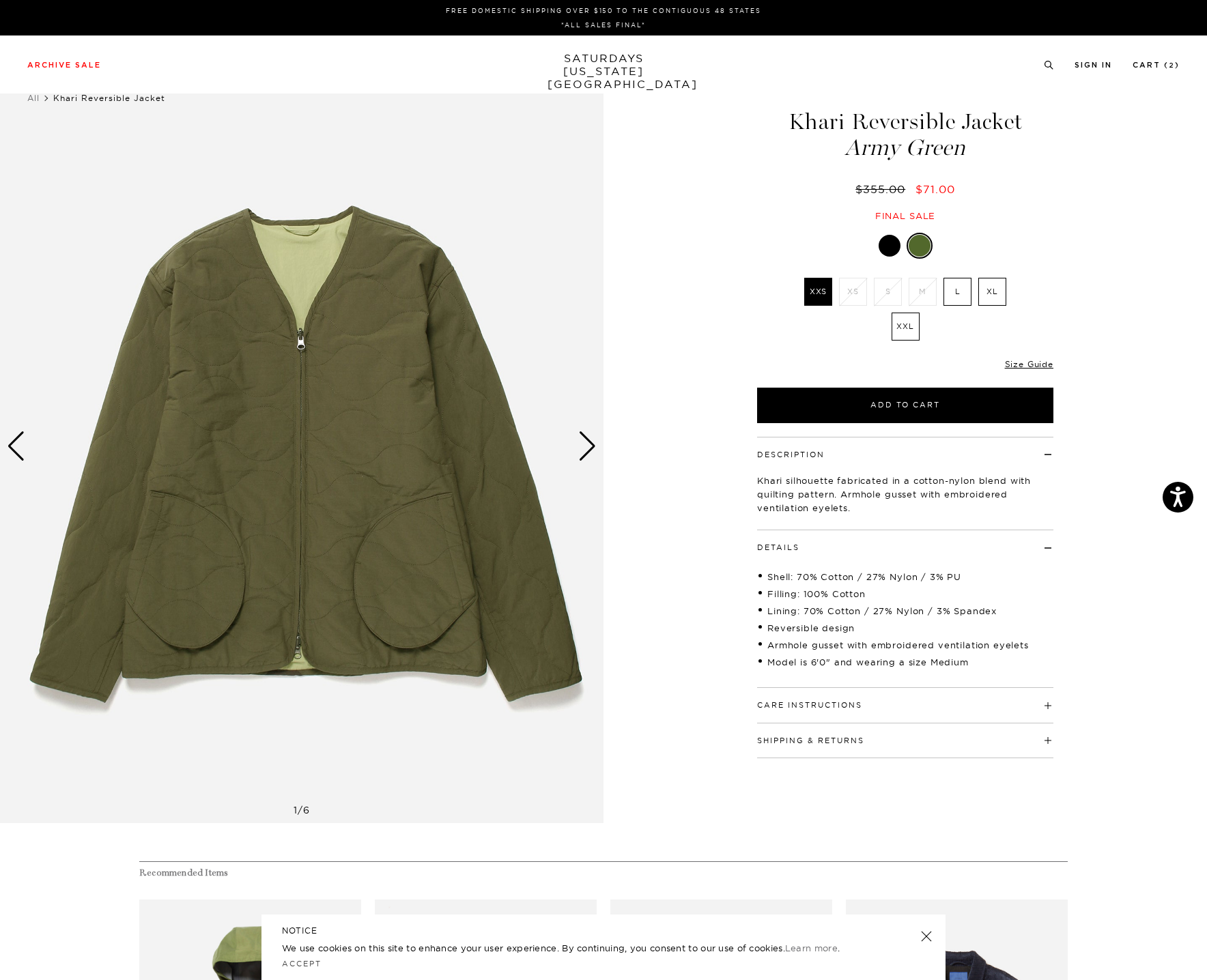
scroll to position [0, 8]
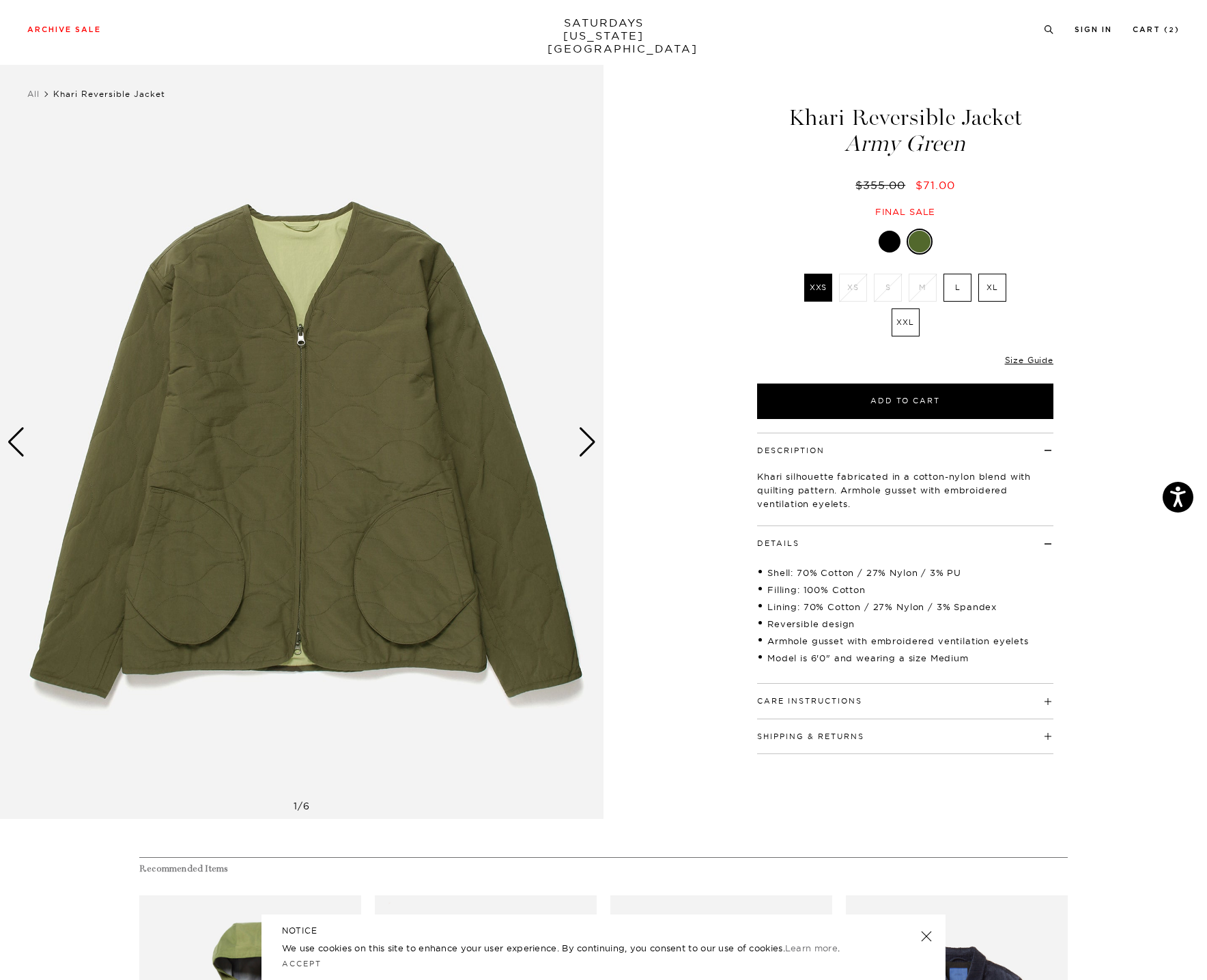
click at [585, 451] on div "Next slide" at bounding box center [587, 442] width 18 height 30
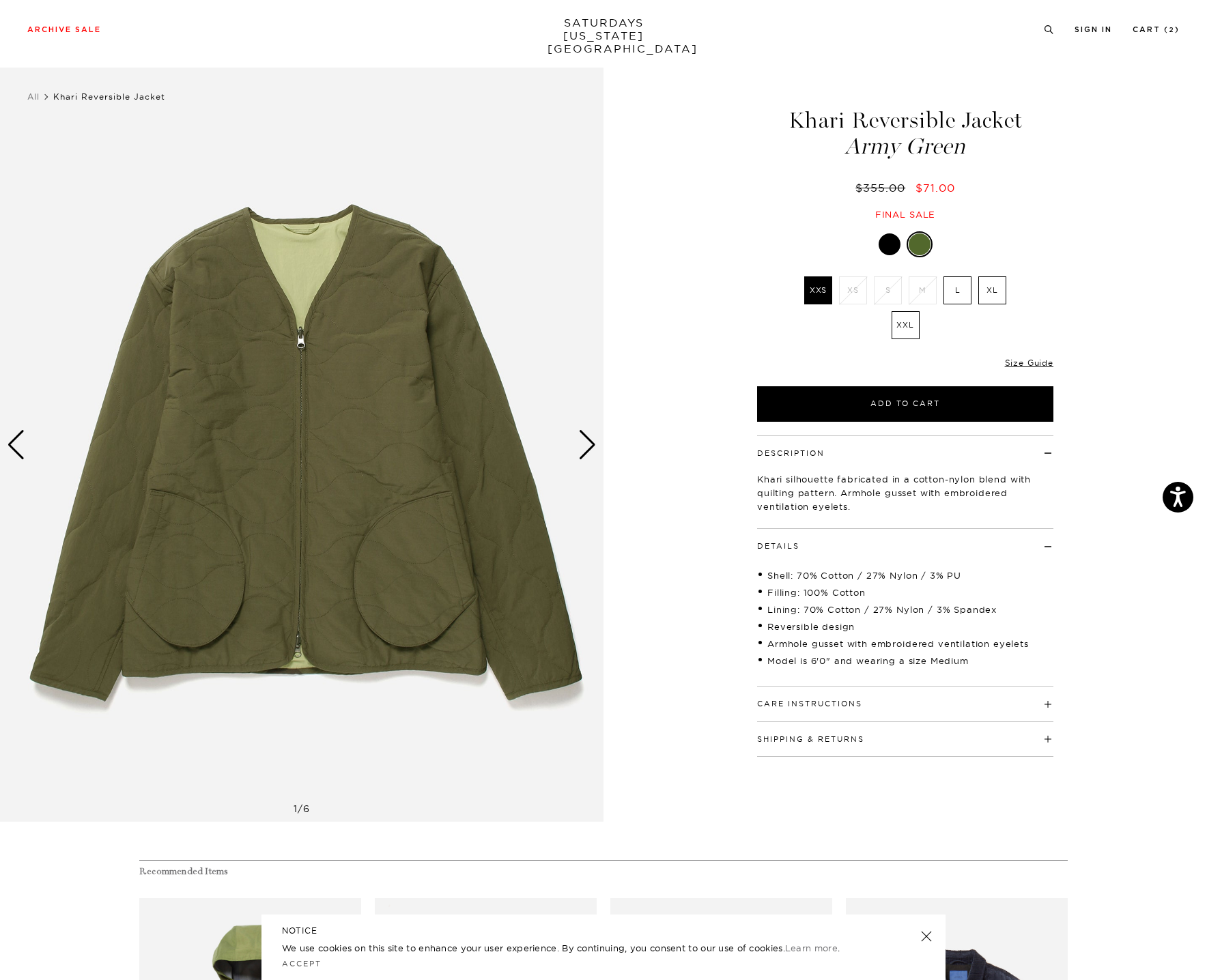
click at [585, 450] on div "Next slide" at bounding box center [587, 444] width 18 height 30
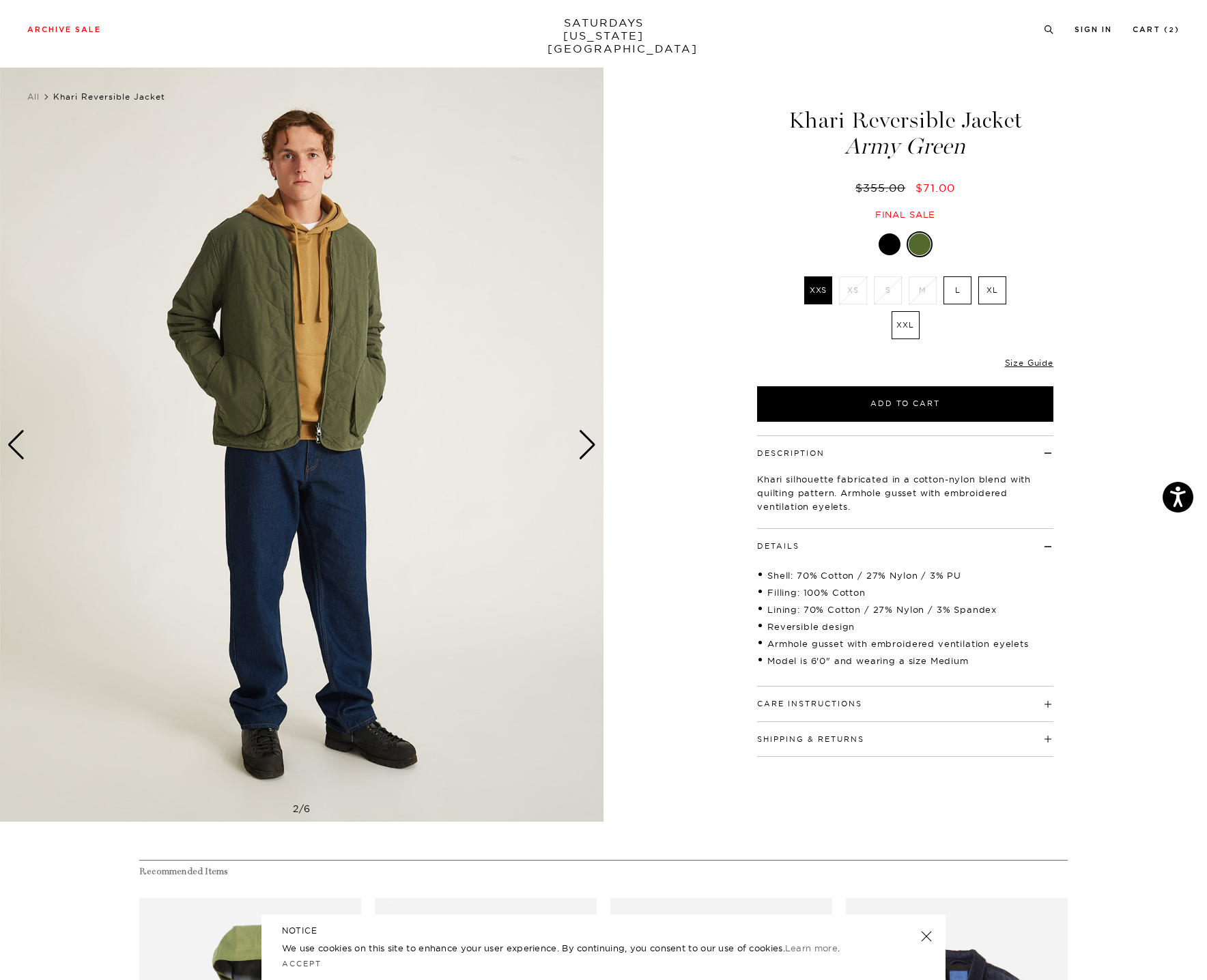
scroll to position [1, 1]
click at [890, 242] on div at bounding box center [890, 244] width 22 height 22
